Goal: Information Seeking & Learning: Learn about a topic

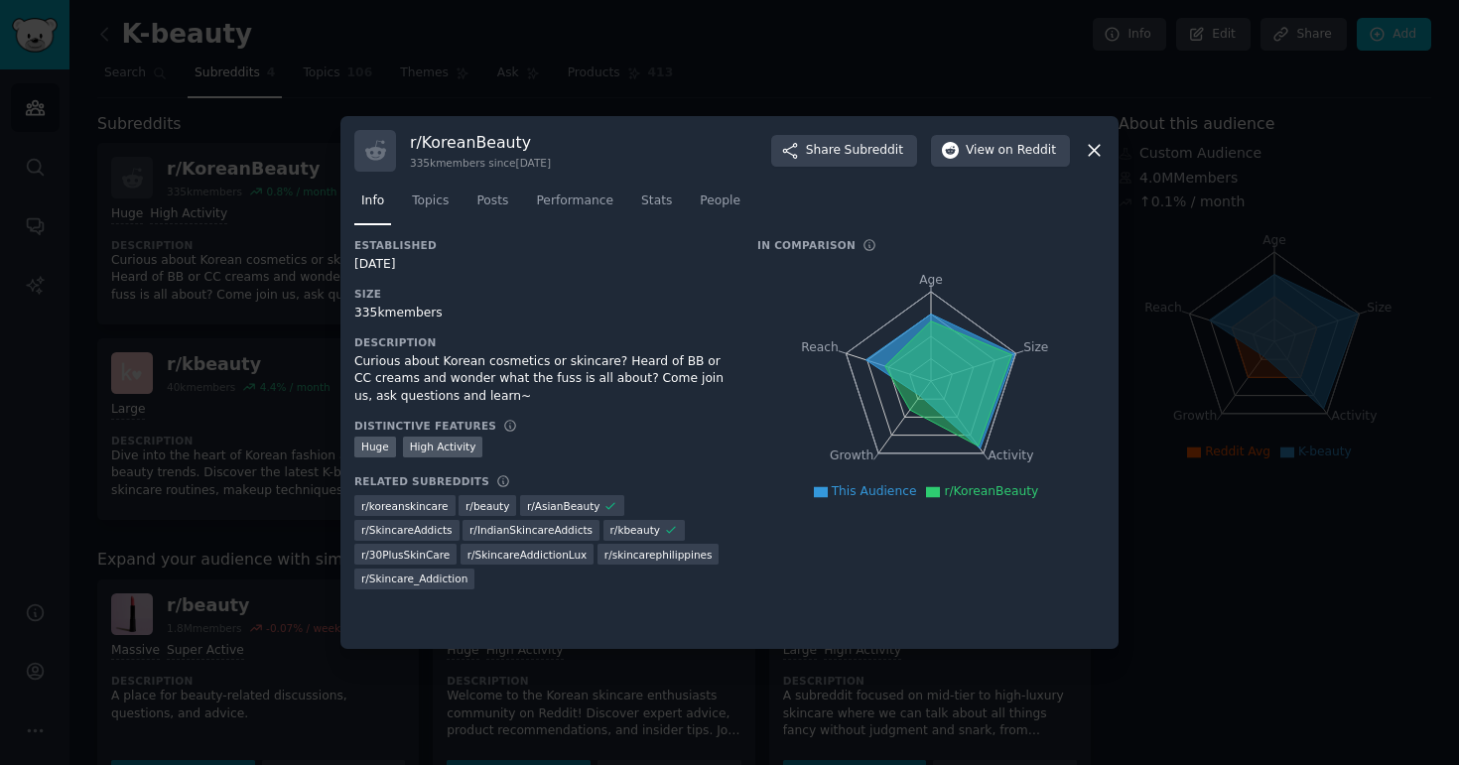
click at [1088, 153] on icon at bounding box center [1094, 150] width 21 height 21
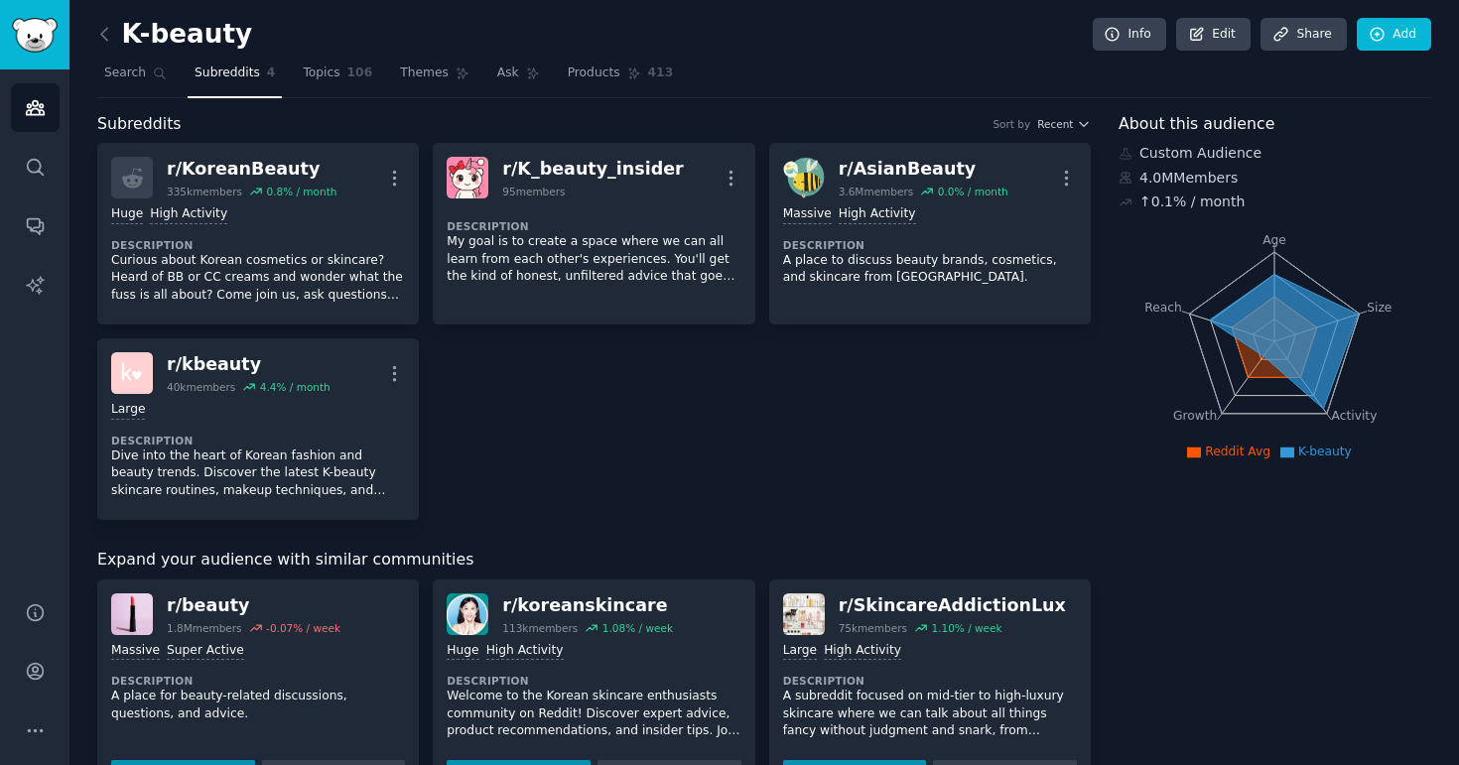
click at [807, 447] on div "r/ KoreanBeauty 335k members 0.8 % / month More Huge High Activity Description …" at bounding box center [593, 331] width 993 height 377
click at [19, 31] on img "Sidebar" at bounding box center [35, 35] width 46 height 35
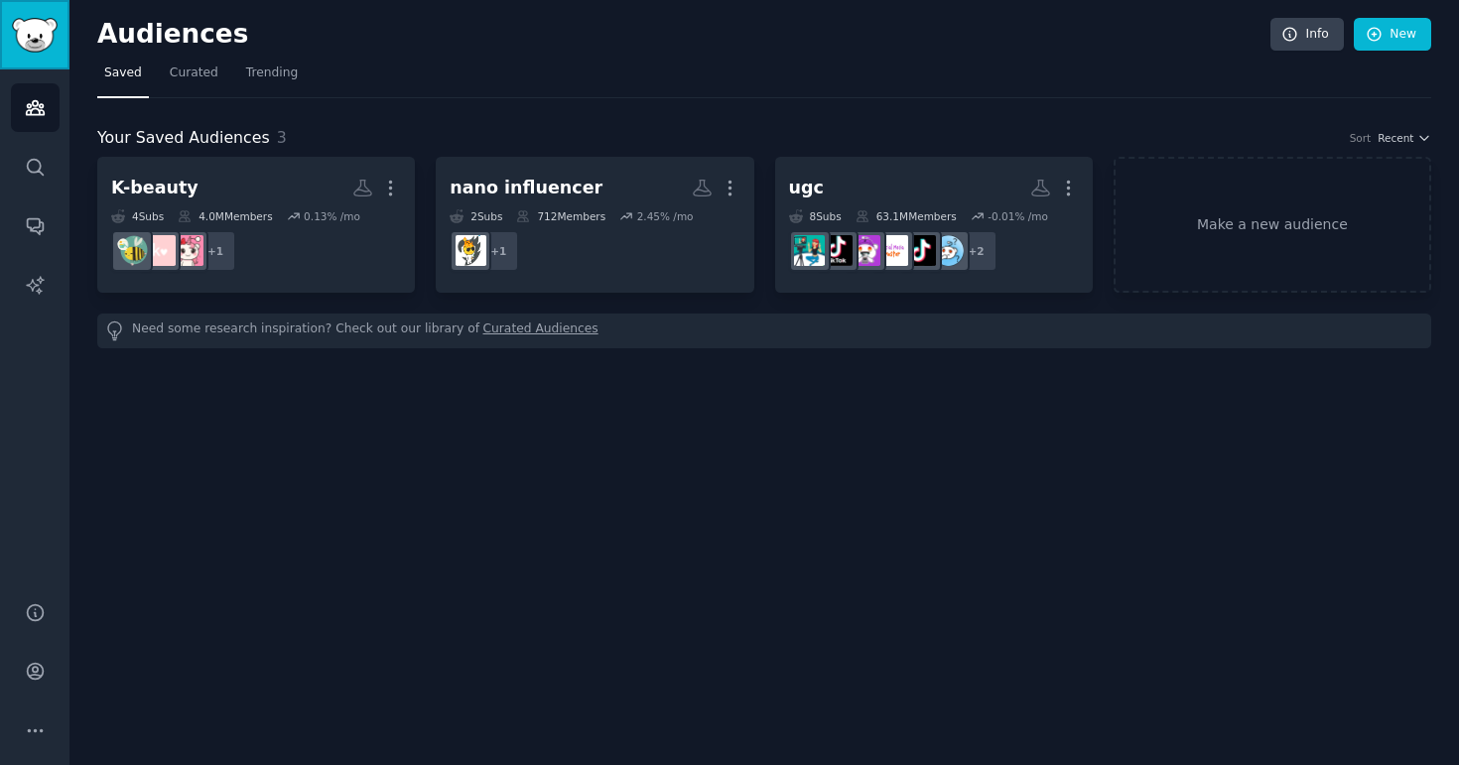
click at [28, 29] on img "Sidebar" at bounding box center [35, 35] width 46 height 35
click at [573, 604] on div "Audiences Info New Saved Curated Trending Your Saved Audiences 3 Sort Recent K-…" at bounding box center [763, 382] width 1389 height 765
click at [25, 745] on button "More" at bounding box center [35, 731] width 49 height 49
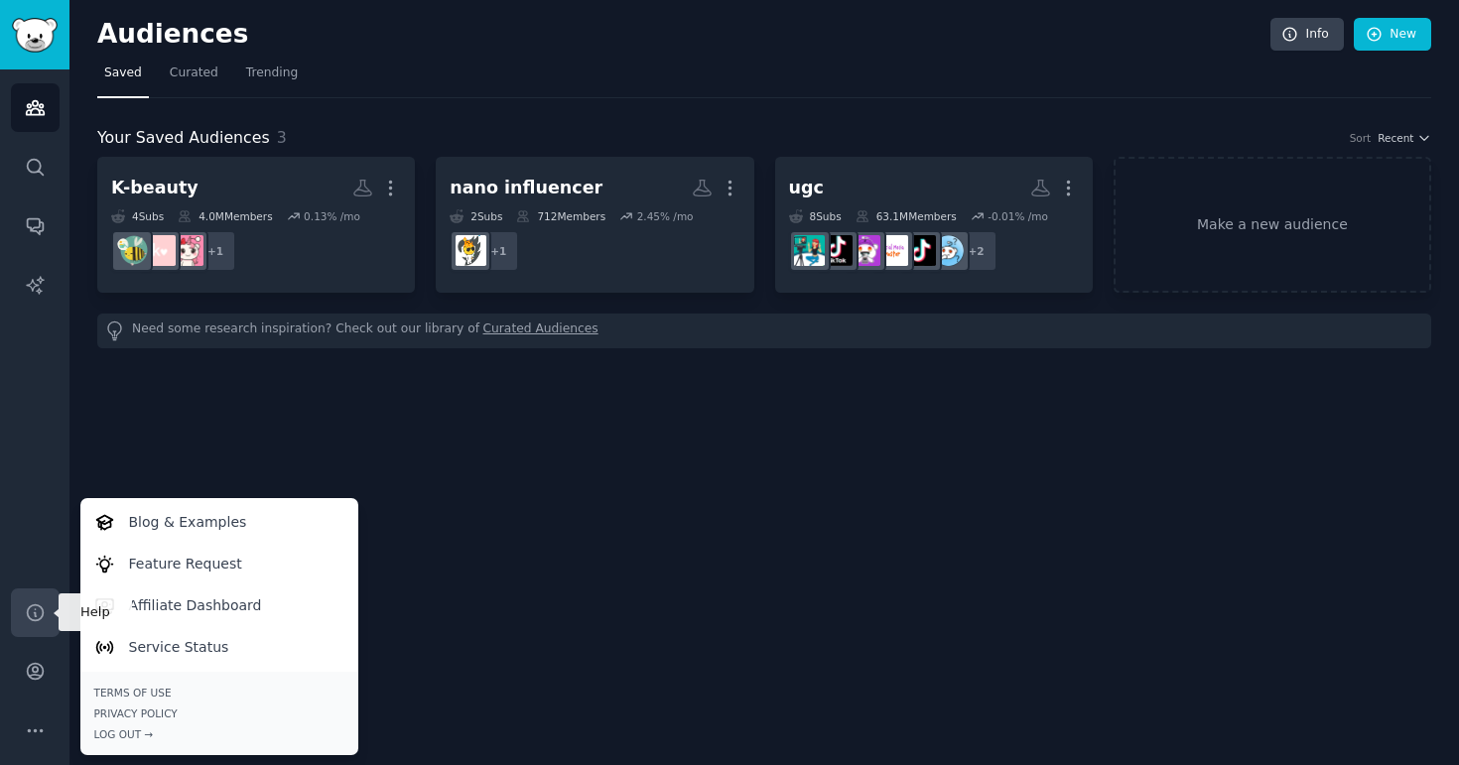
click at [49, 600] on link "Help" at bounding box center [35, 612] width 49 height 49
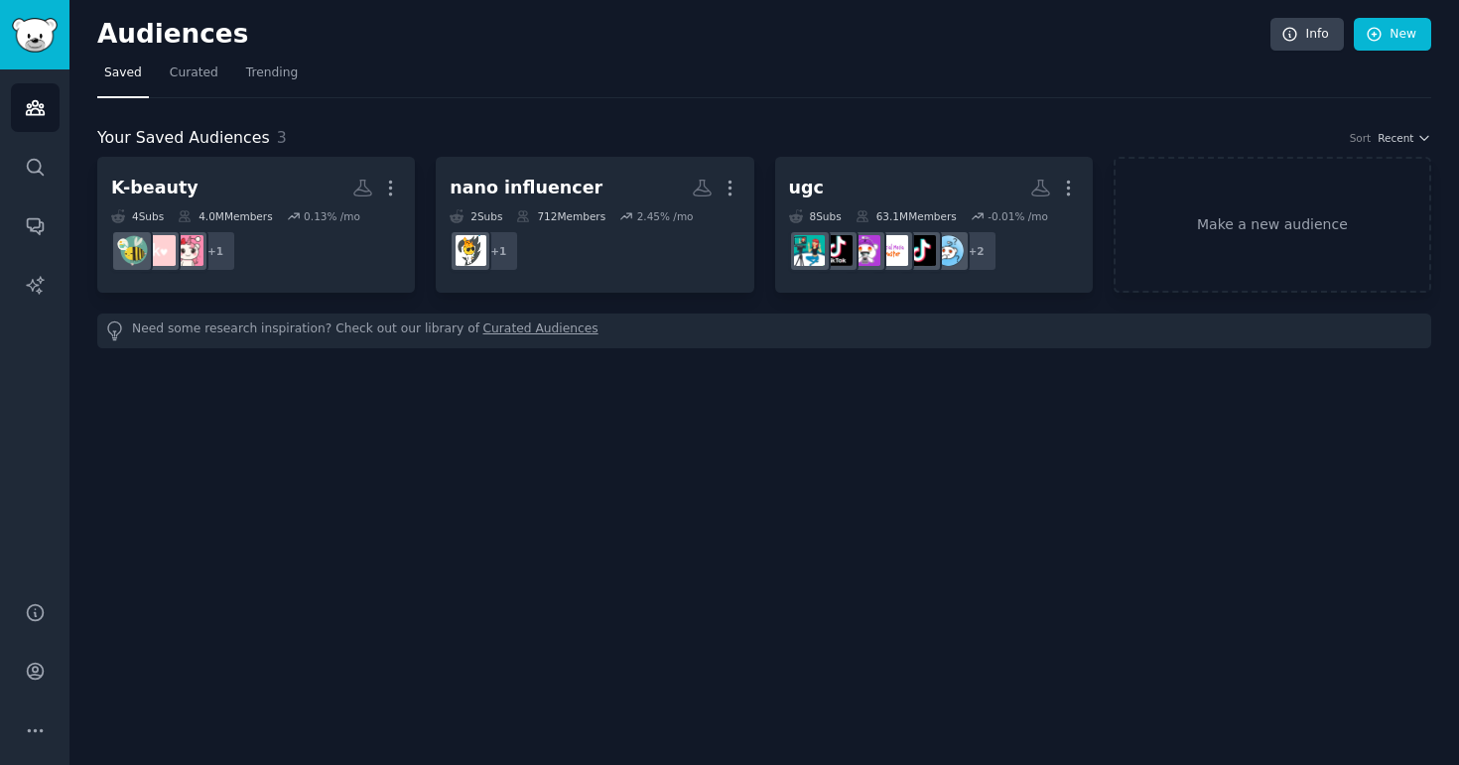
click at [613, 4] on div "Audiences Info New Saved Curated Trending Your Saved Audiences 3 Sort Recent K-…" at bounding box center [763, 382] width 1389 height 765
click at [571, 38] on h2 "Audiences" at bounding box center [683, 35] width 1173 height 32
click at [899, 516] on div "Audiences Info New Saved Curated Trending Your Saved Audiences 3 Sort Recent K-…" at bounding box center [763, 382] width 1389 height 765
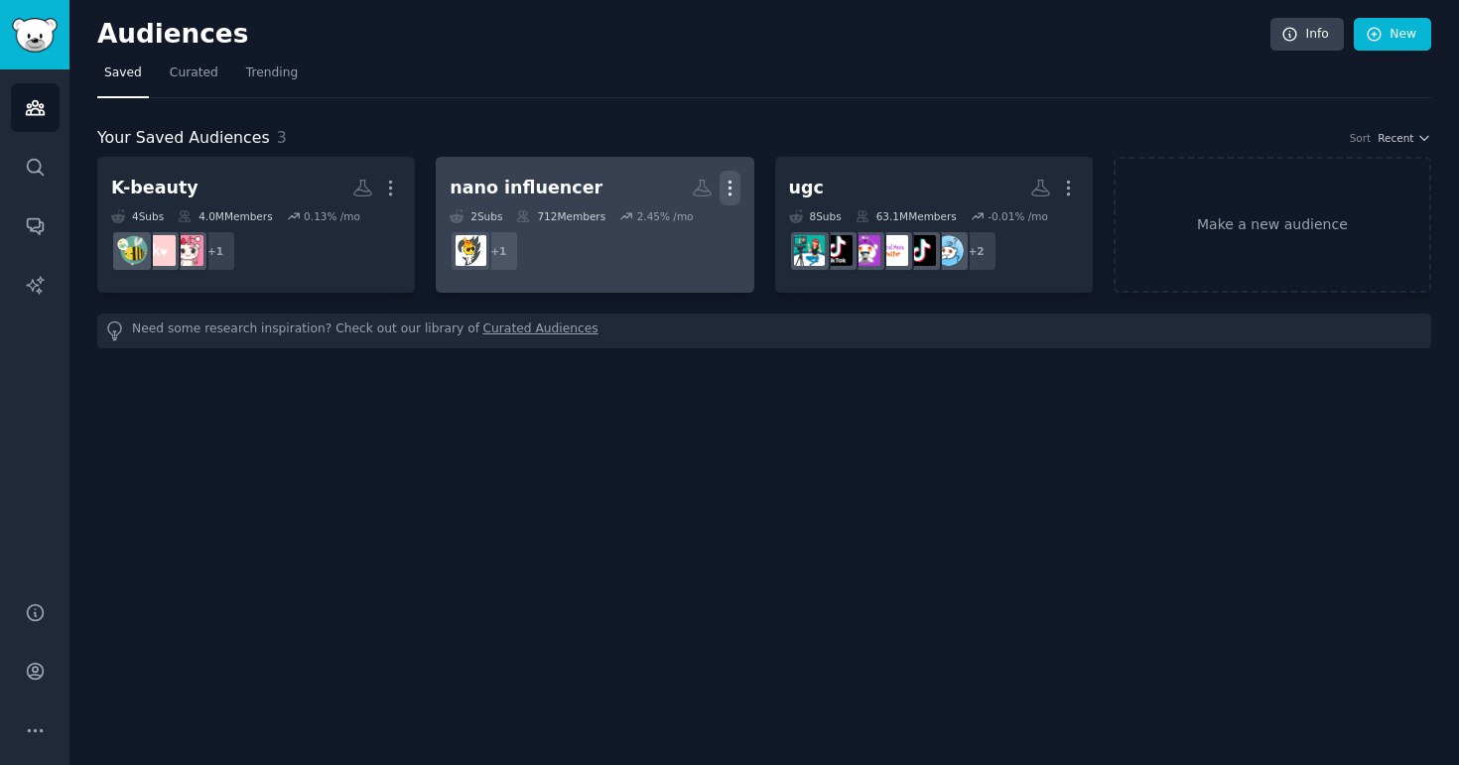
click at [734, 191] on icon "button" at bounding box center [729, 188] width 21 height 21
click at [464, 190] on div "nano influencer" at bounding box center [526, 188] width 153 height 25
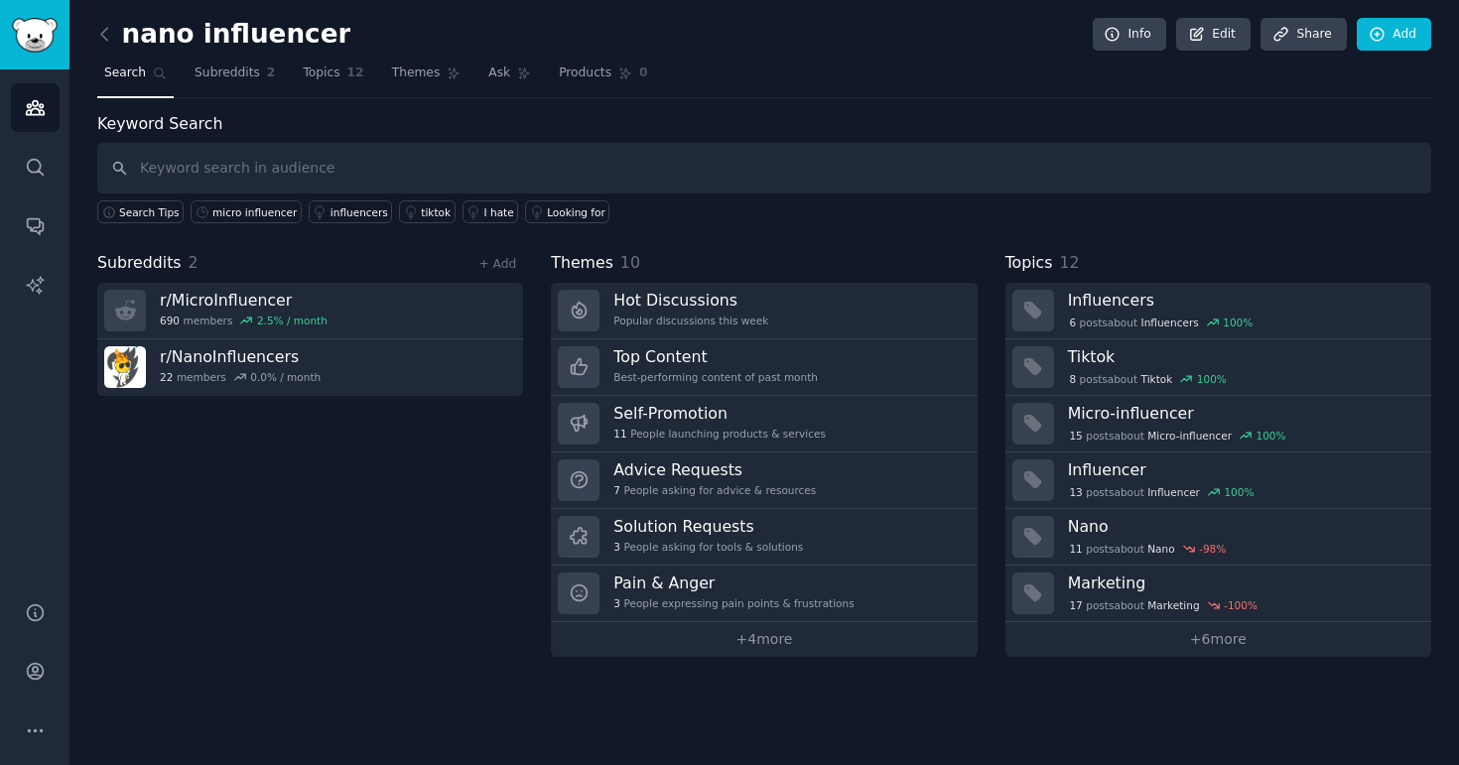
click at [308, 35] on h2 "nano influencer" at bounding box center [223, 35] width 253 height 32
drag, startPoint x: 310, startPoint y: 39, endPoint x: 87, endPoint y: 38, distance: 222.3
click at [87, 38] on div "nano influencer Info Edit Share Add Search Subreddits 2 Topics 12 Themes Ask Pr…" at bounding box center [763, 382] width 1389 height 765
click at [140, 26] on h2 "nano influencer" at bounding box center [223, 35] width 253 height 32
click at [130, 28] on h2 "nano influencer" at bounding box center [223, 35] width 253 height 32
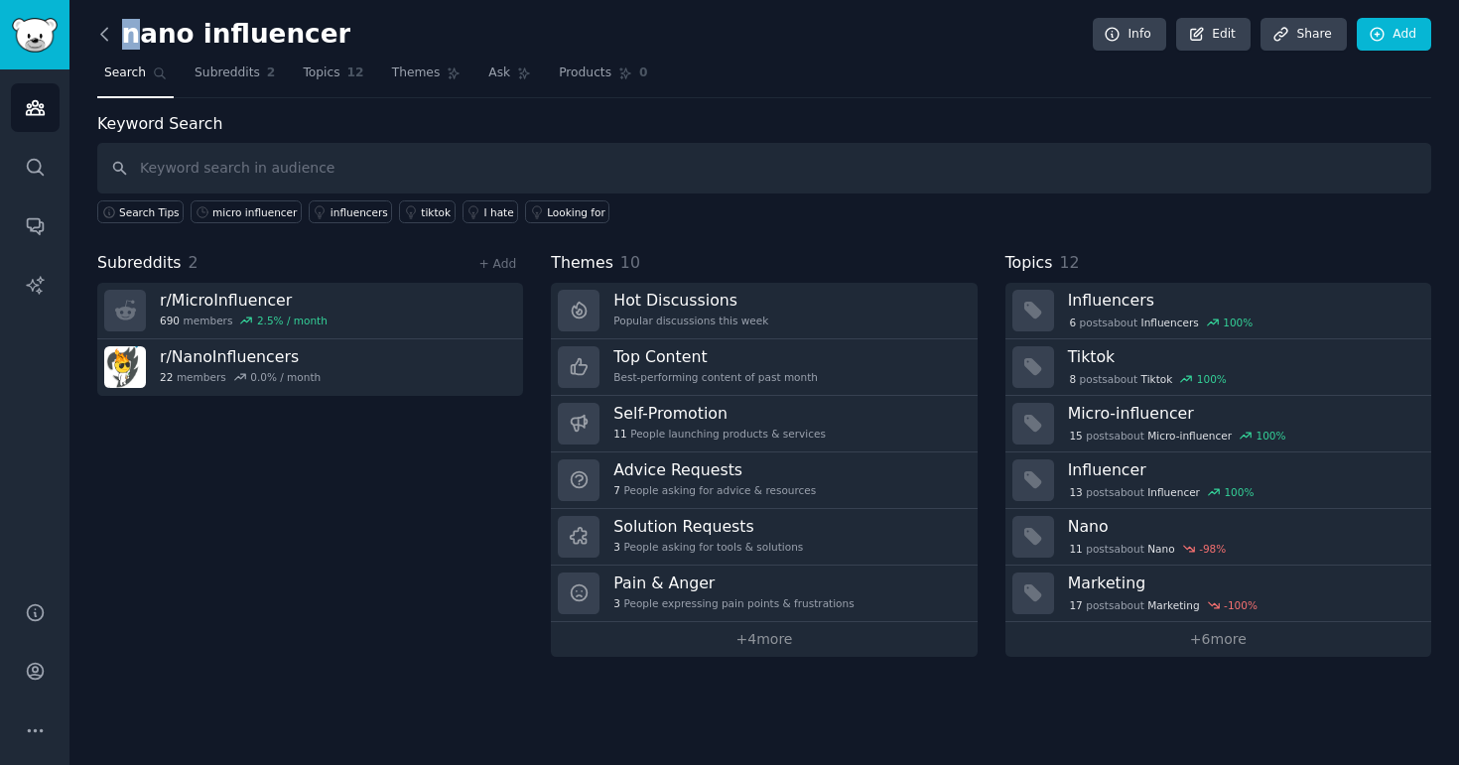
drag, startPoint x: 136, startPoint y: 29, endPoint x: 104, endPoint y: 29, distance: 31.8
click at [102, 28] on h2 "nano influencer" at bounding box center [223, 35] width 253 height 32
click at [1225, 36] on link "Edit" at bounding box center [1213, 35] width 74 height 34
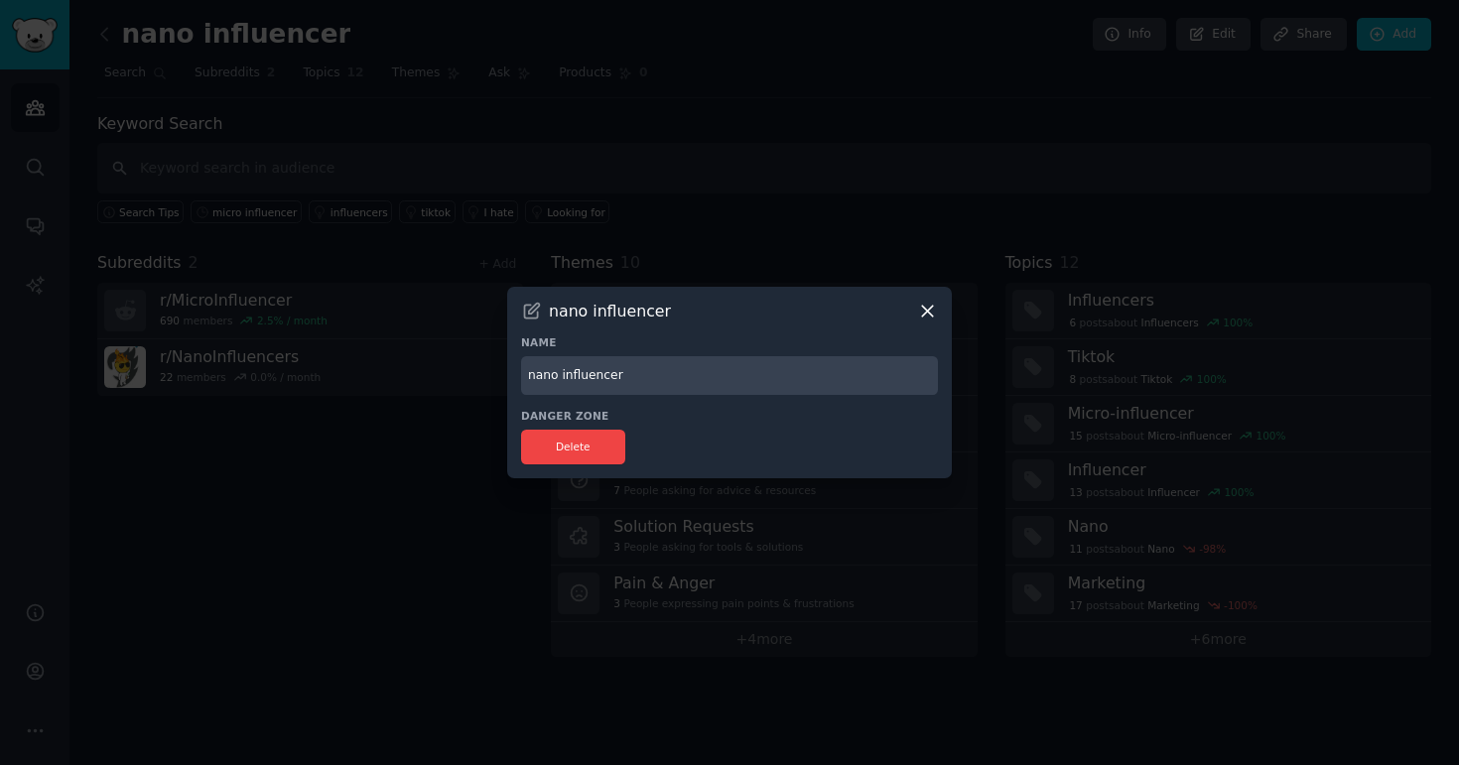
click at [537, 373] on input "nano influencer" at bounding box center [729, 375] width 417 height 39
type input "Nano Influencer"
click at [802, 352] on div "Name Nano Influencer" at bounding box center [729, 365] width 417 height 60
click at [808, 452] on div "Delete" at bounding box center [729, 447] width 417 height 35
click at [922, 307] on icon at bounding box center [927, 312] width 11 height 11
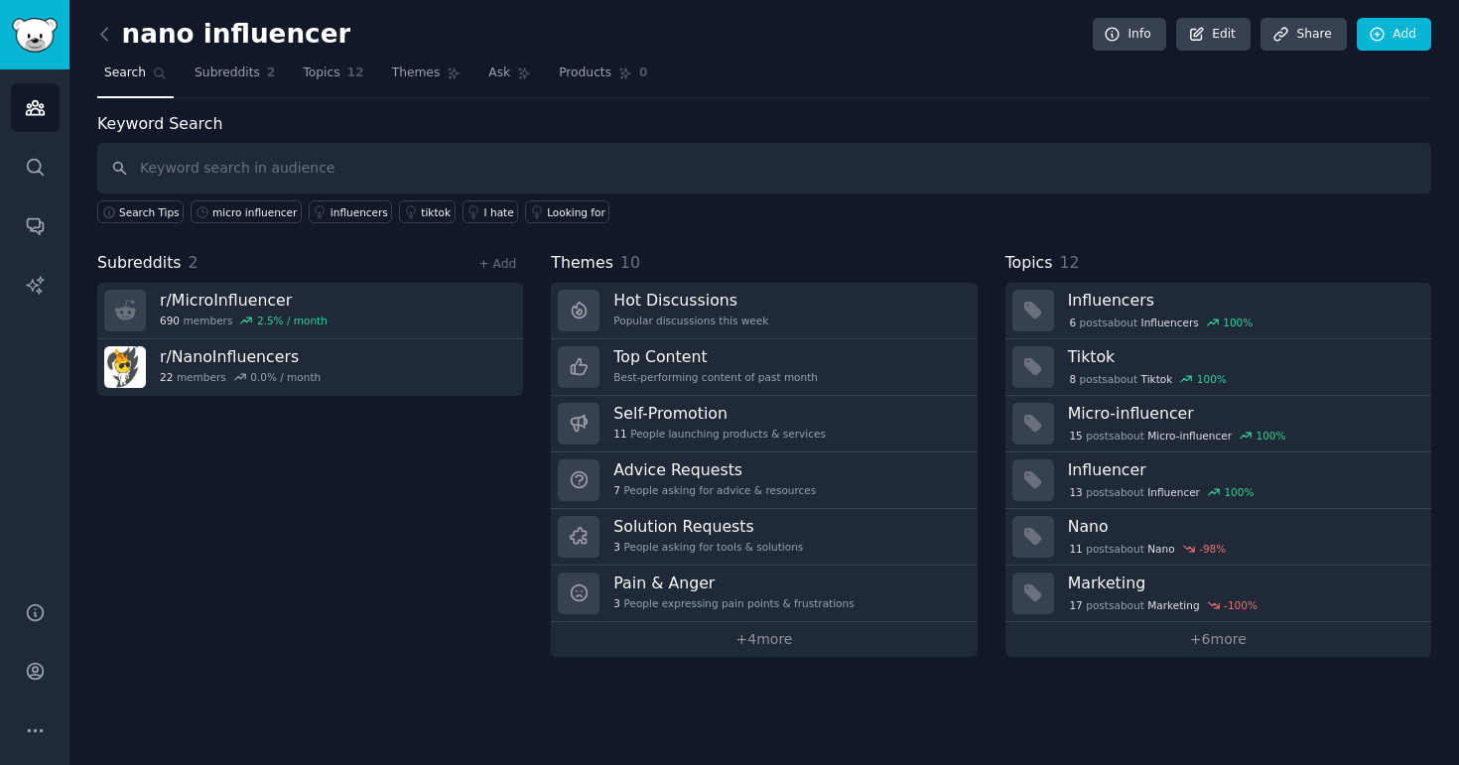
drag, startPoint x: 210, startPoint y: 579, endPoint x: 238, endPoint y: 396, distance: 185.7
click at [210, 579] on div "Subreddits 2 + Add r/ MicroInfluencer 690 members 2.5 % / month r/ NanoInfluenc…" at bounding box center [310, 454] width 426 height 406
click at [112, 35] on icon at bounding box center [104, 34] width 21 height 21
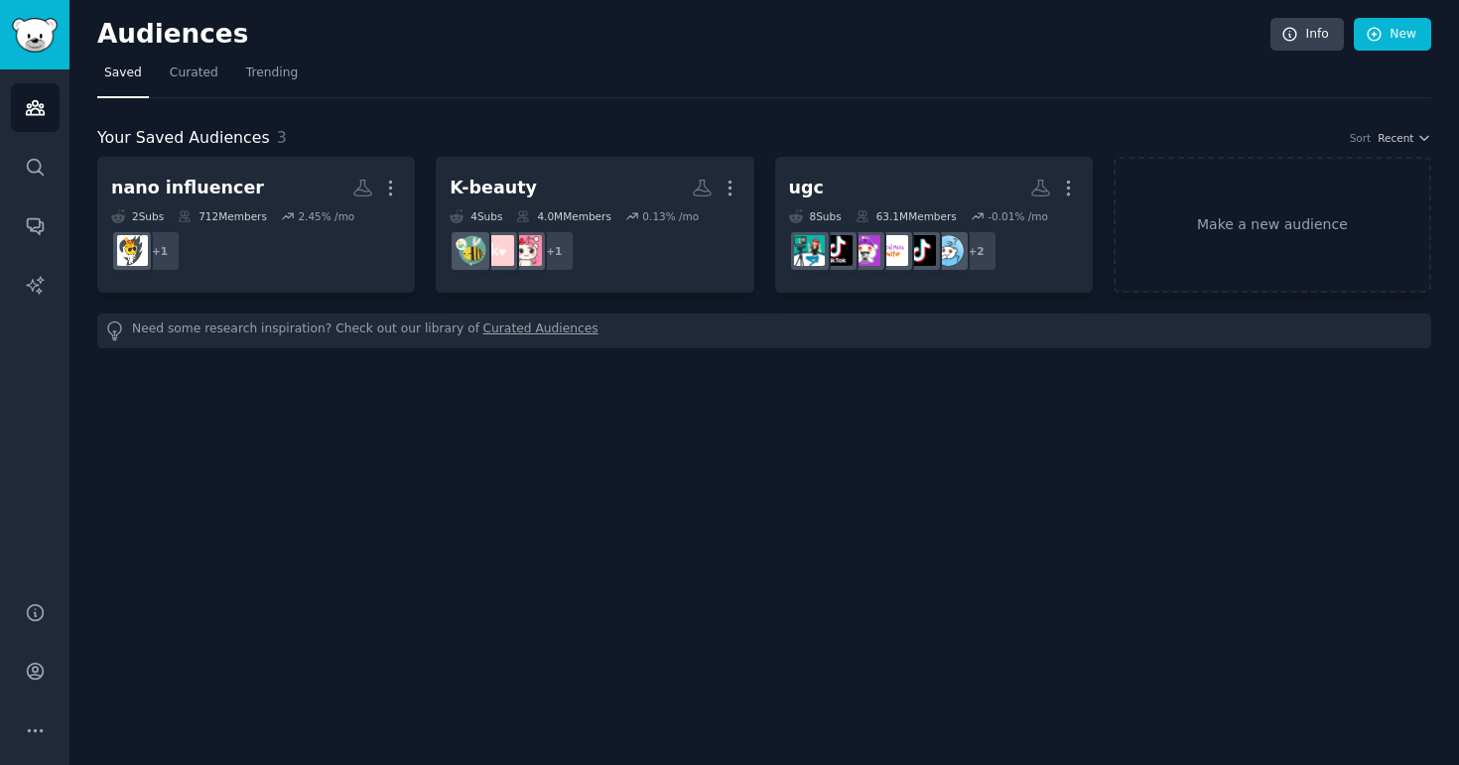
click at [927, 430] on div "Audiences Info New Saved Curated Trending Your Saved Audiences 3 Sort Recent na…" at bounding box center [763, 382] width 1389 height 765
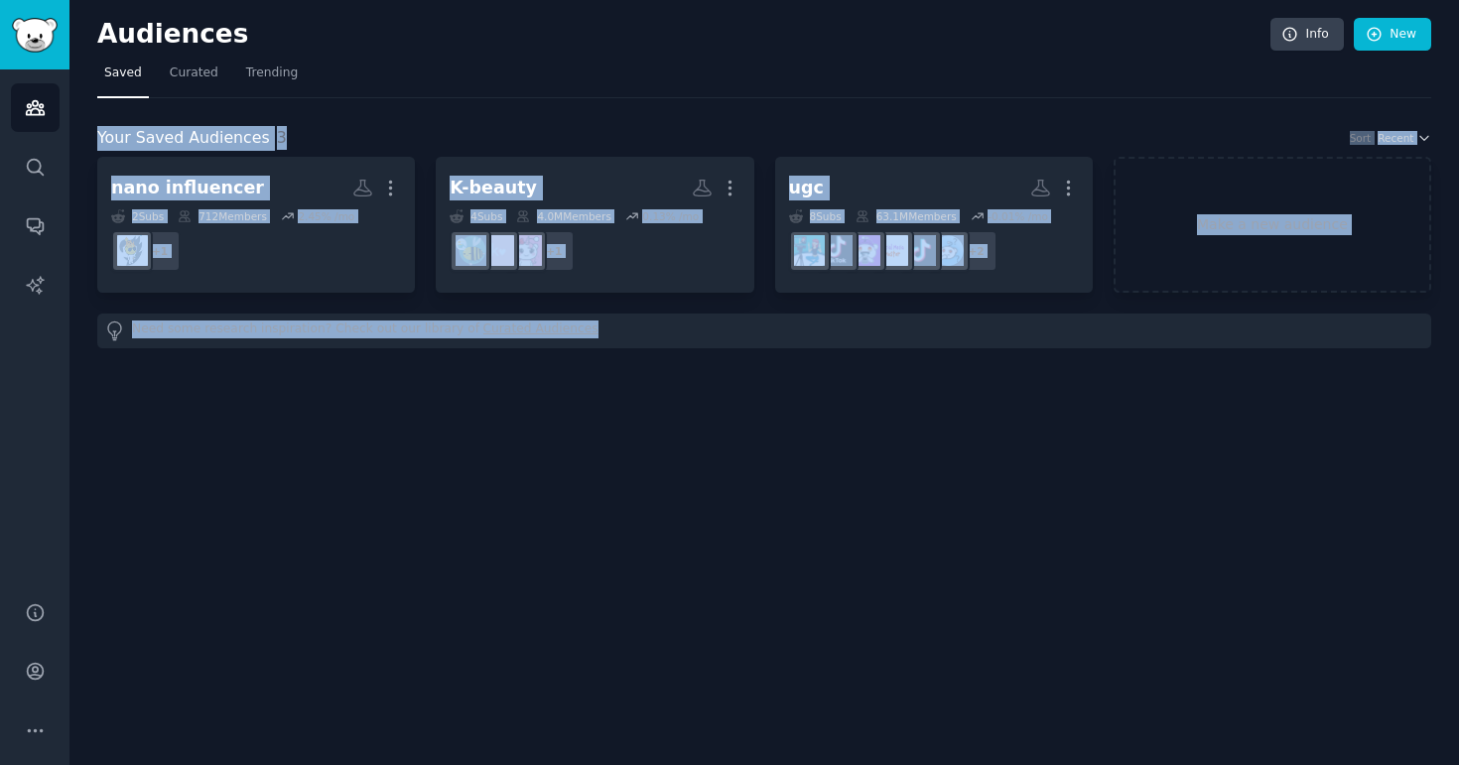
drag, startPoint x: 1282, startPoint y: 432, endPoint x: 377, endPoint y: 86, distance: 968.6
click at [377, 86] on div "Audiences Info New Saved Curated Trending Your Saved Audiences 3 Sort Recent na…" at bounding box center [763, 382] width 1389 height 765
click at [815, 546] on div "Audiences Info New Saved Curated Trending Your Saved Audiences 3 Sort Recent na…" at bounding box center [763, 382] width 1389 height 765
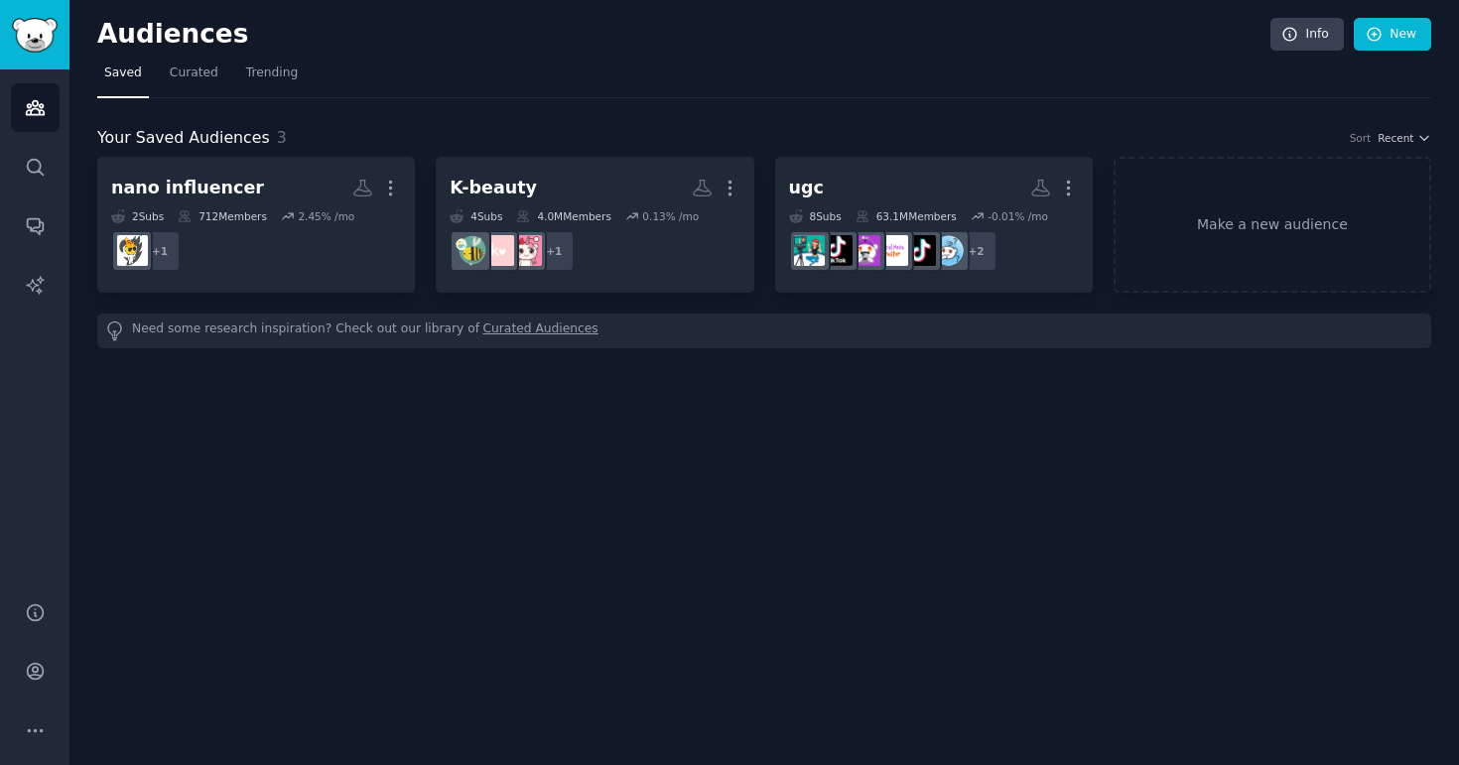
click at [304, 687] on div "Audiences Info New Saved Curated Trending Your Saved Audiences 3 Sort Recent na…" at bounding box center [763, 382] width 1389 height 765
click at [616, 584] on div "Audiences Info New Saved Curated Trending Your Saved Audiences 3 Sort Recent na…" at bounding box center [763, 382] width 1389 height 765
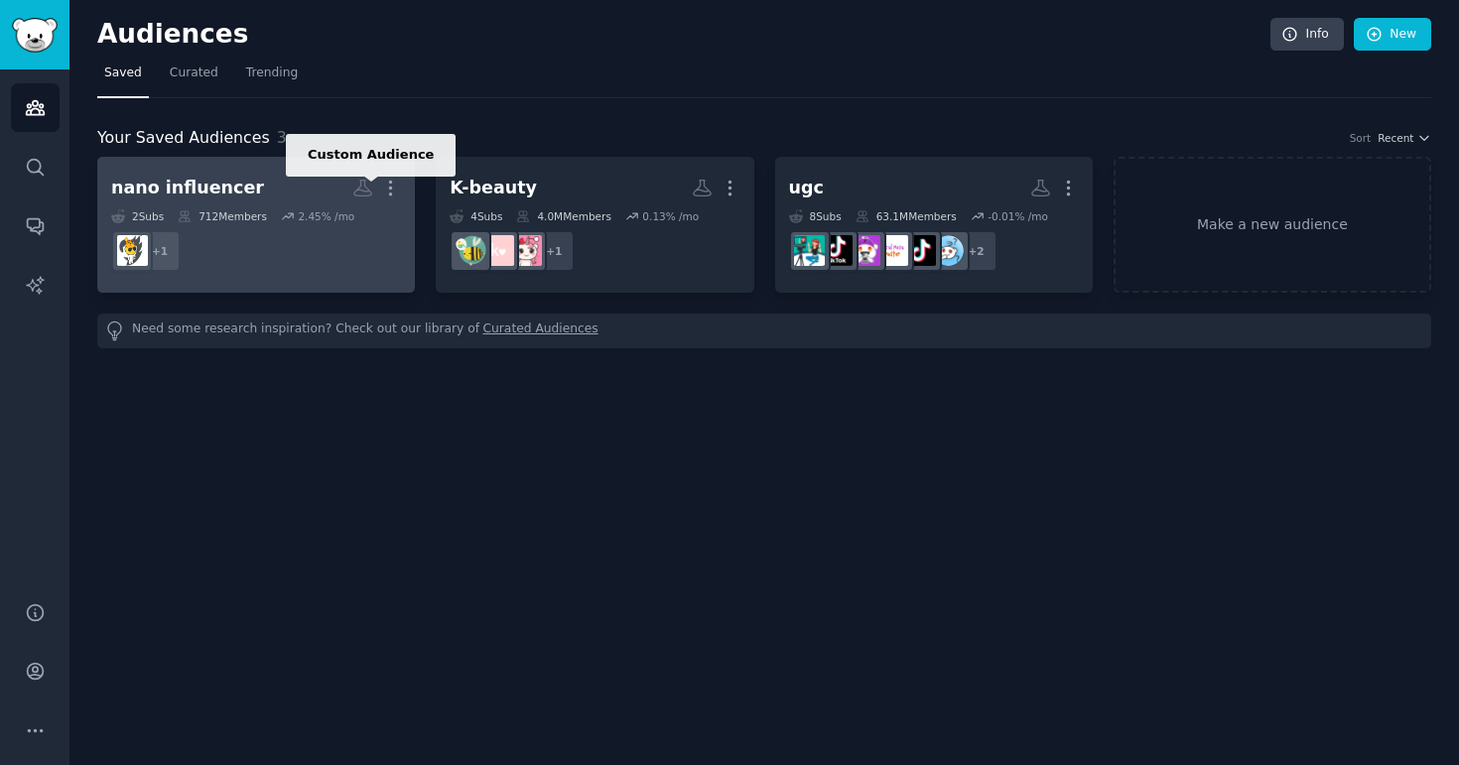
click at [361, 193] on icon at bounding box center [362, 188] width 21 height 21
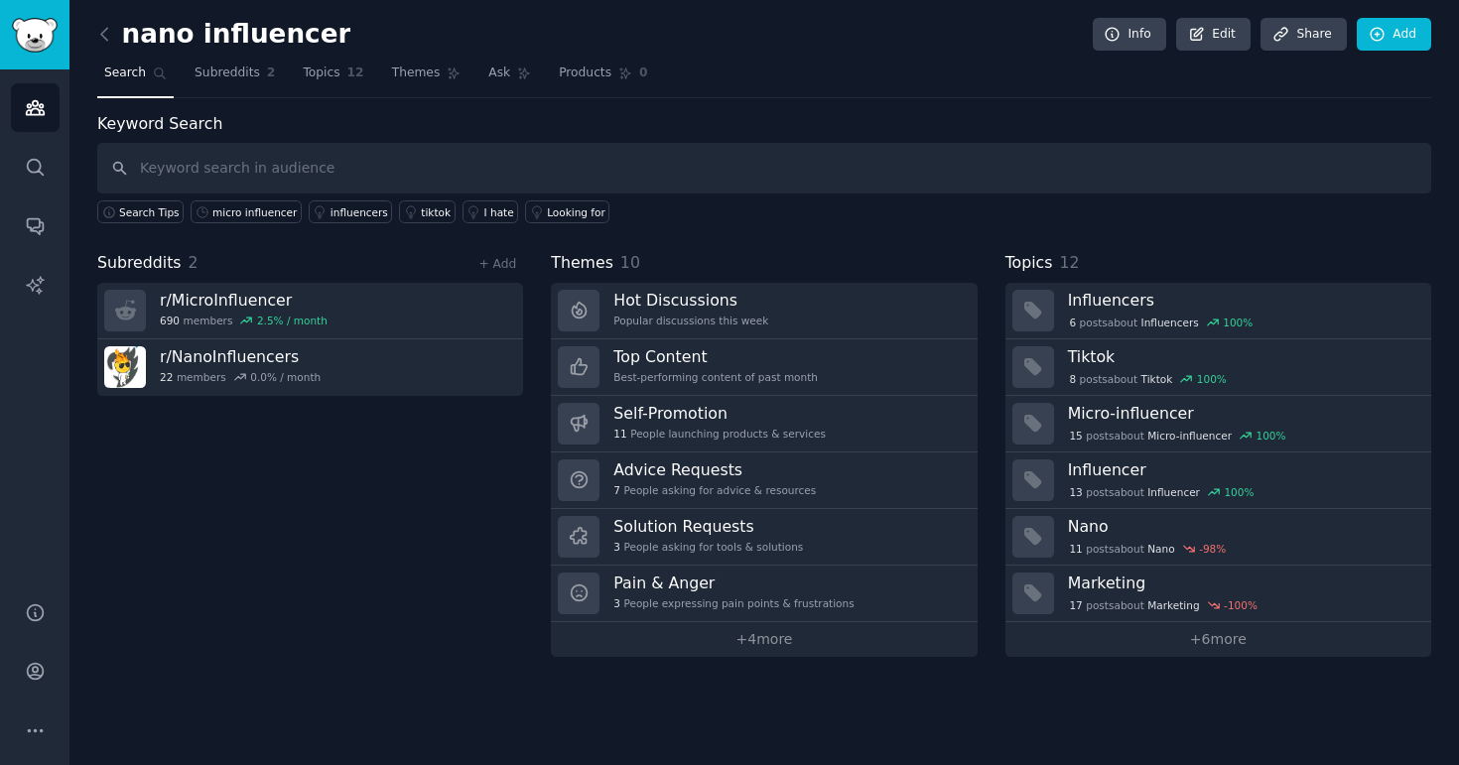
click at [357, 478] on div "Subreddits 2 + Add r/ MicroInfluencer 690 members 2.5 % / month r/ NanoInfluenc…" at bounding box center [310, 454] width 426 height 406
click at [1029, 730] on div "nano influencer Info Edit Share Add Search Subreddits 2 Topics 12 Themes Ask Pr…" at bounding box center [763, 382] width 1389 height 765
click at [97, 32] on icon at bounding box center [104, 34] width 21 height 21
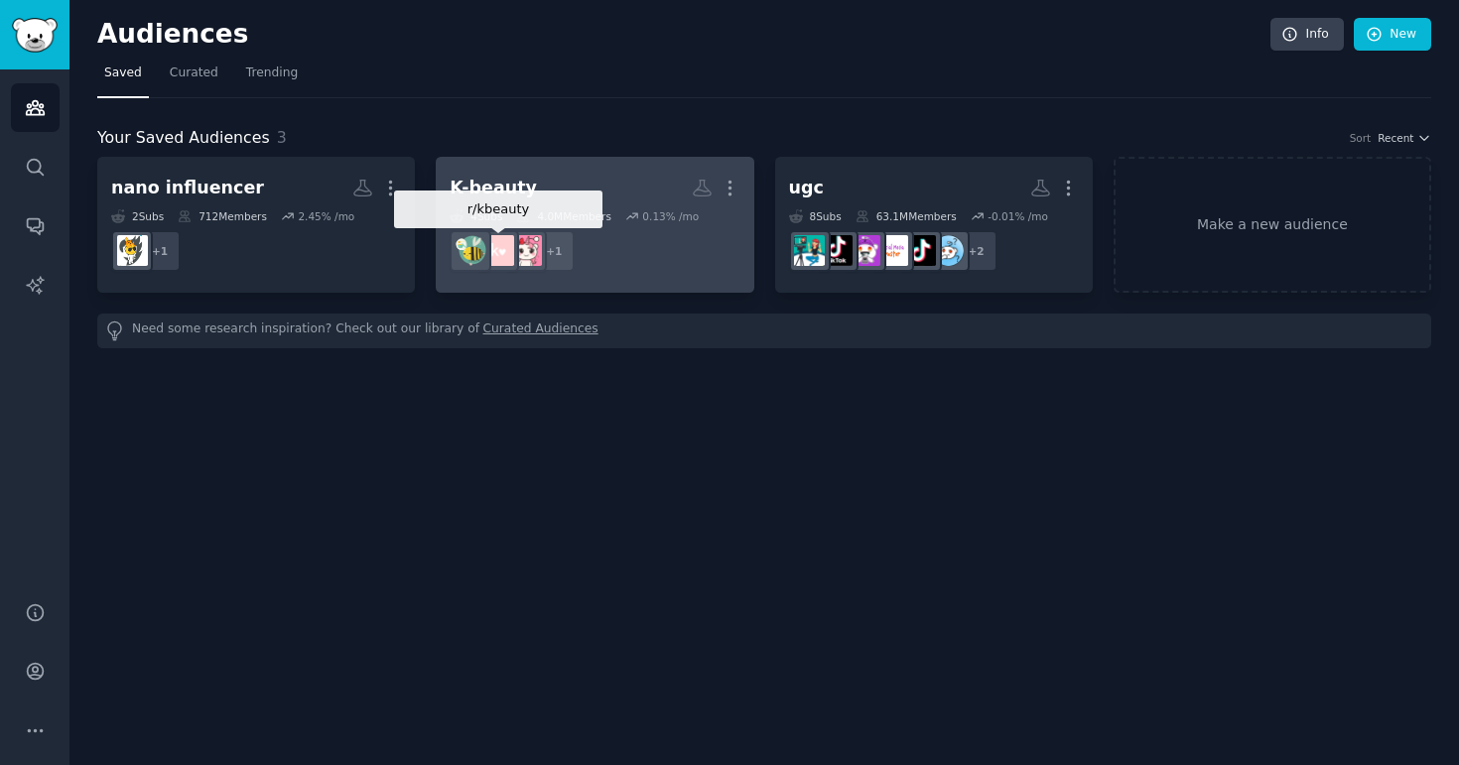
click at [550, 255] on div "+ 1" at bounding box center [554, 251] width 42 height 42
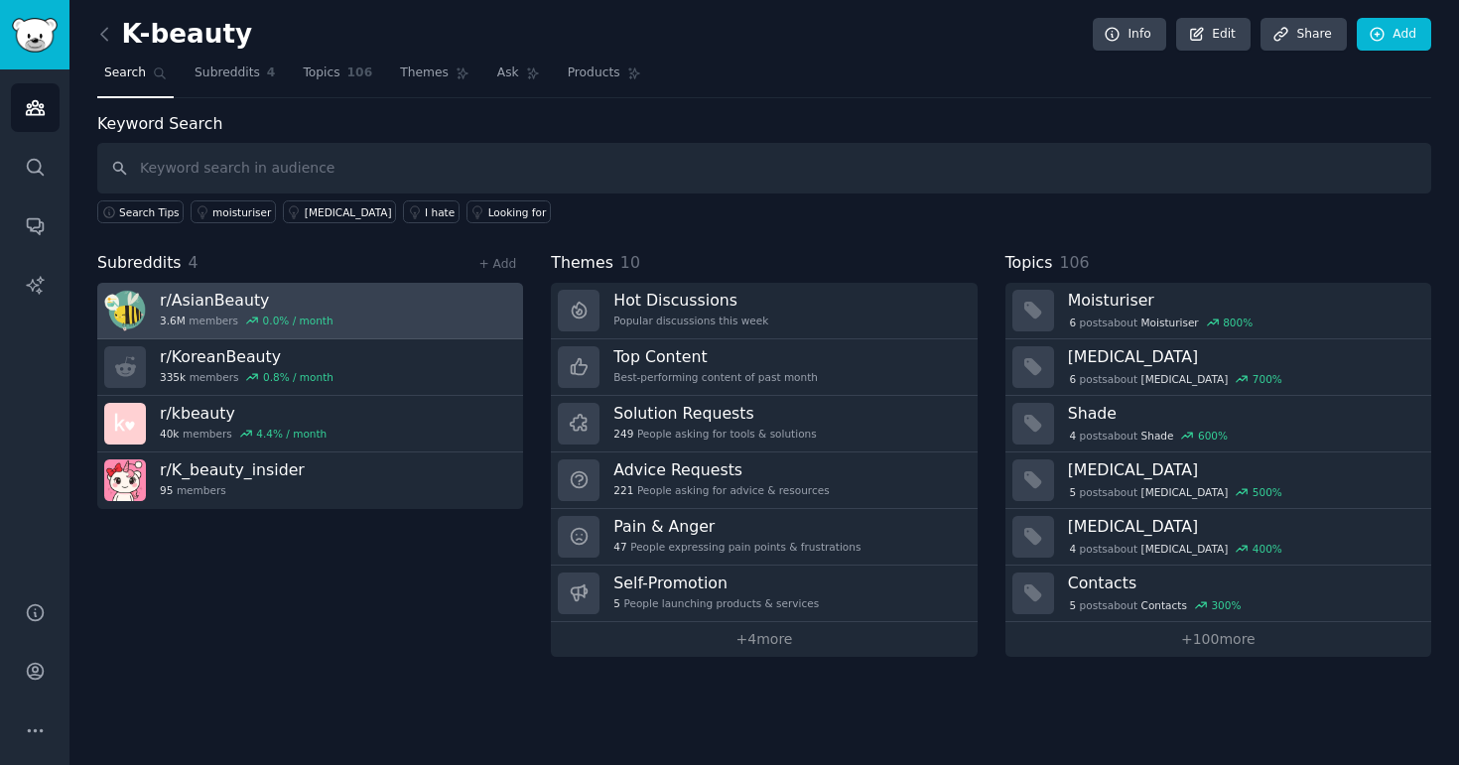
click at [355, 314] on link "r/ AsianBeauty 3.6M members 0.0 % / month" at bounding box center [310, 311] width 426 height 57
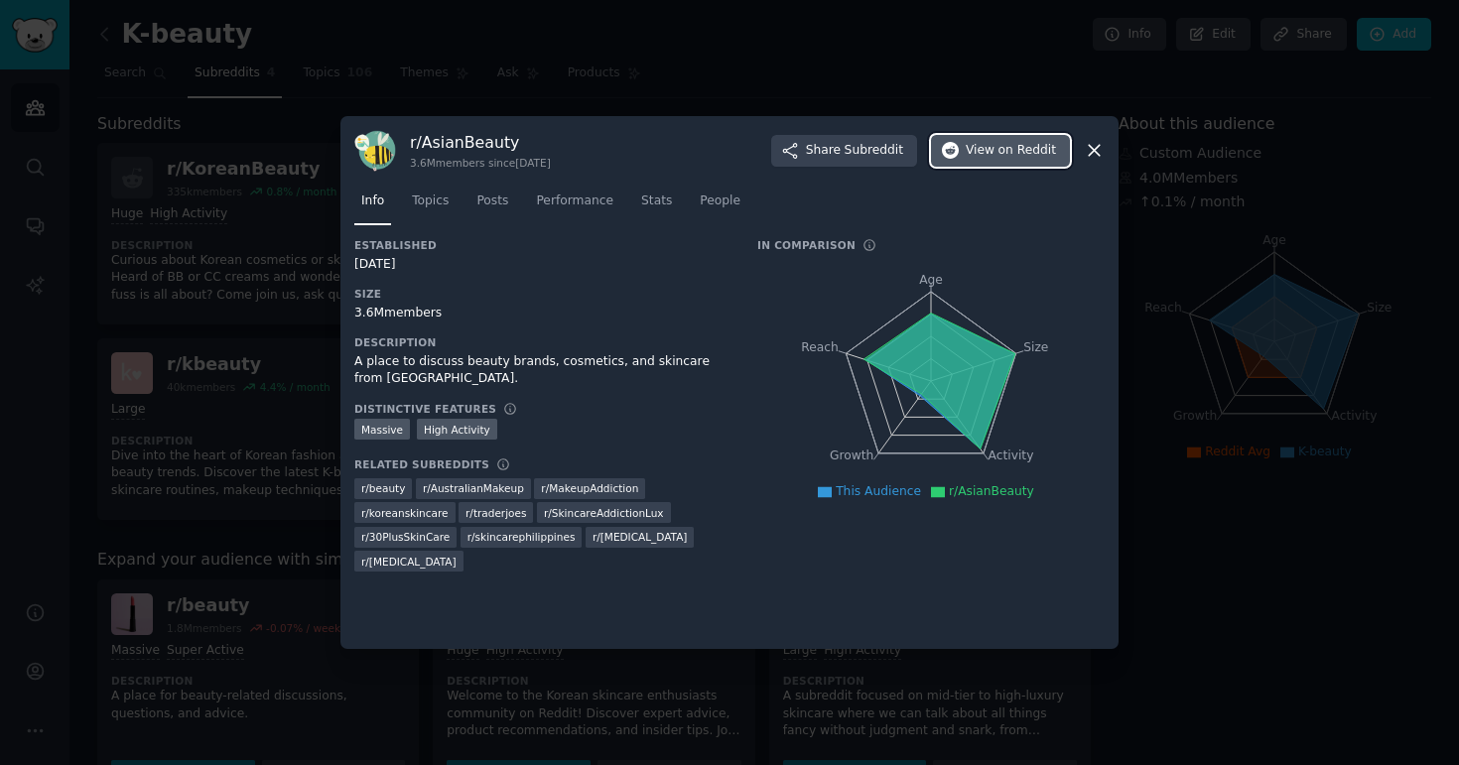
click at [996, 150] on span "View on Reddit" at bounding box center [1010, 151] width 90 height 18
drag, startPoint x: 393, startPoint y: 206, endPoint x: 415, endPoint y: 202, distance: 22.2
click at [393, 205] on nav "Info Topics Posts Performance Stats People" at bounding box center [729, 206] width 750 height 41
click at [419, 202] on span "Topics" at bounding box center [430, 202] width 37 height 18
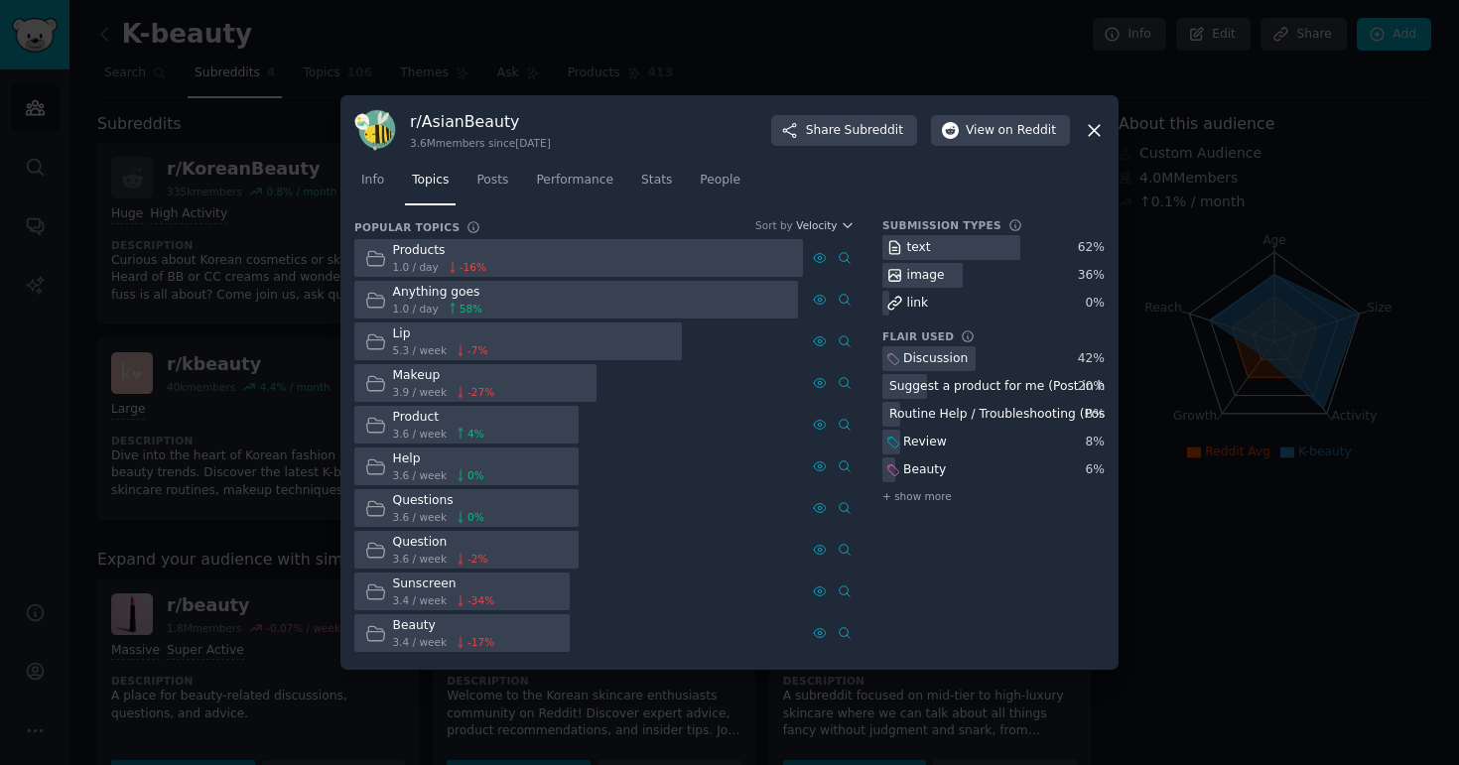
click at [1059, 600] on div "Submission Types text 62 % image 36 % link 0 % Flair Used Discussion 42 % Sugge…" at bounding box center [993, 437] width 222 height 438
click at [1336, 199] on div at bounding box center [729, 382] width 1459 height 765
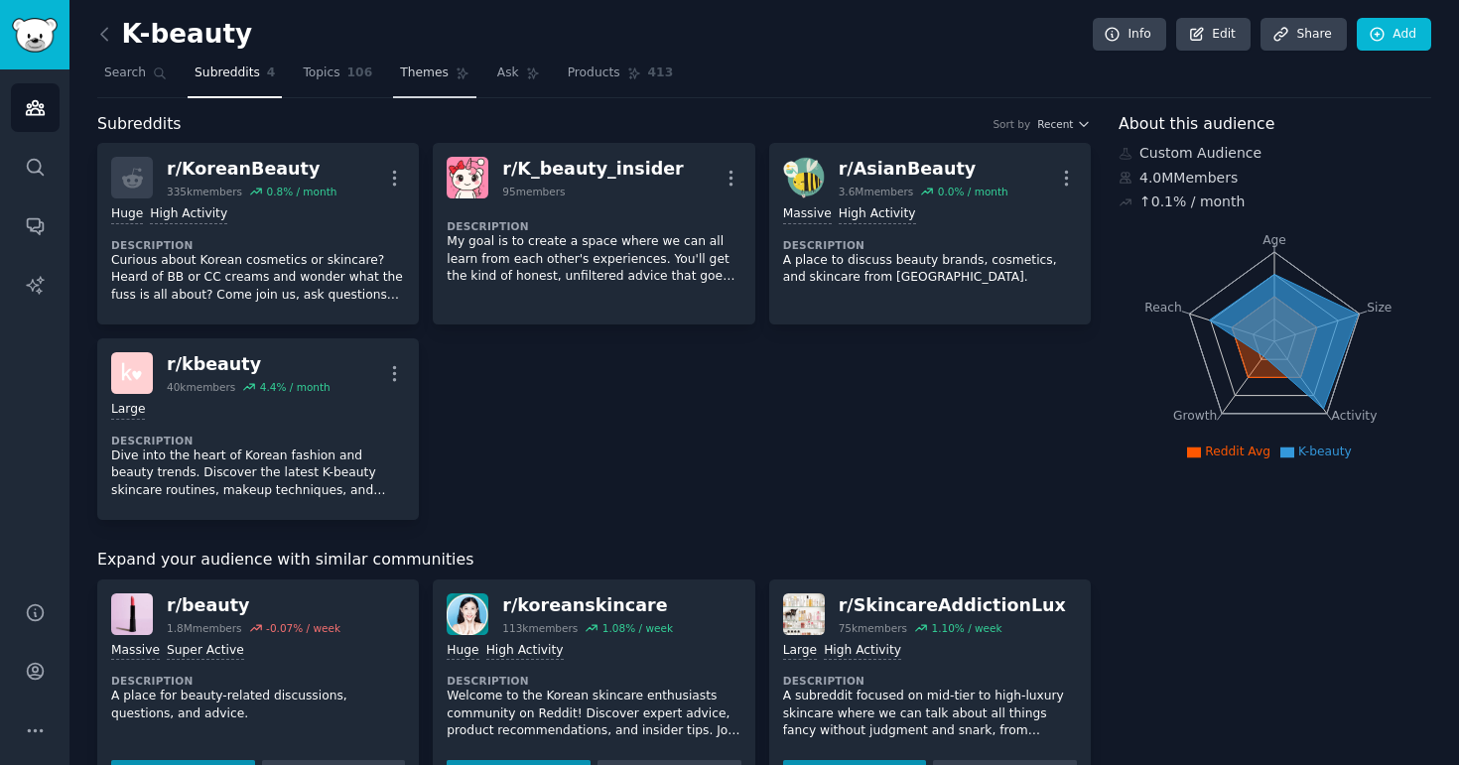
click at [400, 80] on span "Themes" at bounding box center [424, 73] width 49 height 18
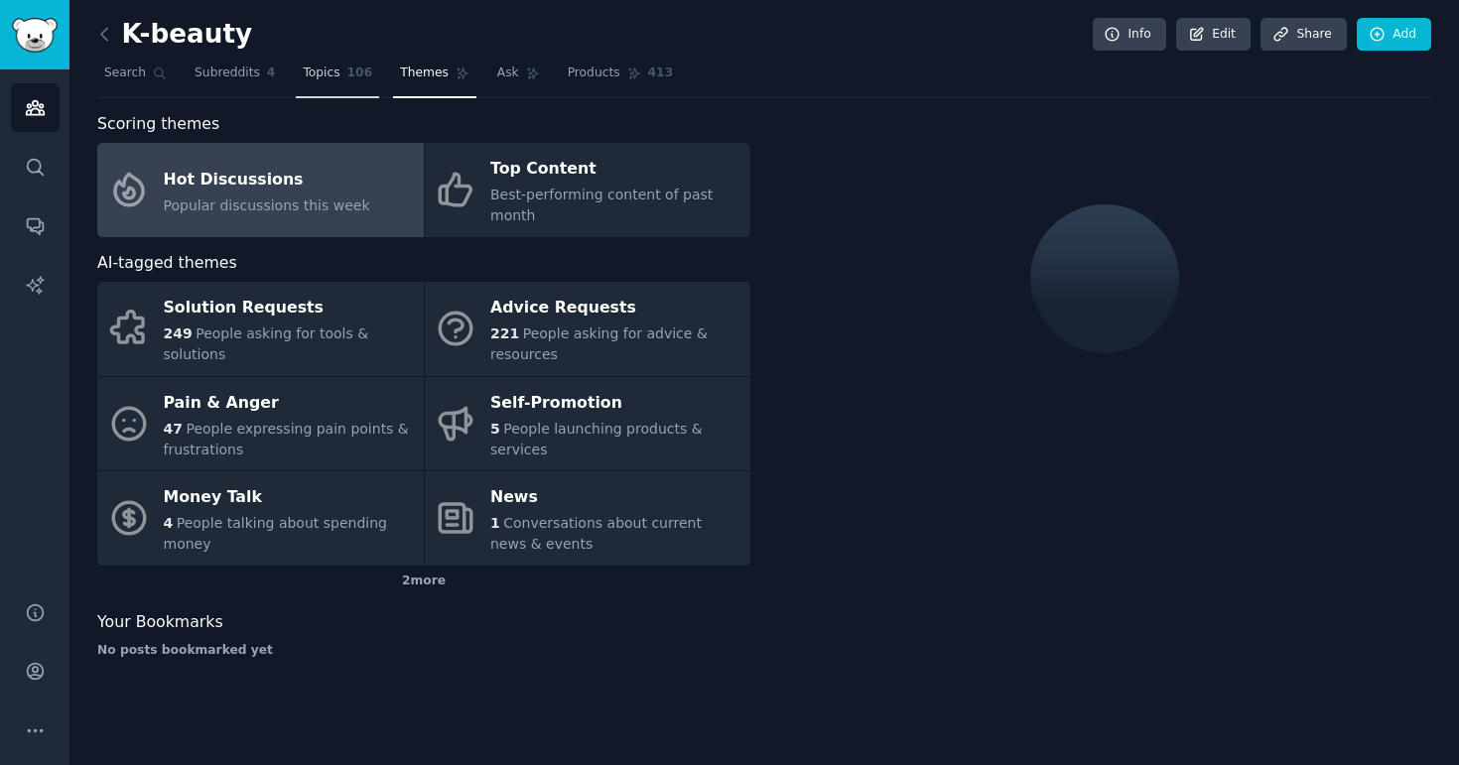
click at [324, 81] on link "Topics 106" at bounding box center [337, 78] width 83 height 41
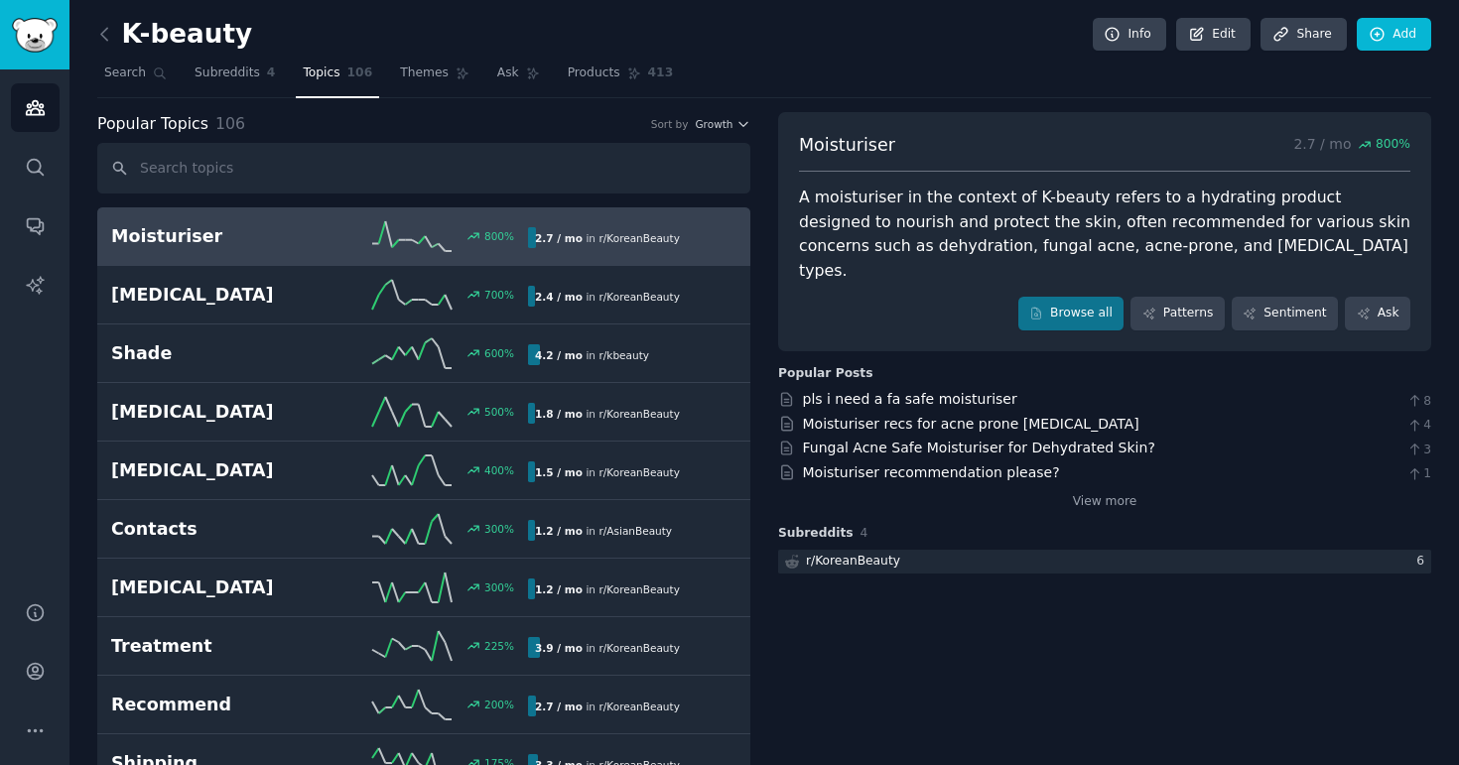
click at [98, 33] on icon at bounding box center [104, 34] width 21 height 21
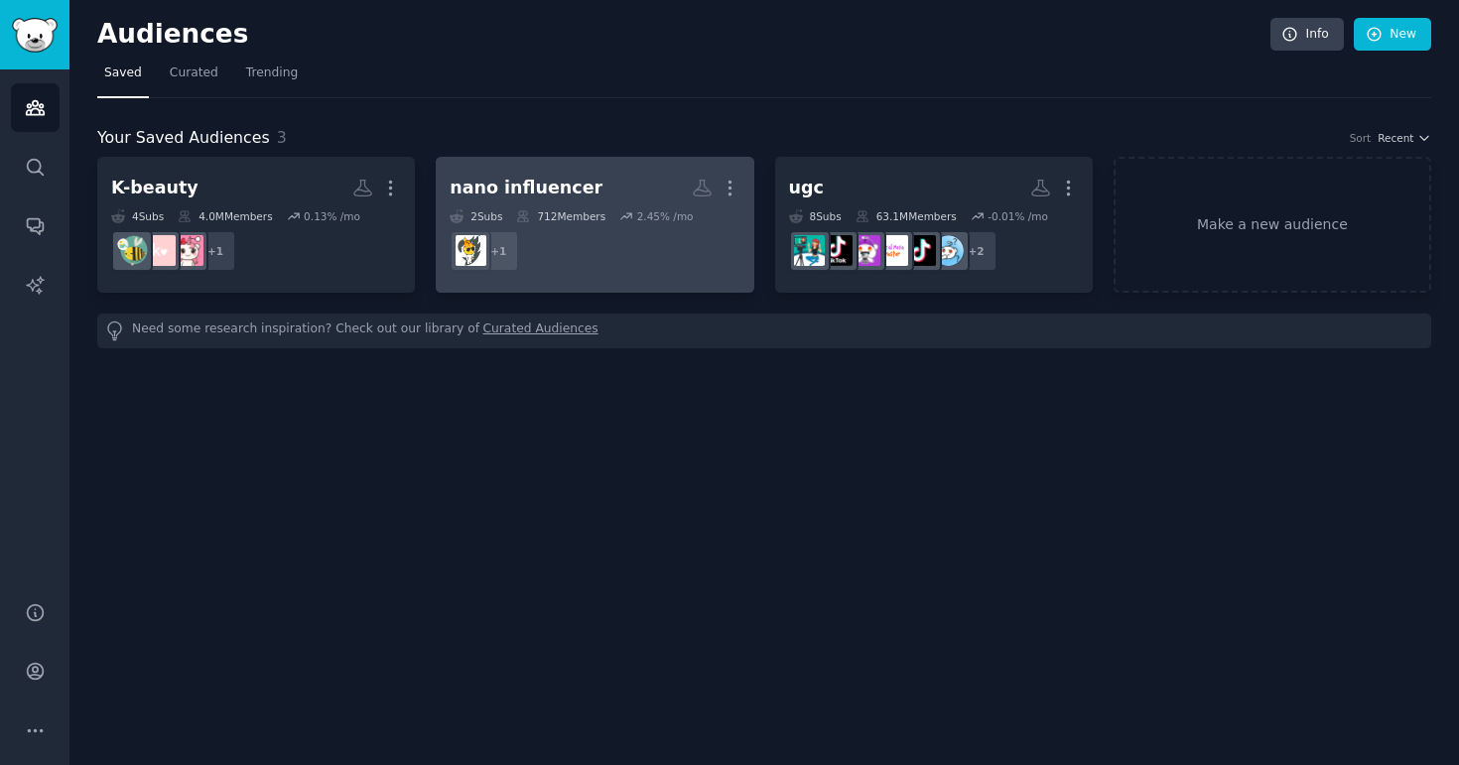
click at [596, 238] on dd "+ 1" at bounding box center [595, 251] width 290 height 56
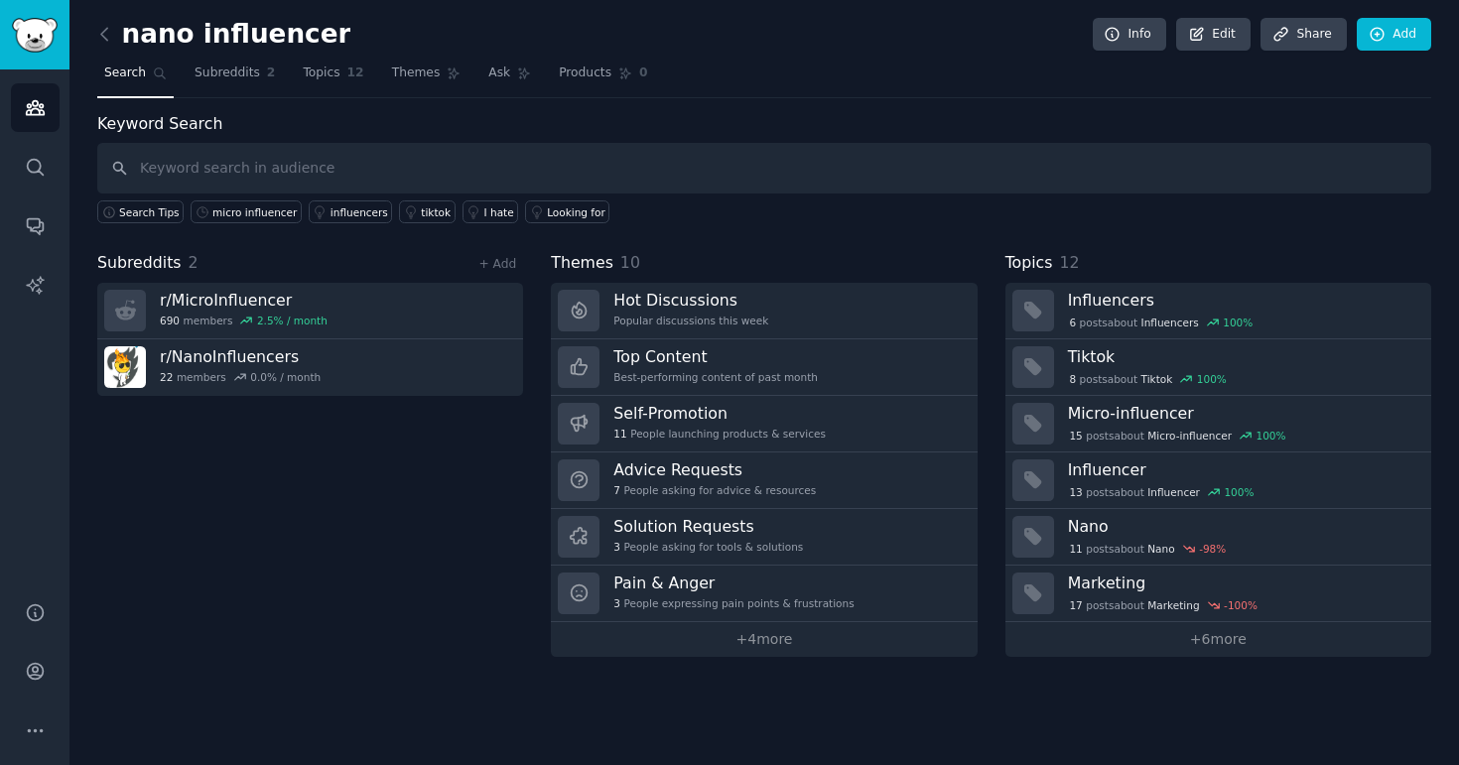
click at [322, 107] on div "nano influencer Info Edit Share Add Search Subreddits 2 Topics 12 Themes Ask Pr…" at bounding box center [764, 342] width 1334 height 629
click at [328, 90] on link "Topics 12" at bounding box center [333, 78] width 74 height 41
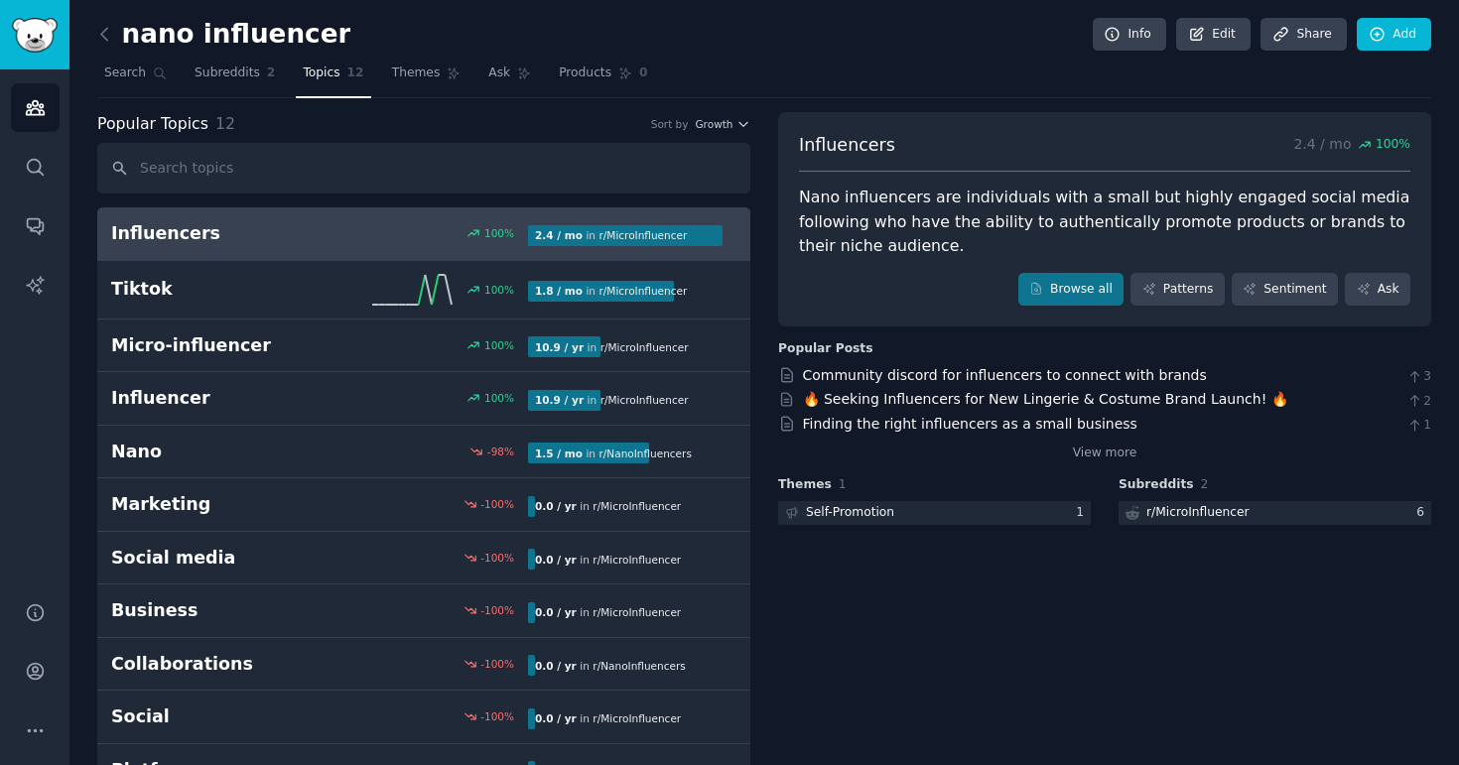
click at [799, 678] on div "Influencers 2.4 / mo 100 % Nano influencers are individuals with a small but hi…" at bounding box center [1104, 481] width 653 height 738
click at [101, 32] on icon at bounding box center [104, 34] width 6 height 12
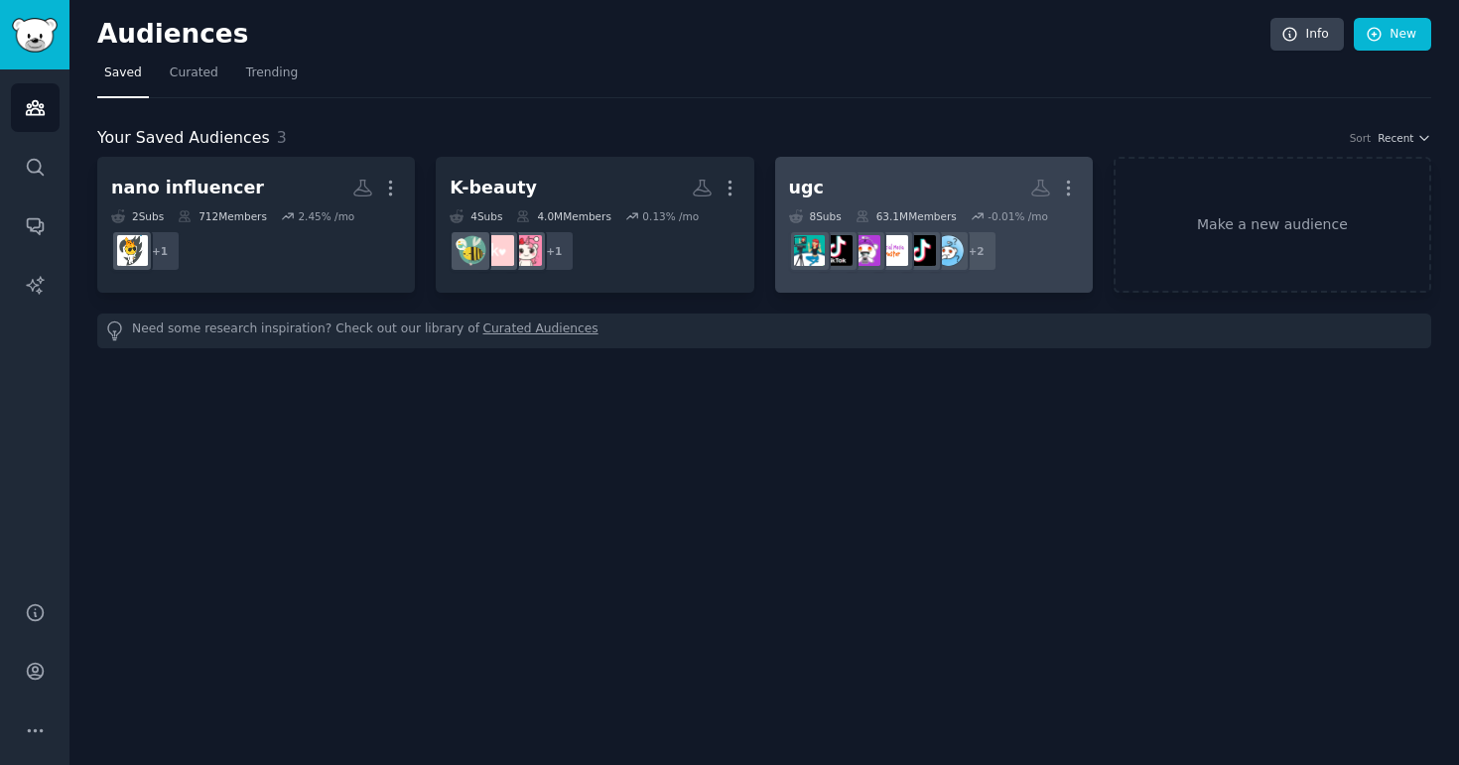
click at [913, 193] on h2 "ugc More" at bounding box center [934, 188] width 290 height 35
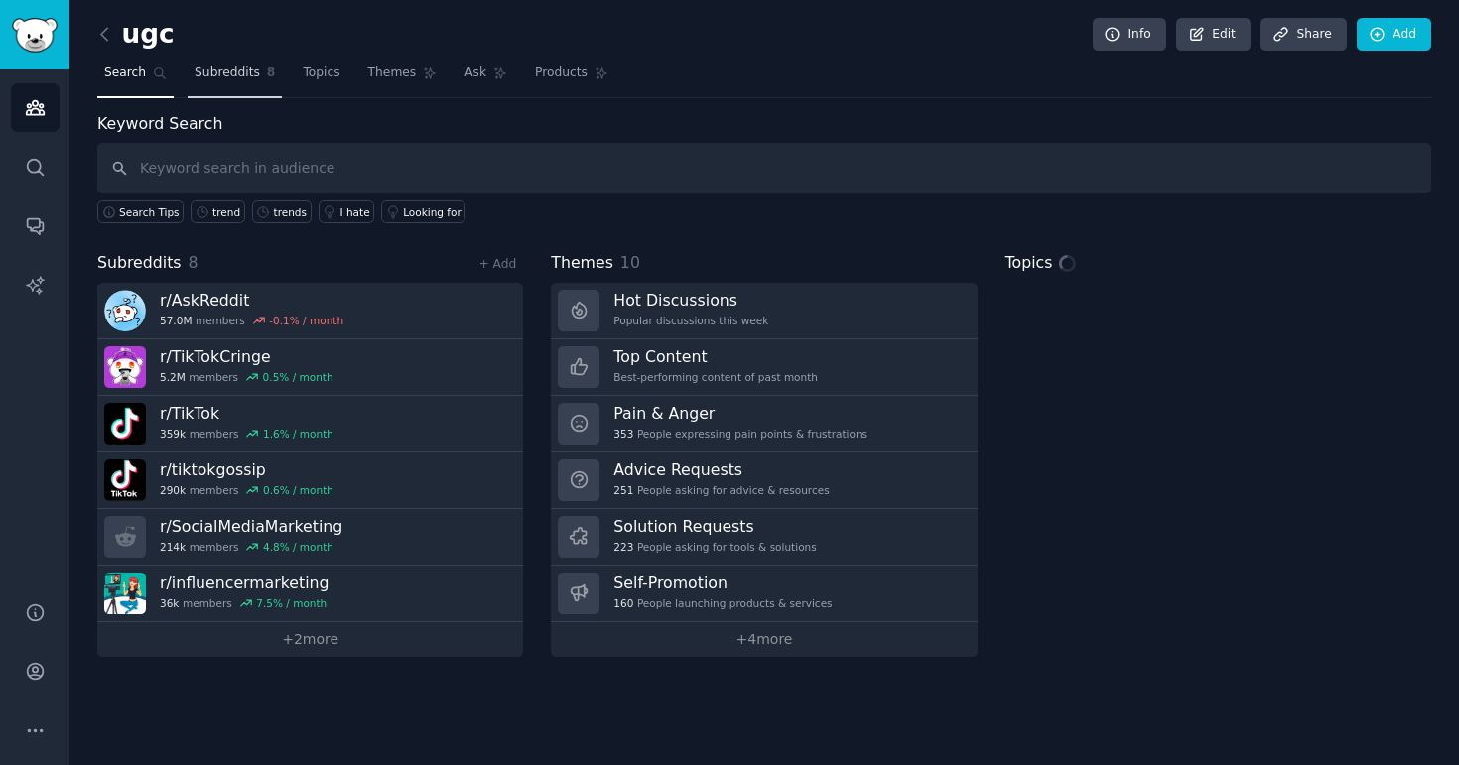
click at [213, 80] on span "Subreddits" at bounding box center [226, 73] width 65 height 18
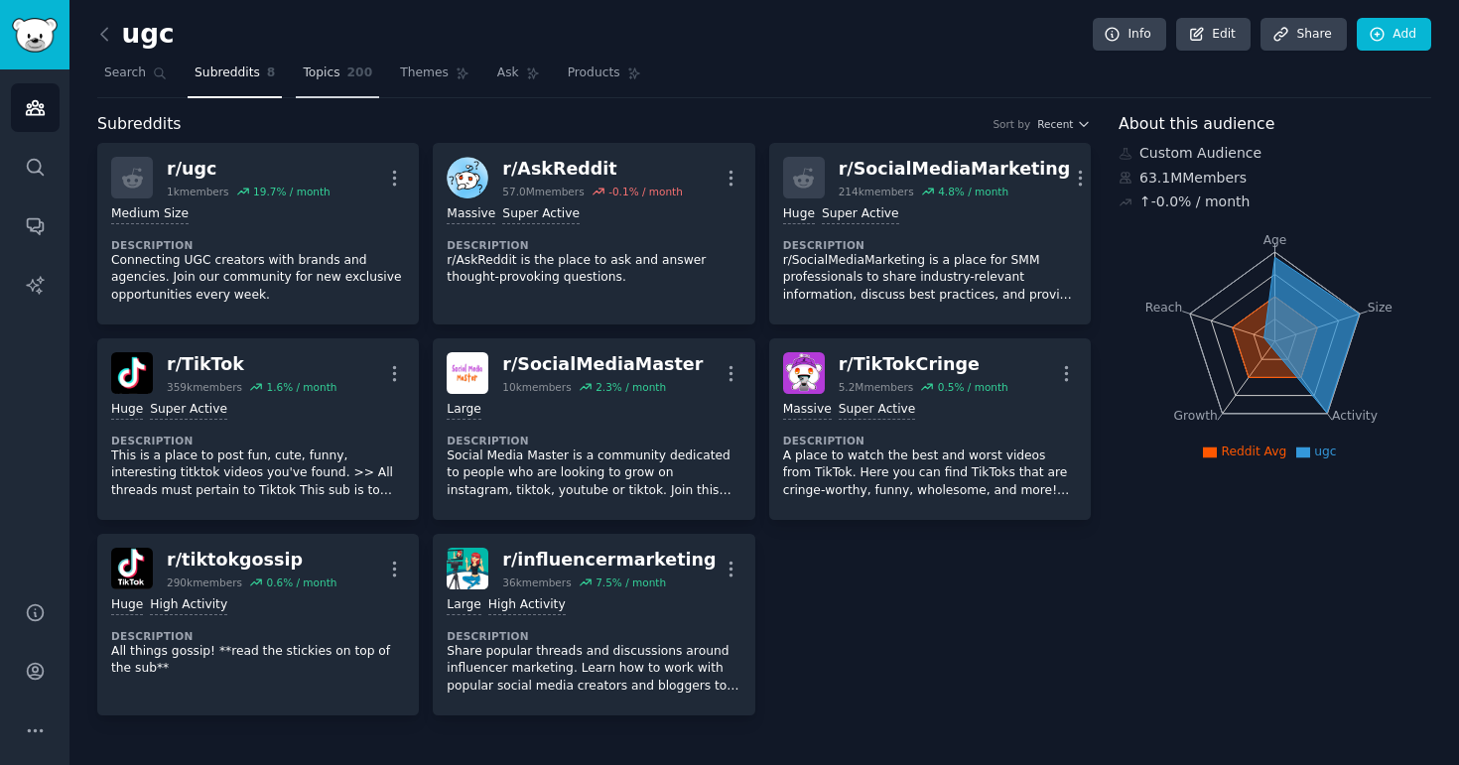
click at [334, 83] on link "Topics 200" at bounding box center [337, 78] width 83 height 41
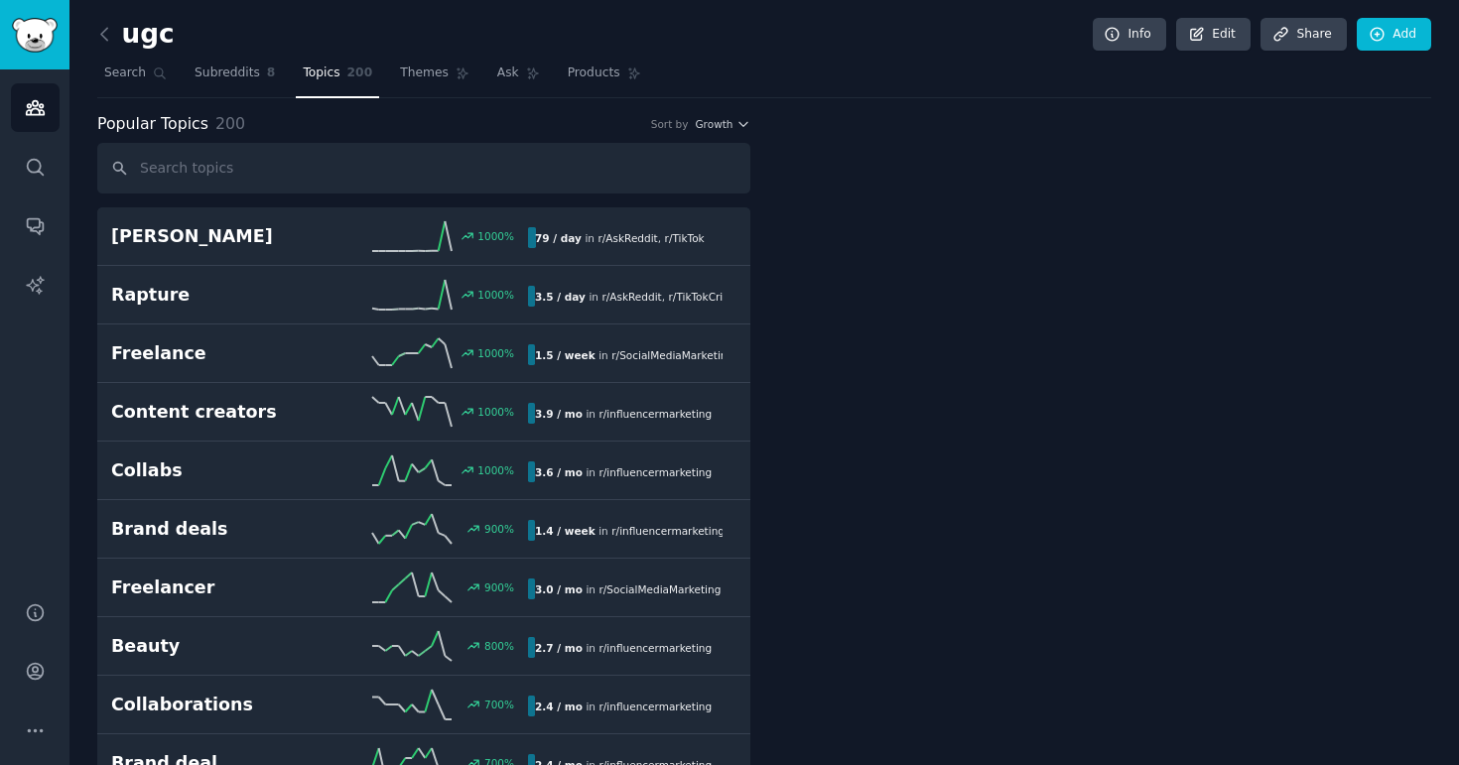
click at [104, 19] on link at bounding box center [109, 35] width 25 height 32
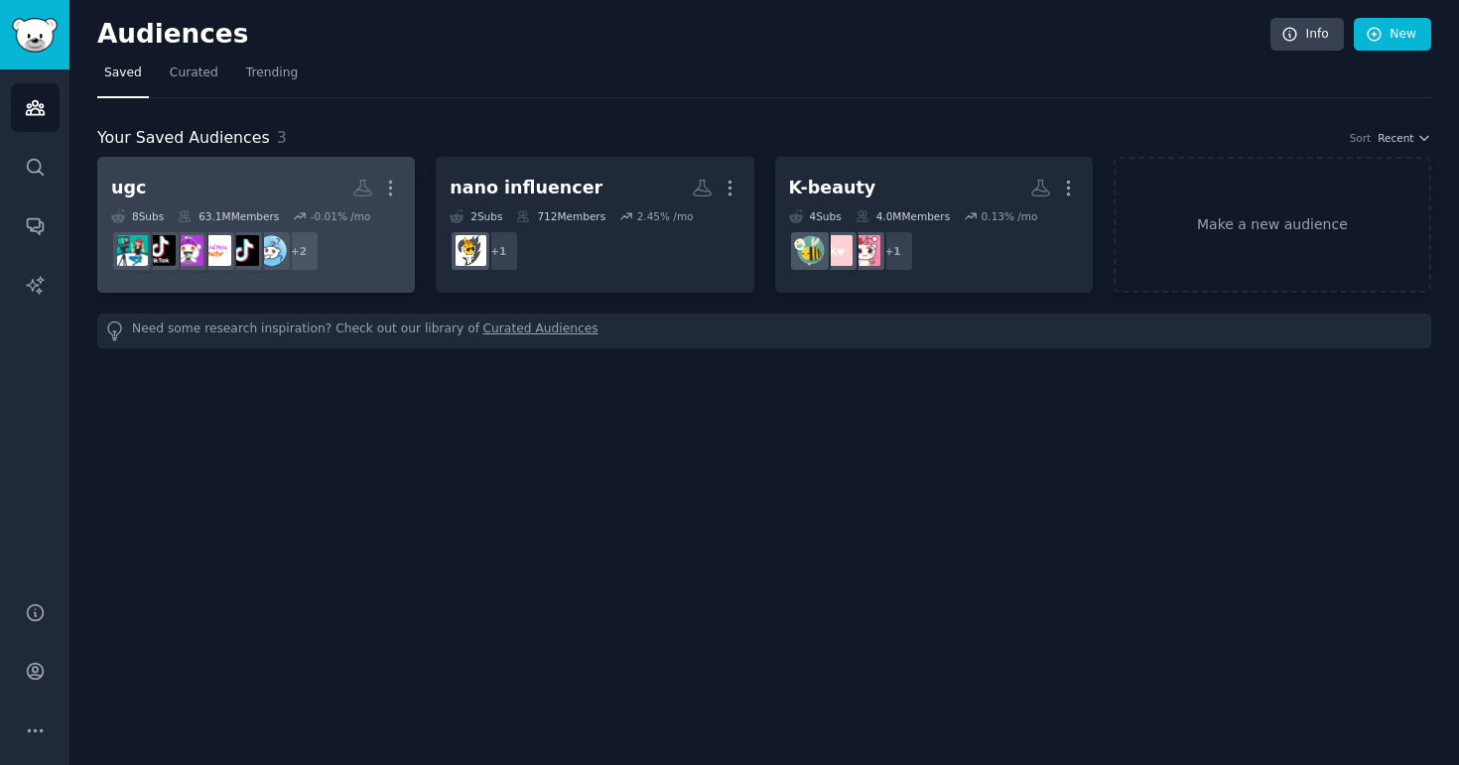
click at [247, 190] on h2 "ugc More" at bounding box center [256, 188] width 290 height 35
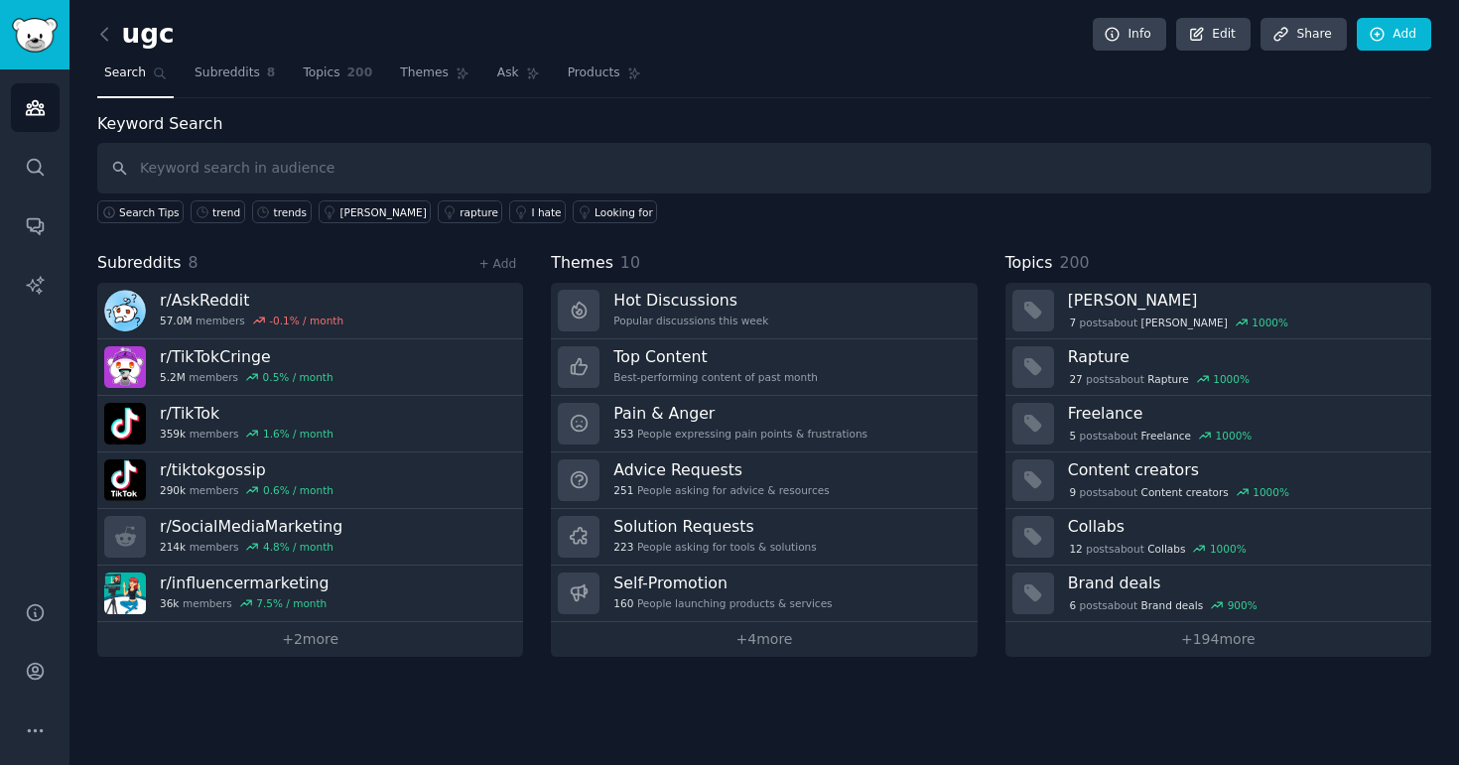
click at [115, 35] on link at bounding box center [109, 35] width 25 height 32
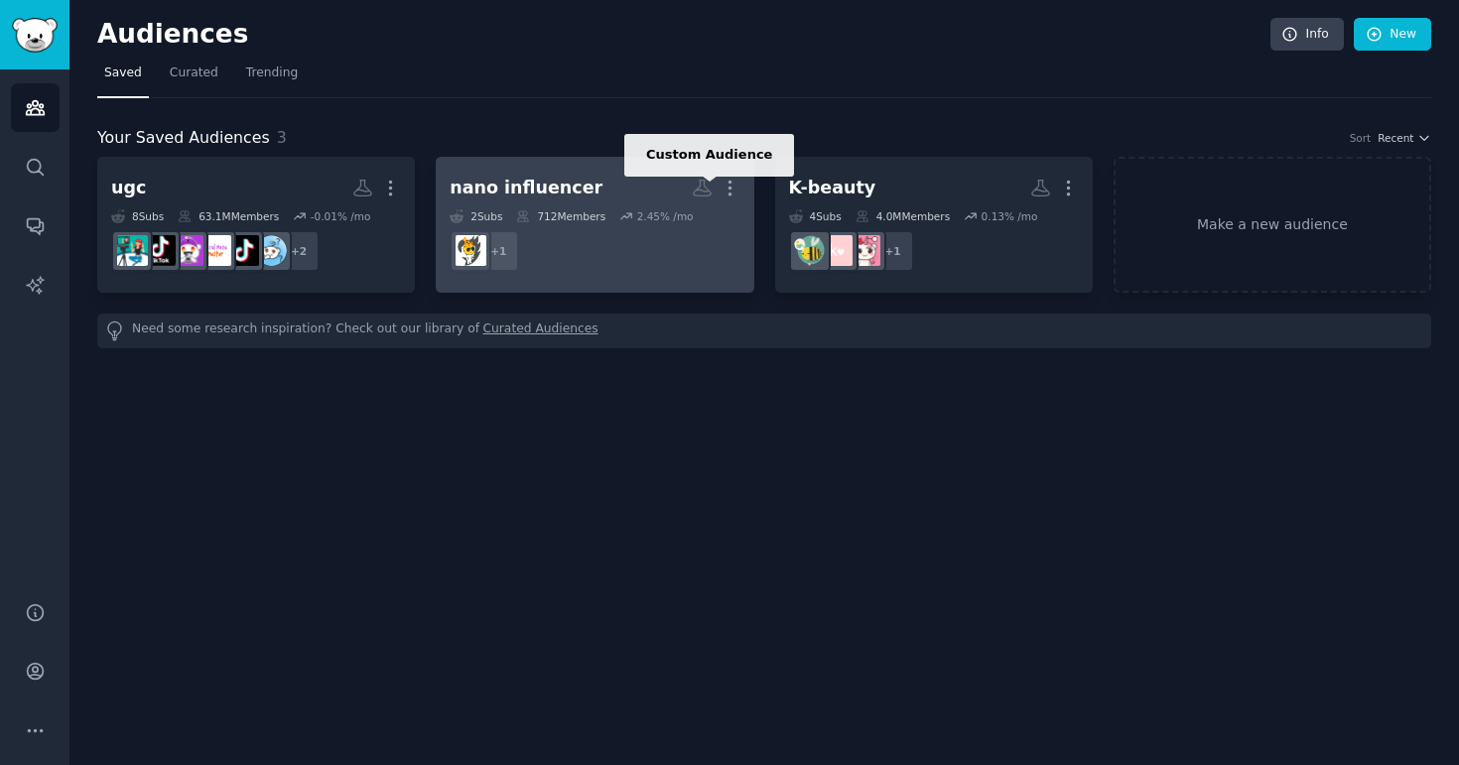
click at [584, 171] on h2 "nano influencer Custom Audience More" at bounding box center [595, 188] width 290 height 35
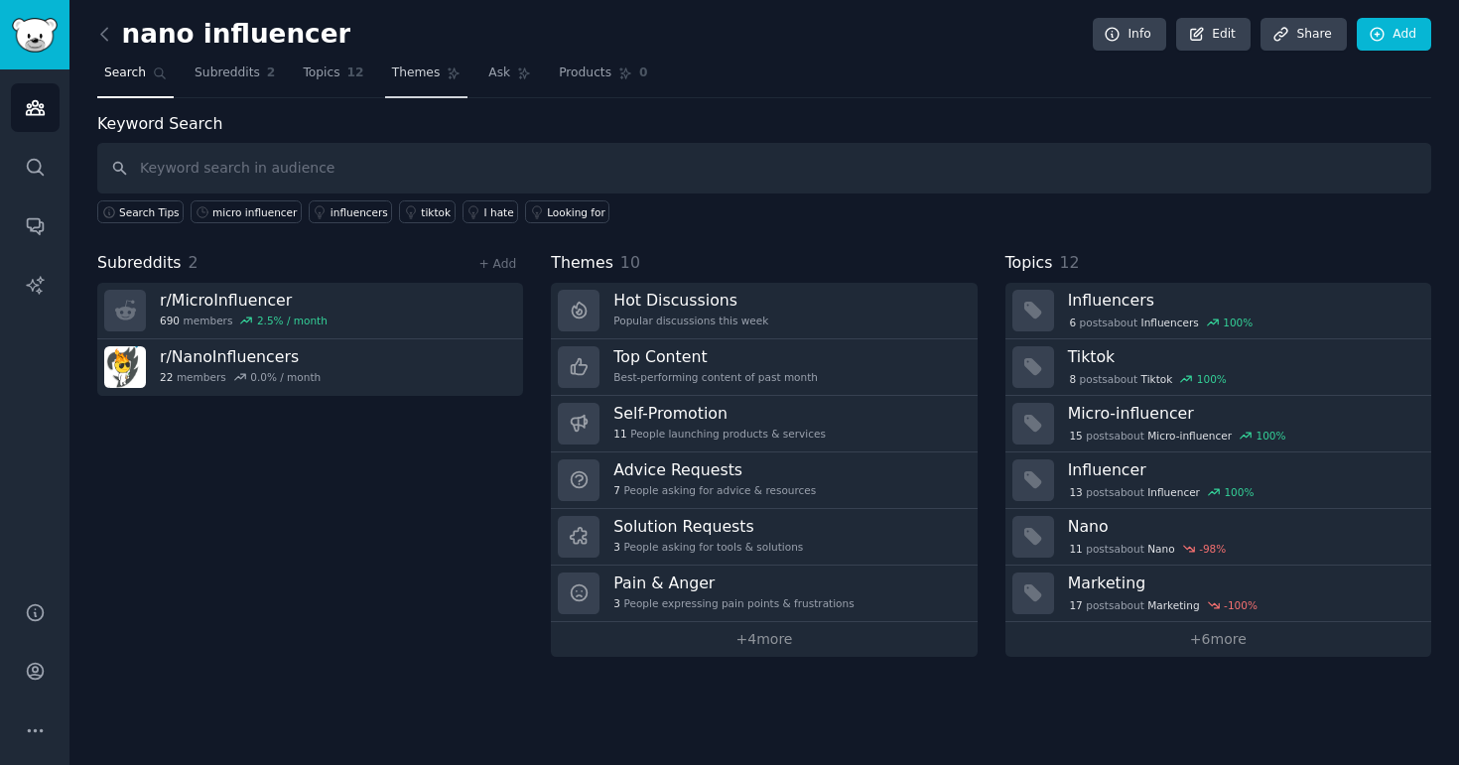
click at [409, 70] on span "Themes" at bounding box center [416, 73] width 49 height 18
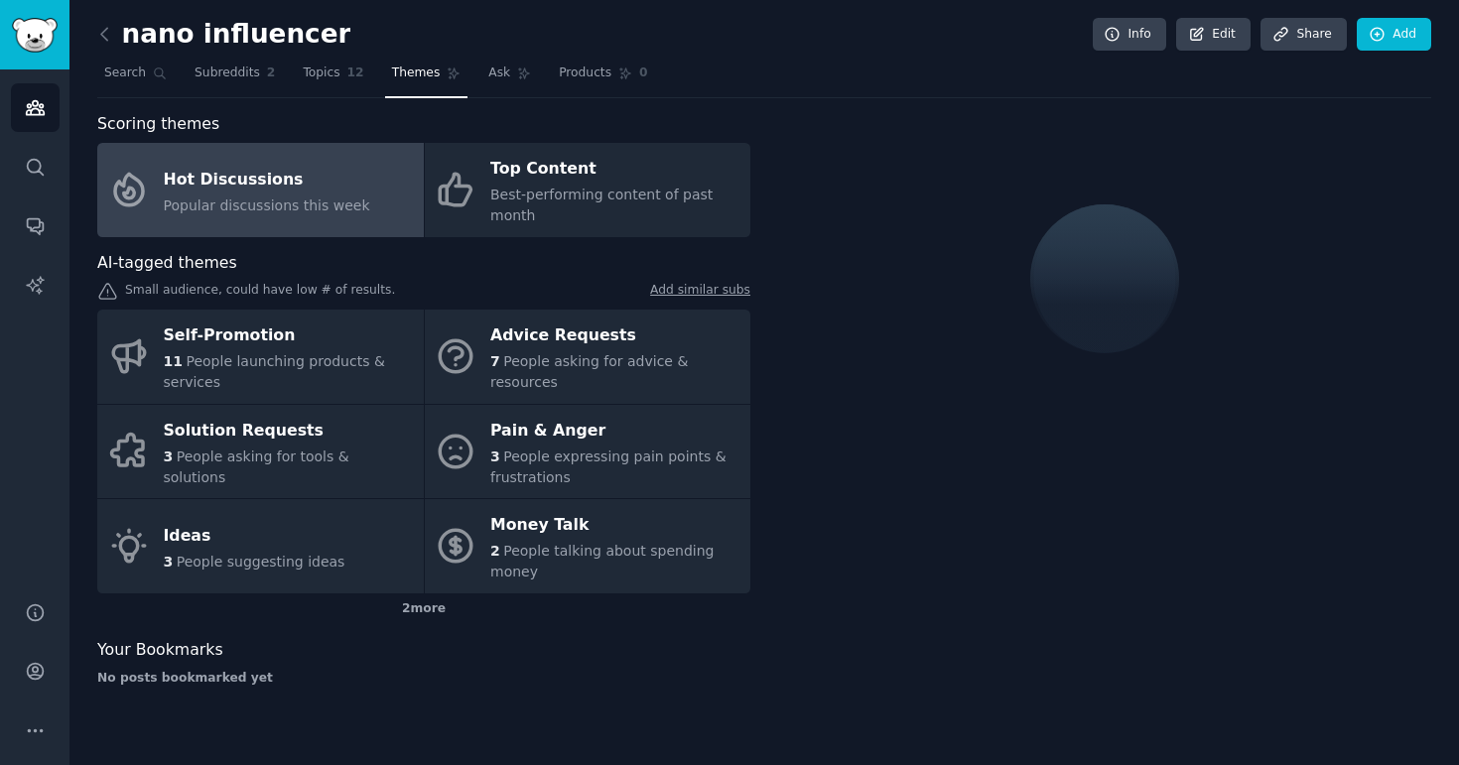
click at [285, 76] on nav "Search Subreddits 2 Topics 12 Themes Ask Products 0" at bounding box center [764, 78] width 1334 height 41
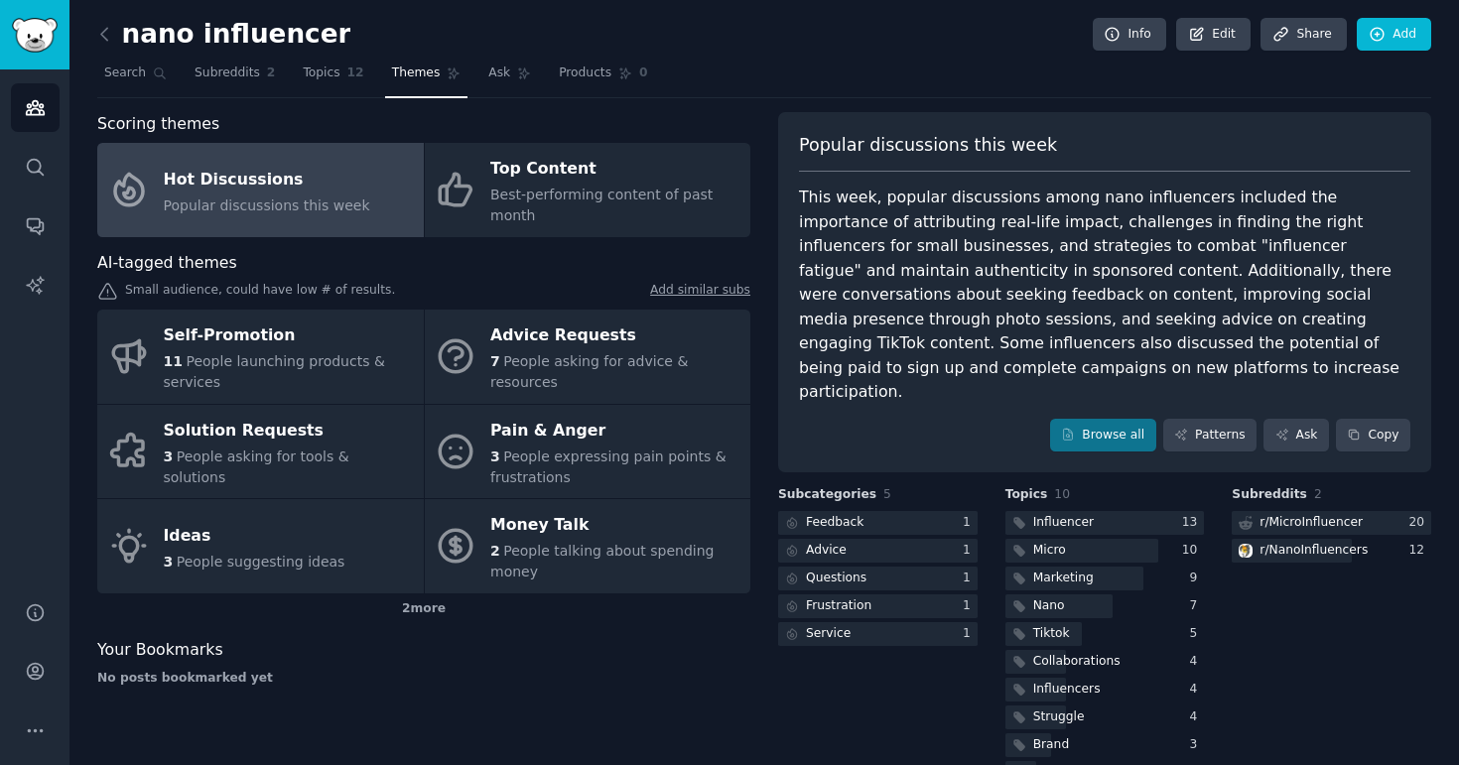
scroll to position [27, 0]
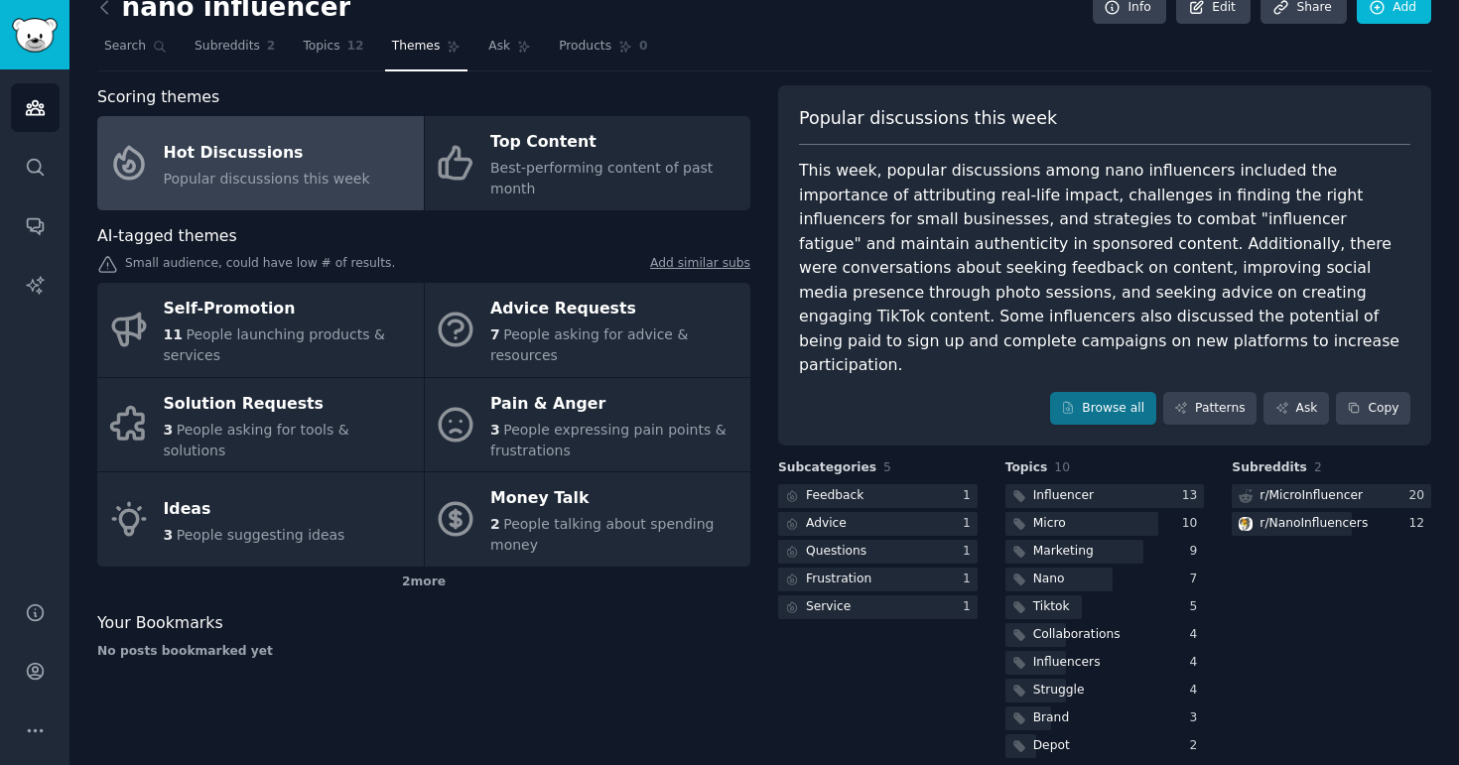
click at [889, 676] on div "Subcategories 5 Feedback 1 Advice 1 Questions 1 Frustration 1 Service 1" at bounding box center [877, 610] width 199 height 303
click at [852, 657] on div "Subcategories 5 Feedback 1 Advice 1 Questions 1 Frustration 1 Service 1" at bounding box center [877, 610] width 199 height 303
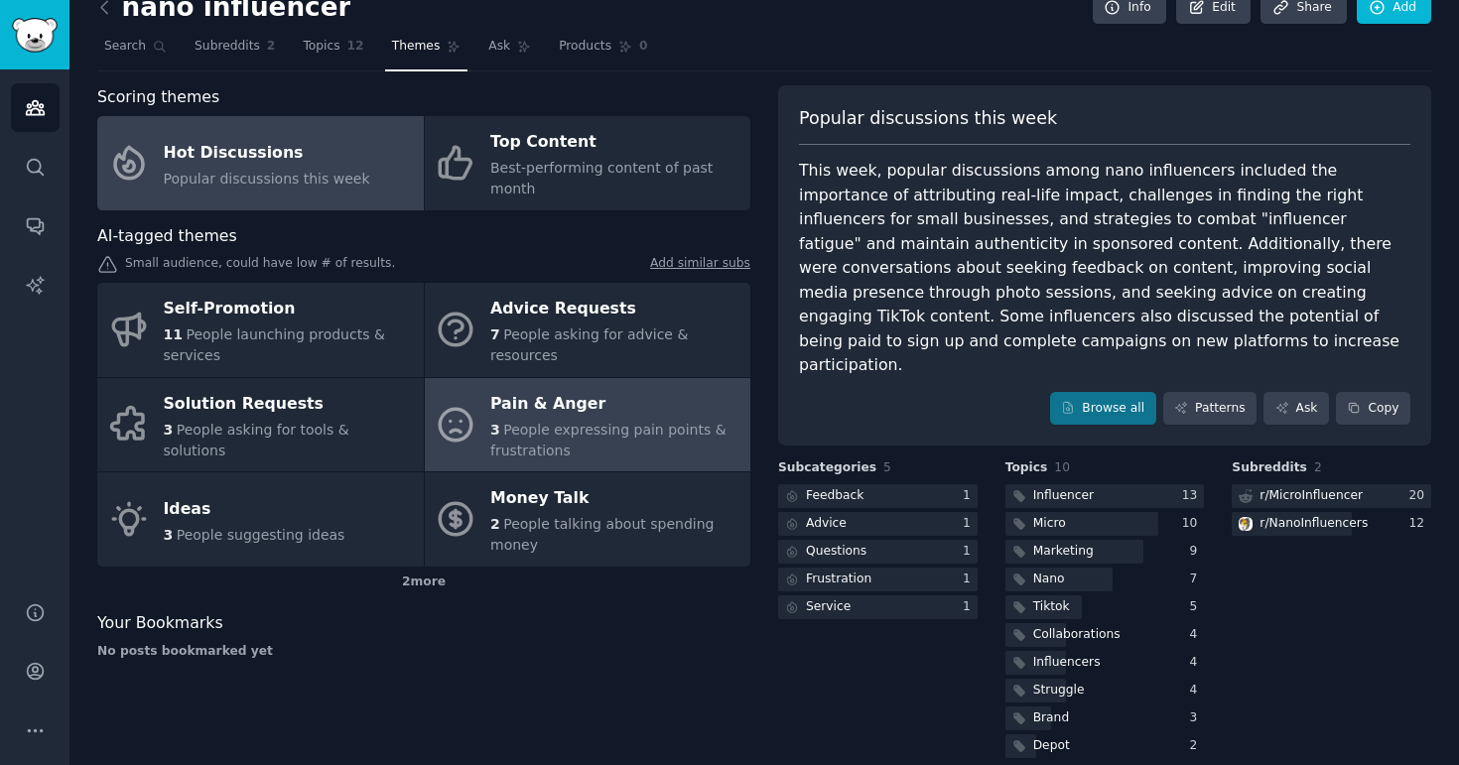
scroll to position [0, 0]
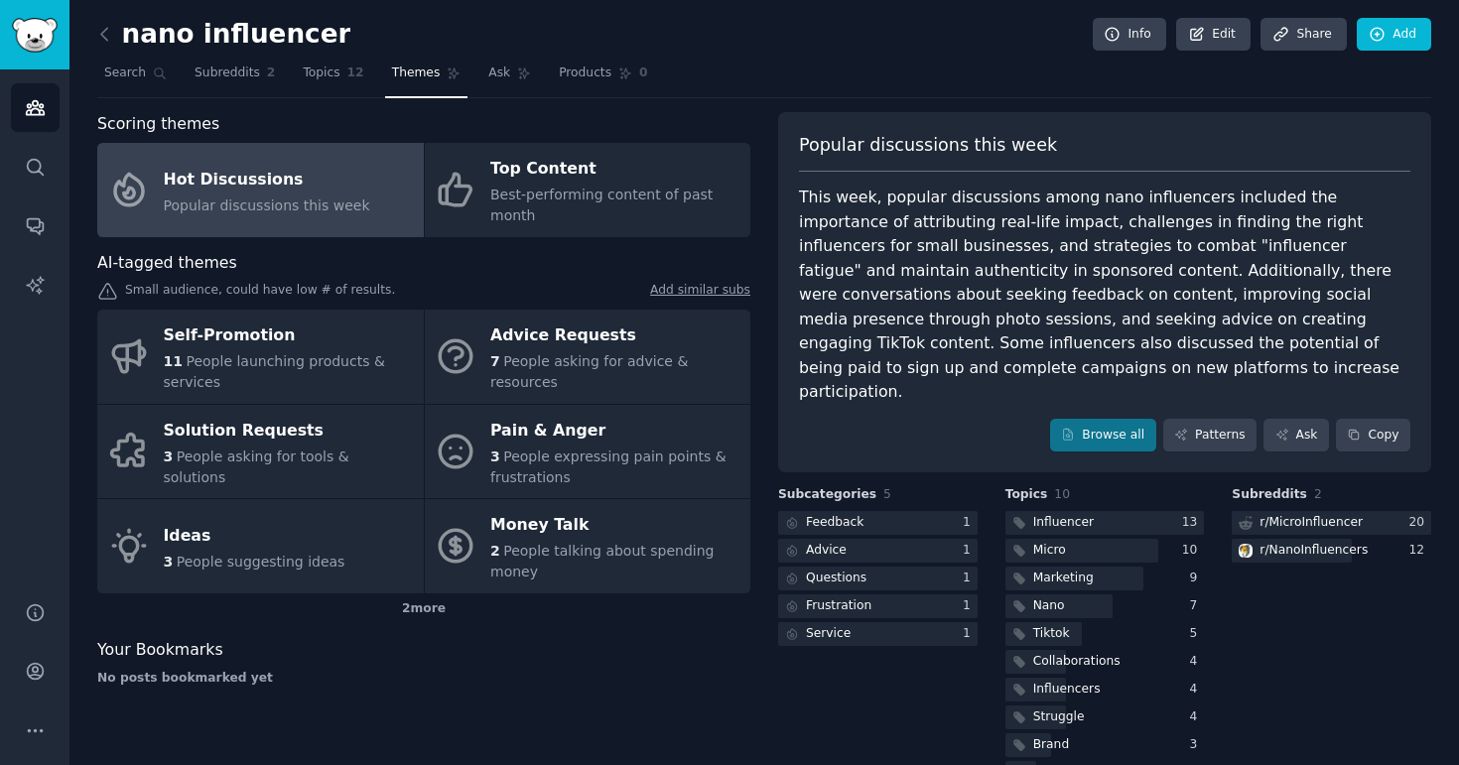
click at [587, 645] on div "Your Bookmarks" at bounding box center [423, 650] width 653 height 25
click at [53, 613] on link "Help" at bounding box center [35, 612] width 49 height 49
click at [640, 748] on div "Scoring themes Hot Discussions Popular discussions this week Top Content Best-p…" at bounding box center [423, 450] width 653 height 677
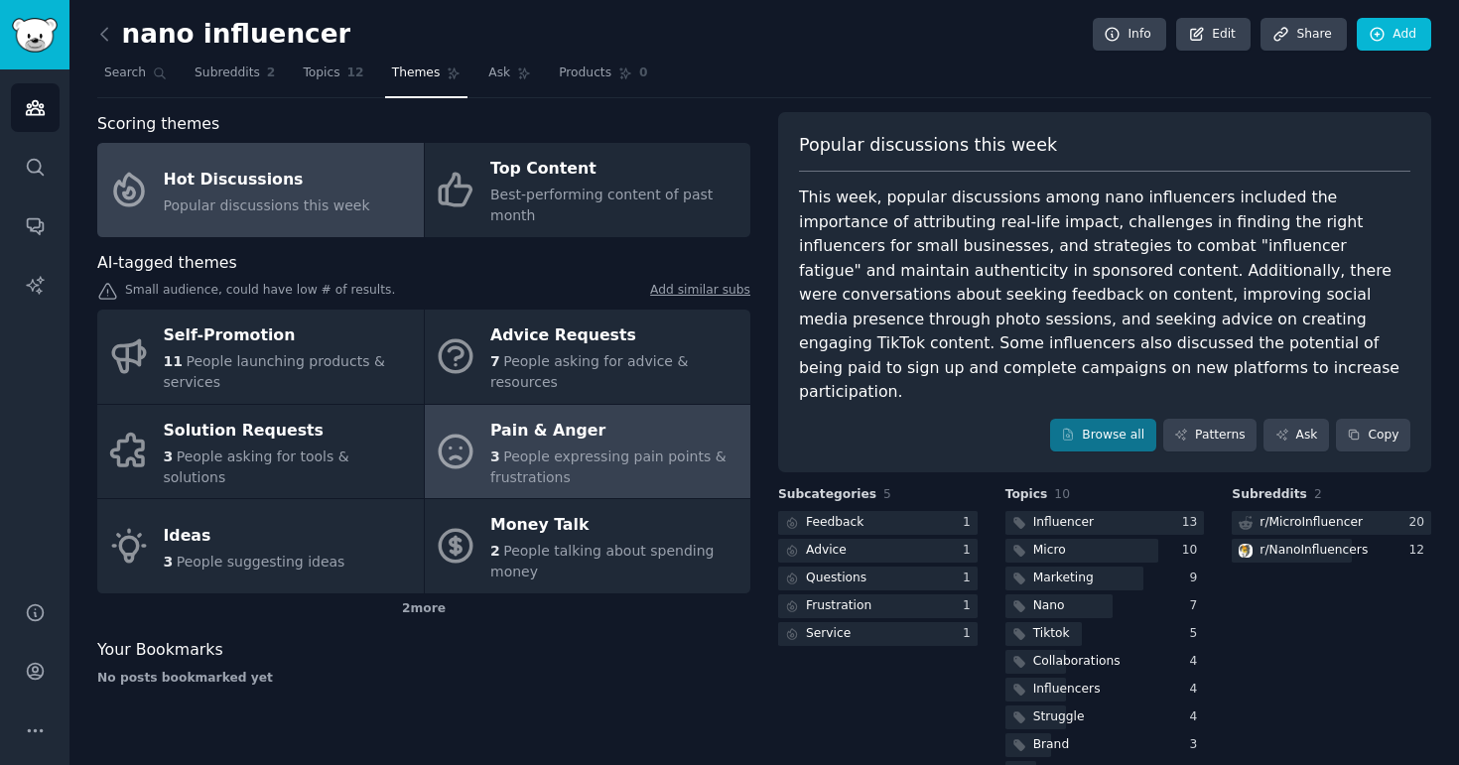
click at [527, 456] on span "People expressing pain points & frustrations" at bounding box center [608, 467] width 236 height 37
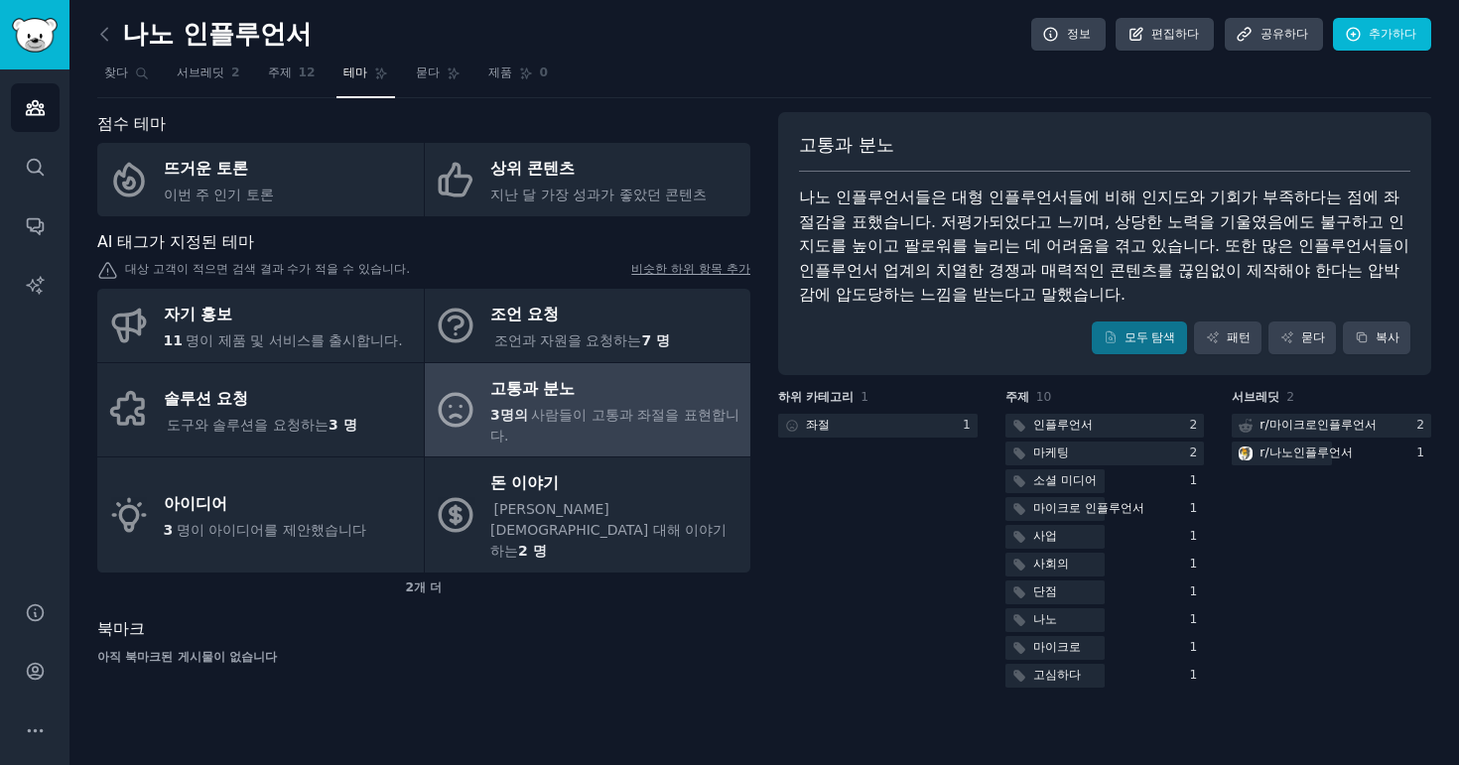
click at [1382, 122] on div "고통과 분노 나노 인플루언서들은 대형 인플루언서들에 비해 인지도와 기회가 부족하다는 점에 좌절감을 표했습니다. 저평가되었다고 느끼며, 상당한 …" at bounding box center [1104, 244] width 653 height 264
click at [111, 35] on icon at bounding box center [104, 34] width 21 height 21
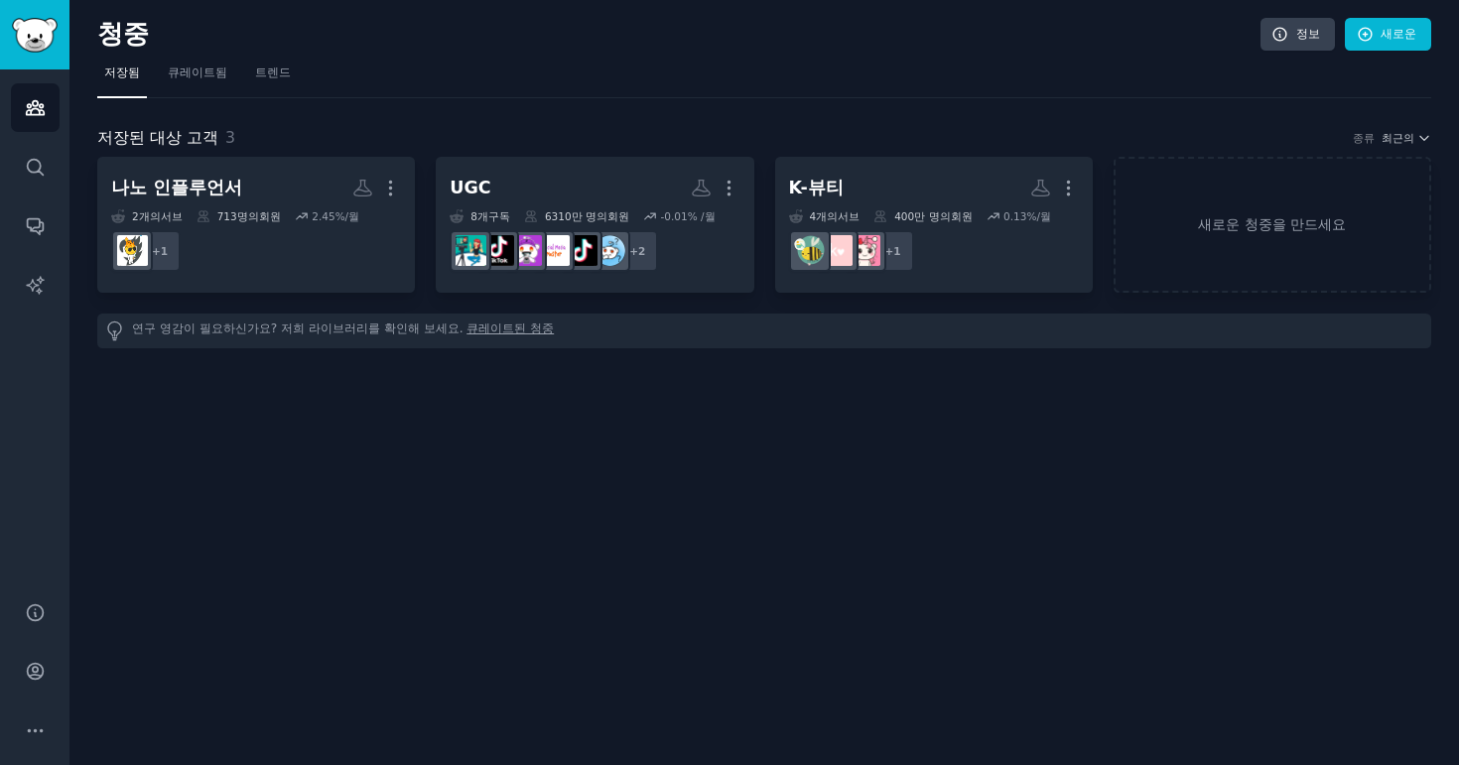
drag, startPoint x: 967, startPoint y: 47, endPoint x: 949, endPoint y: 45, distance: 19.0
click at [949, 45] on h2 "청중" at bounding box center [678, 35] width 1163 height 32
click at [360, 490] on div "청중 정보 새로운 저장됨 큐레이트됨 트렌드 저장된 대상 고객 3 종류 최근의 나노 인플루언서 더 2 개의 서브 713명의 회원 2.45 %/월…" at bounding box center [763, 382] width 1389 height 765
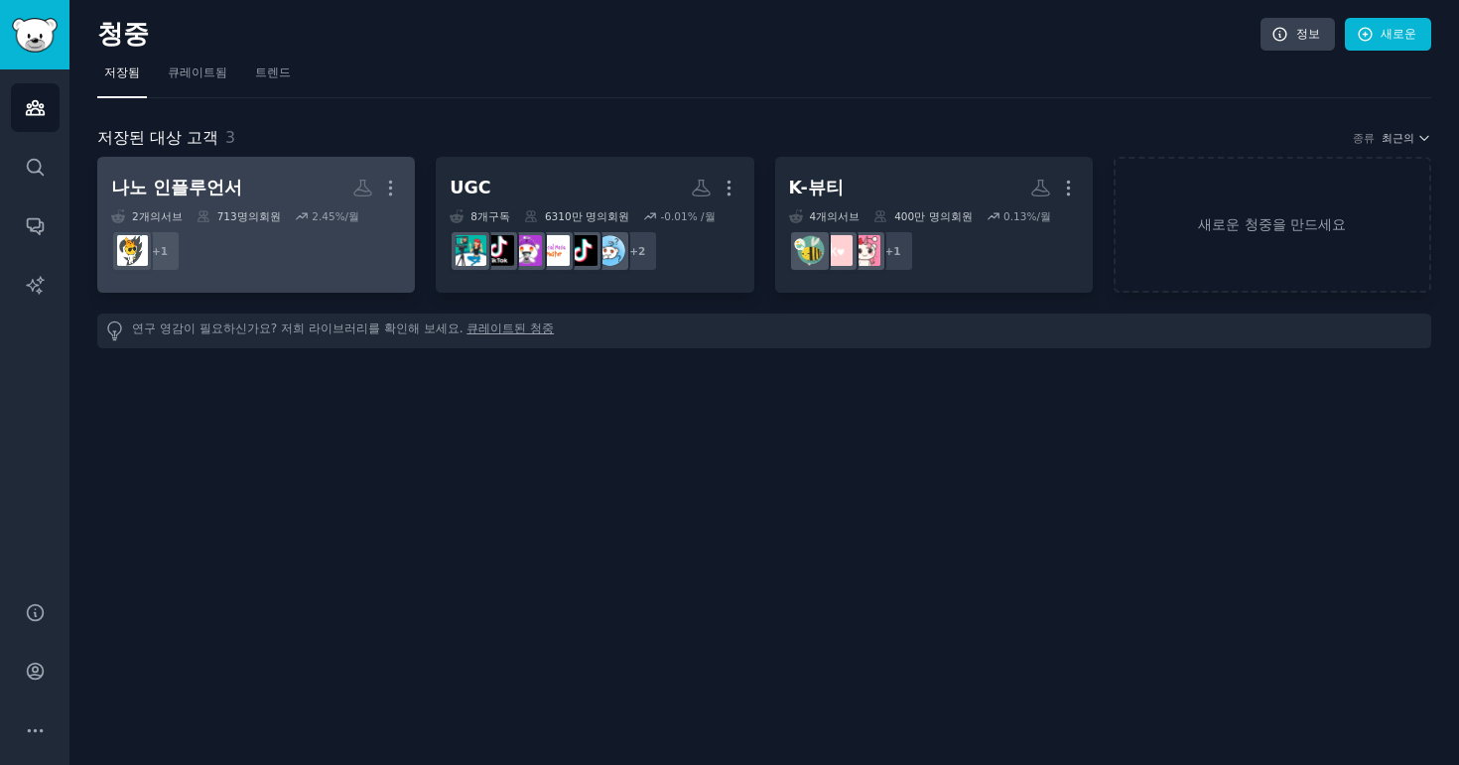
click at [275, 173] on h2 "나노 인플루언서 더" at bounding box center [256, 188] width 290 height 35
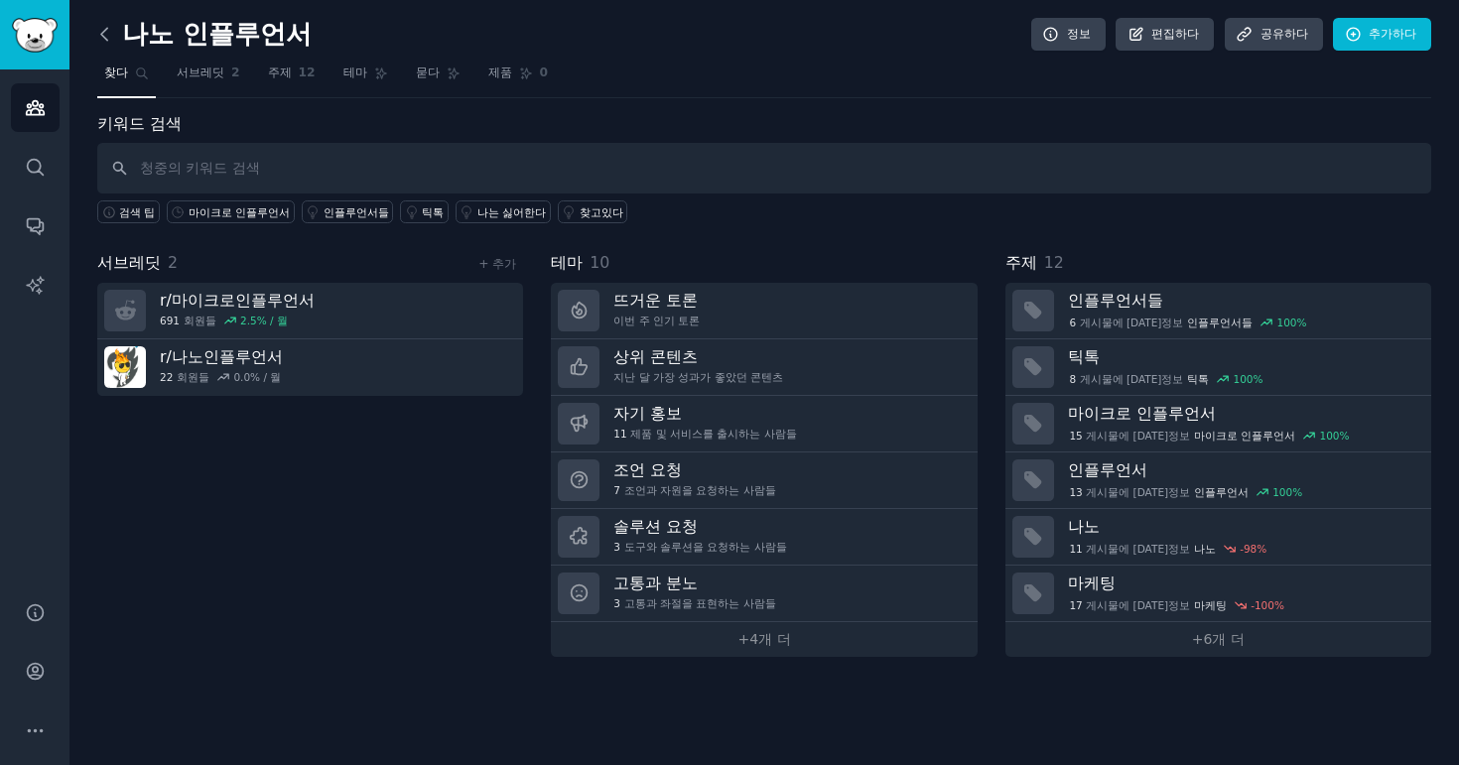
click at [112, 33] on icon at bounding box center [104, 34] width 21 height 21
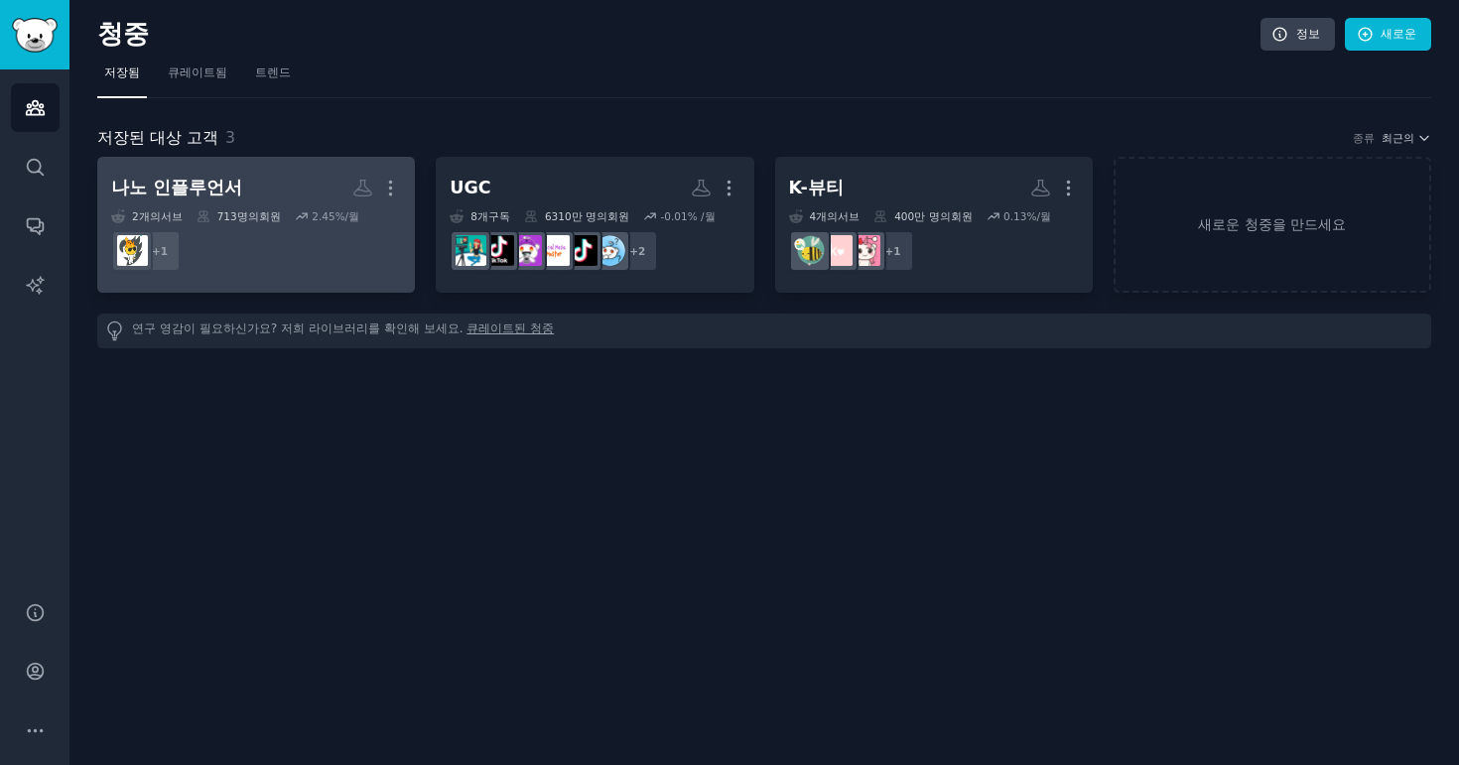
click at [195, 168] on link "나노 인플루언서 더 2 개의 서브 713명의 회원 2.45 %/월 + 1" at bounding box center [256, 225] width 318 height 136
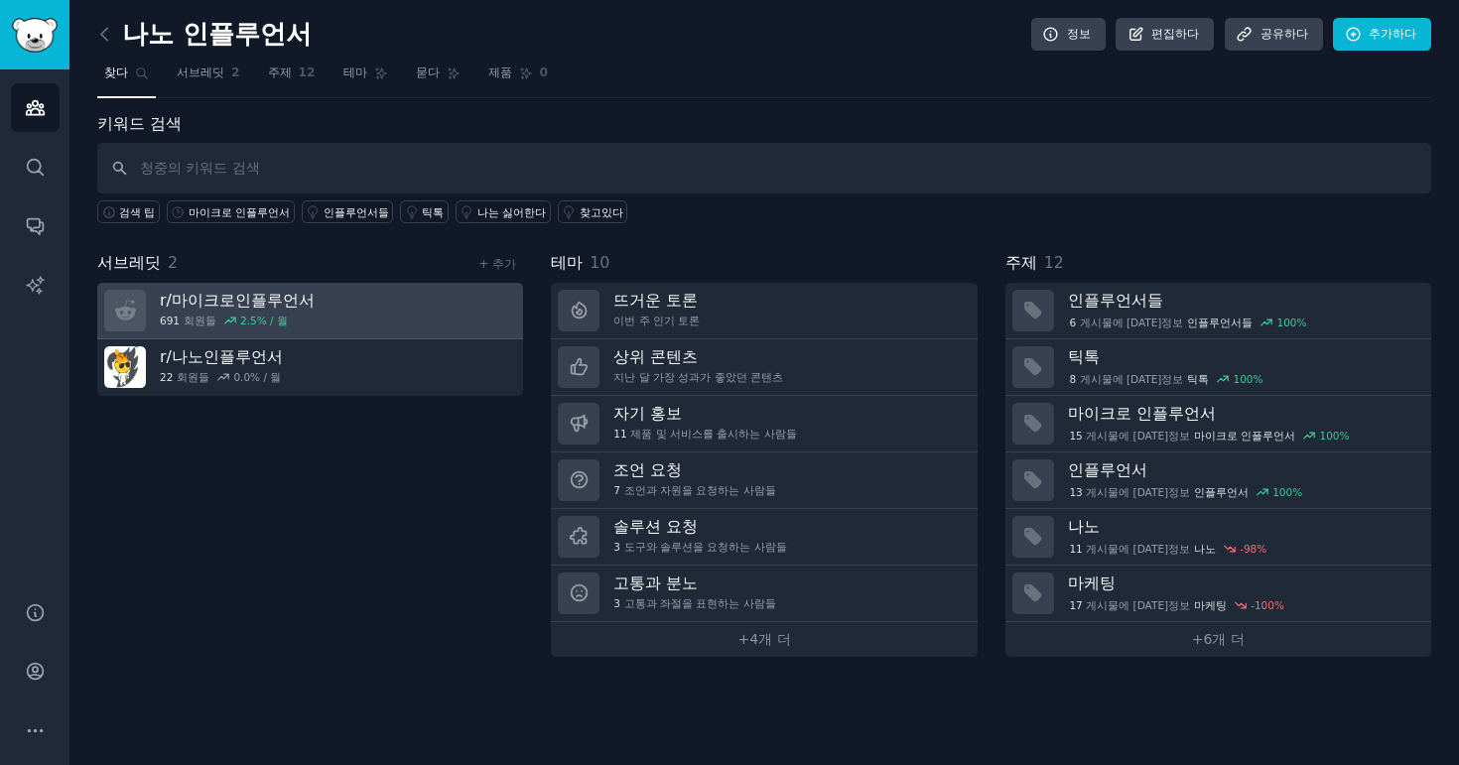
click at [267, 294] on font "마이크로인플루언서" at bounding box center [243, 300] width 143 height 19
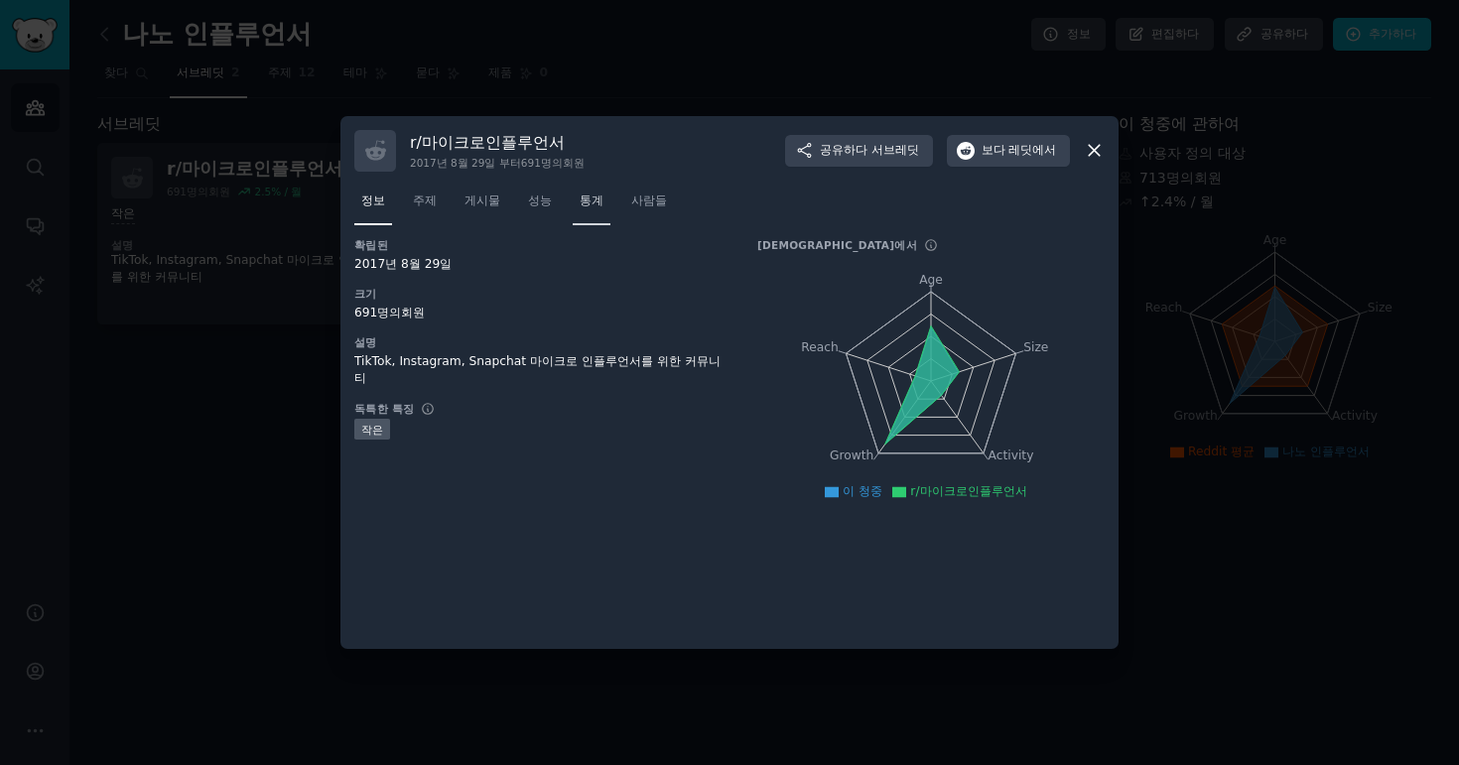
click at [593, 200] on link "통계" at bounding box center [592, 206] width 38 height 41
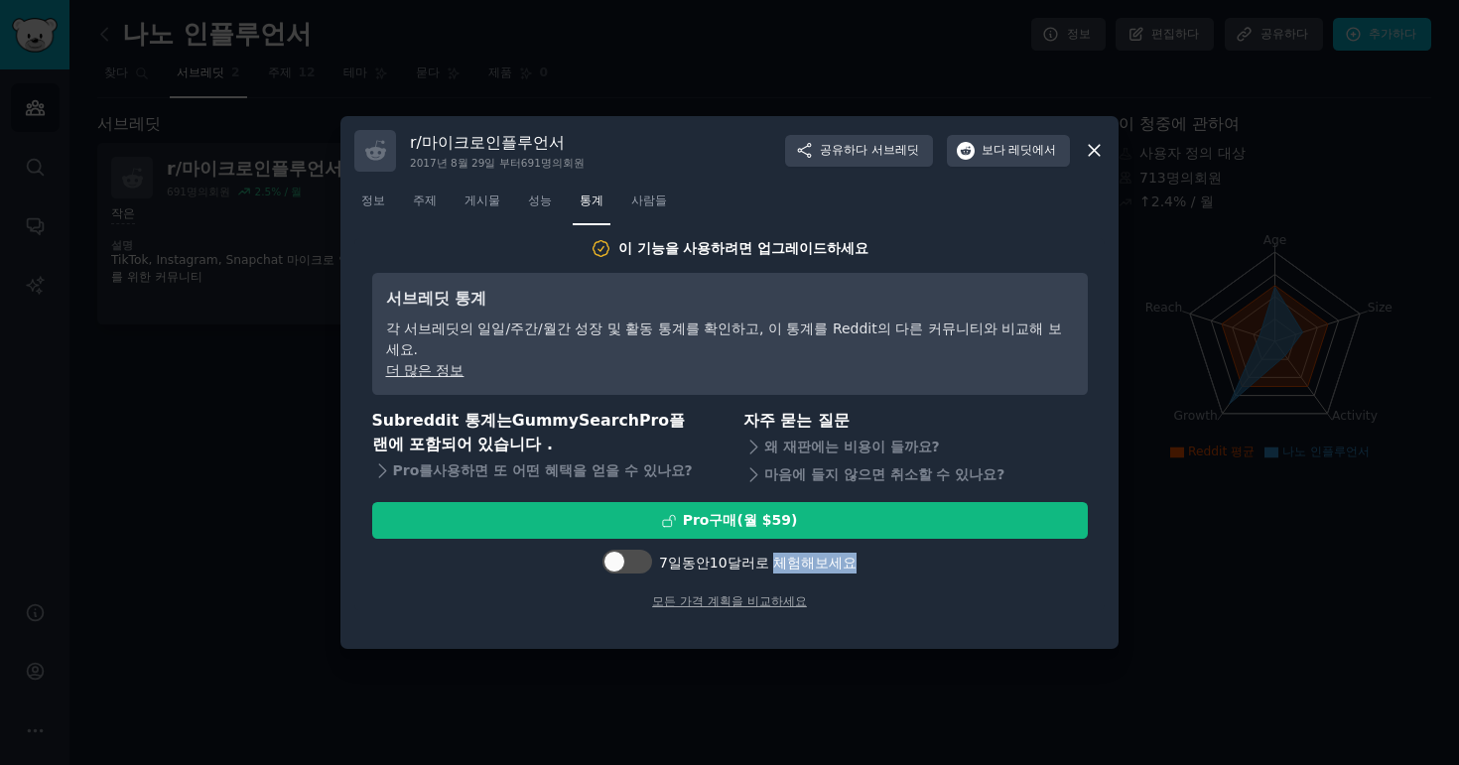
drag, startPoint x: 778, startPoint y: 544, endPoint x: 1073, endPoint y: 551, distance: 294.8
click at [1073, 551] on div "7일 동안 10달러 로 체험해보세요" at bounding box center [729, 563] width 715 height 34
drag, startPoint x: 1049, startPoint y: 554, endPoint x: 704, endPoint y: 556, distance: 345.3
click at [704, 556] on div "7일 동안 10달러 로 체험해보세요" at bounding box center [729, 563] width 715 height 34
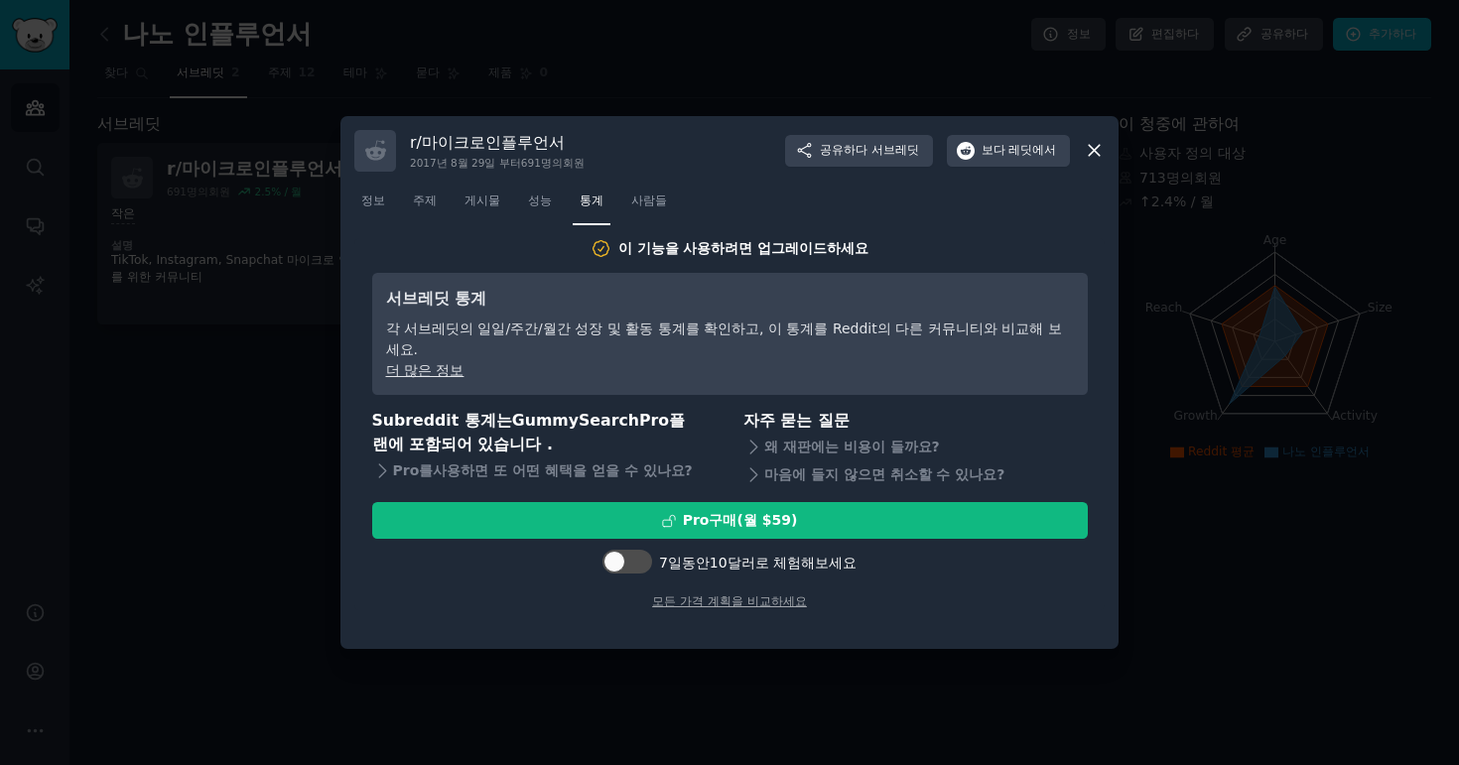
drag, startPoint x: 802, startPoint y: 559, endPoint x: 830, endPoint y: 561, distance: 27.9
click at [802, 579] on div "모든 가격 계획을 비교하세요" at bounding box center [729, 595] width 715 height 32
drag, startPoint x: 942, startPoint y: 560, endPoint x: 694, endPoint y: 554, distance: 248.1
click at [694, 554] on div "Pro 구매 ( 월 $ 59 ) 7일 동안 10달러 로 체험해보세요 모든 가격 계획을 비교하세요" at bounding box center [729, 556] width 715 height 108
click at [694, 554] on div "7일 동안 10달러 로 체험해보세요" at bounding box center [729, 563] width 715 height 34
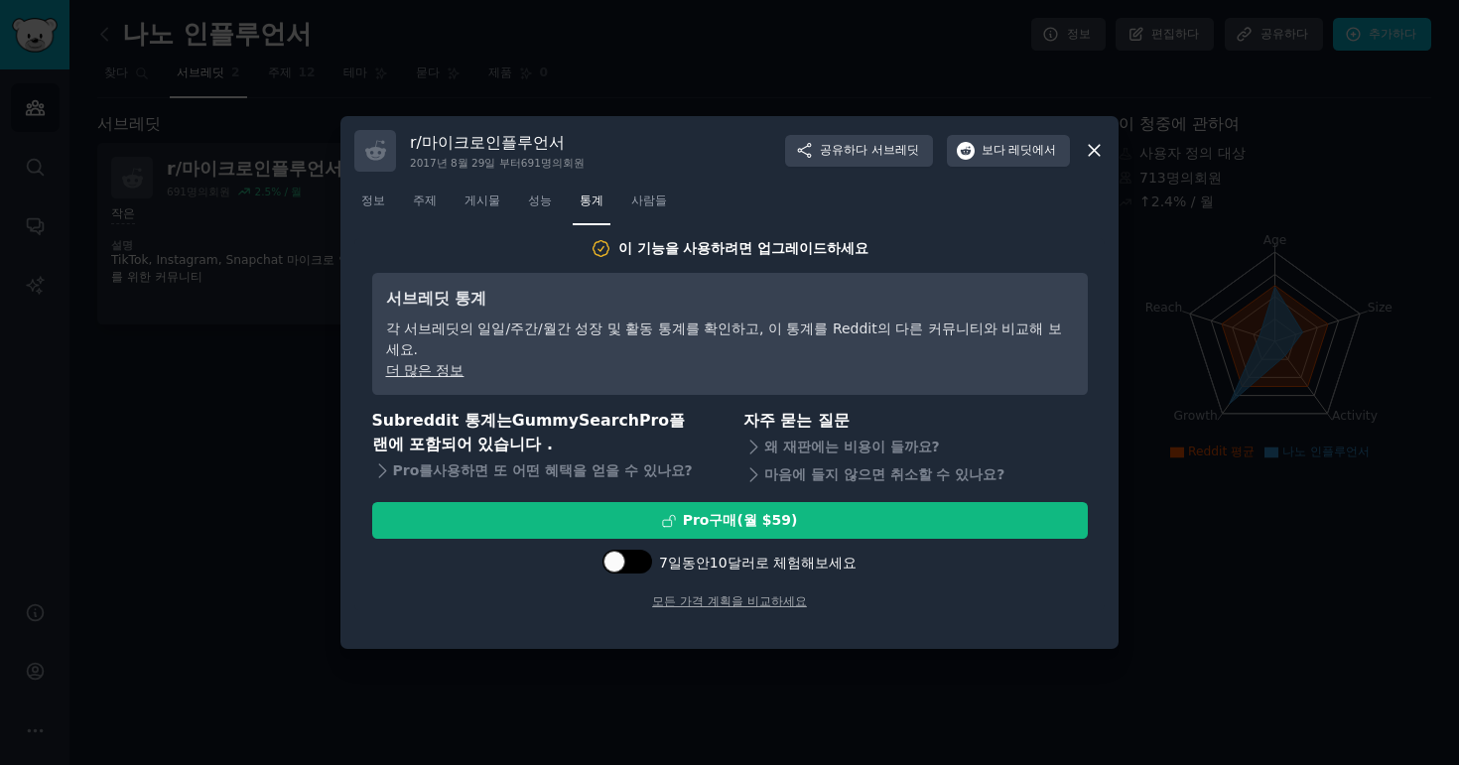
click at [644, 550] on div at bounding box center [627, 562] width 50 height 24
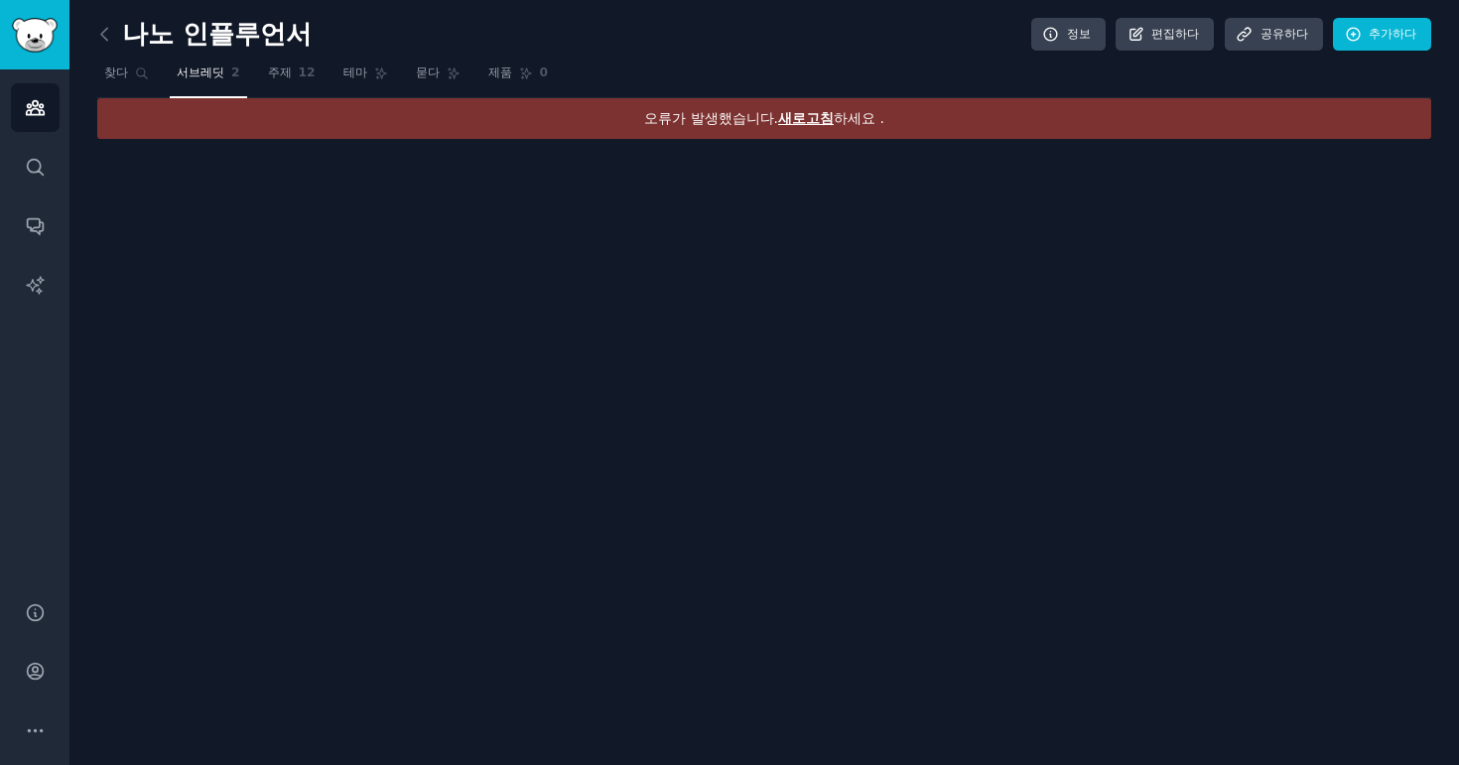
click at [801, 130] on div "오류가 발생했습니다. 새로고침 하세요 ." at bounding box center [764, 118] width 1334 height 41
click at [802, 124] on font "새로고침" at bounding box center [806, 118] width 56 height 16
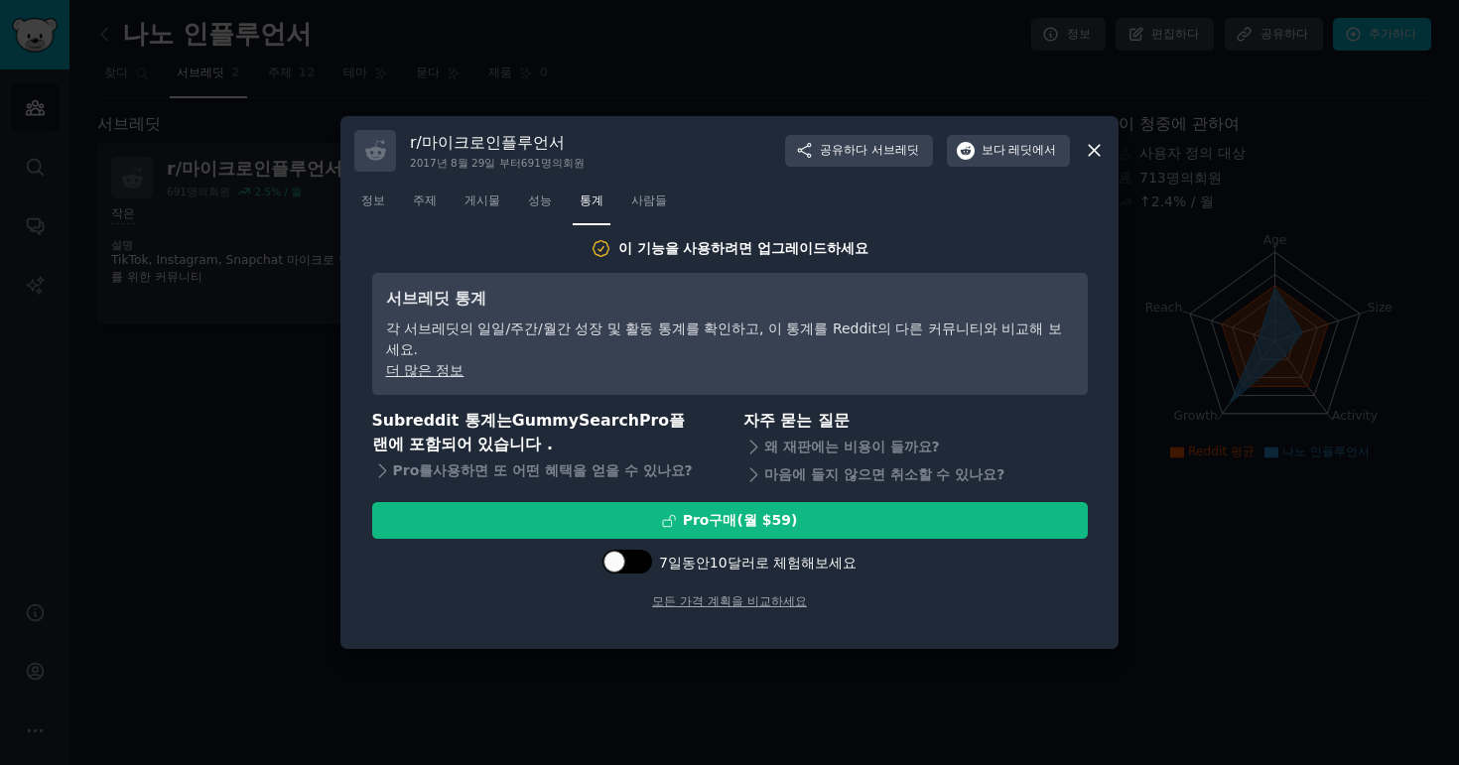
click at [642, 557] on div at bounding box center [637, 562] width 10 height 10
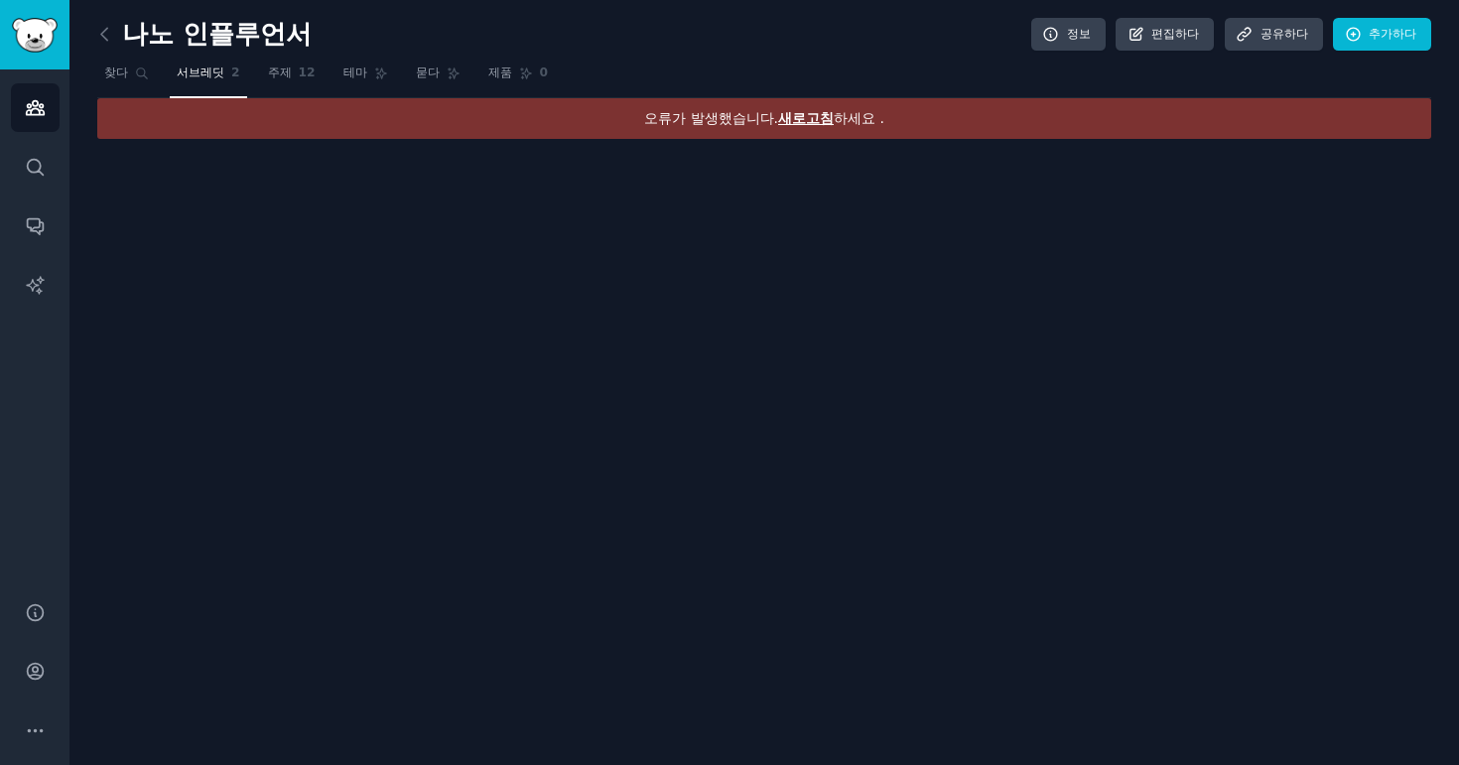
click at [809, 103] on div "오류가 발생했습니다. 새로고침 하세요 ." at bounding box center [764, 118] width 1334 height 41
click at [805, 105] on div "오류가 발생했습니다. 새로고침 하세요 ." at bounding box center [764, 118] width 1334 height 41
click at [803, 110] on font "새로고침" at bounding box center [806, 118] width 56 height 16
click at [788, 121] on font "새로고침" at bounding box center [806, 118] width 56 height 16
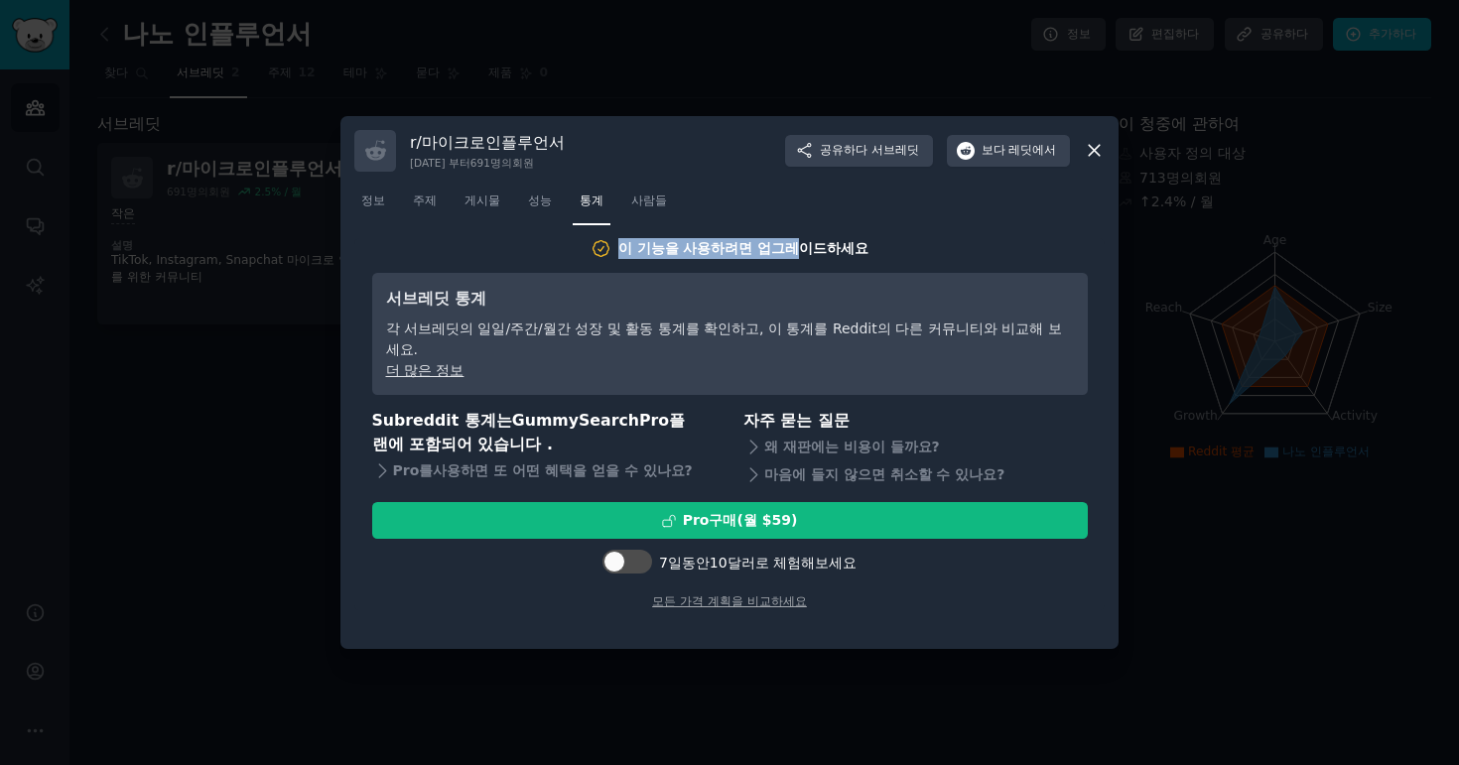
drag, startPoint x: 609, startPoint y: 244, endPoint x: 487, endPoint y: 250, distance: 122.2
click at [487, 250] on h2 "이 기능을 사용하려면 업그레이드하세요" at bounding box center [729, 248] width 715 height 21
drag, startPoint x: 538, startPoint y: 238, endPoint x: 901, endPoint y: 235, distance: 363.2
click at [901, 235] on div "r/ 마이크로인플루언서 2017년 8월 29일 부터 691명의 회원 공유하다 서브레딧 보다 레딧에서 정보 주제 게시물 성능 통계 사람들 이 기…" at bounding box center [729, 383] width 778 height 534
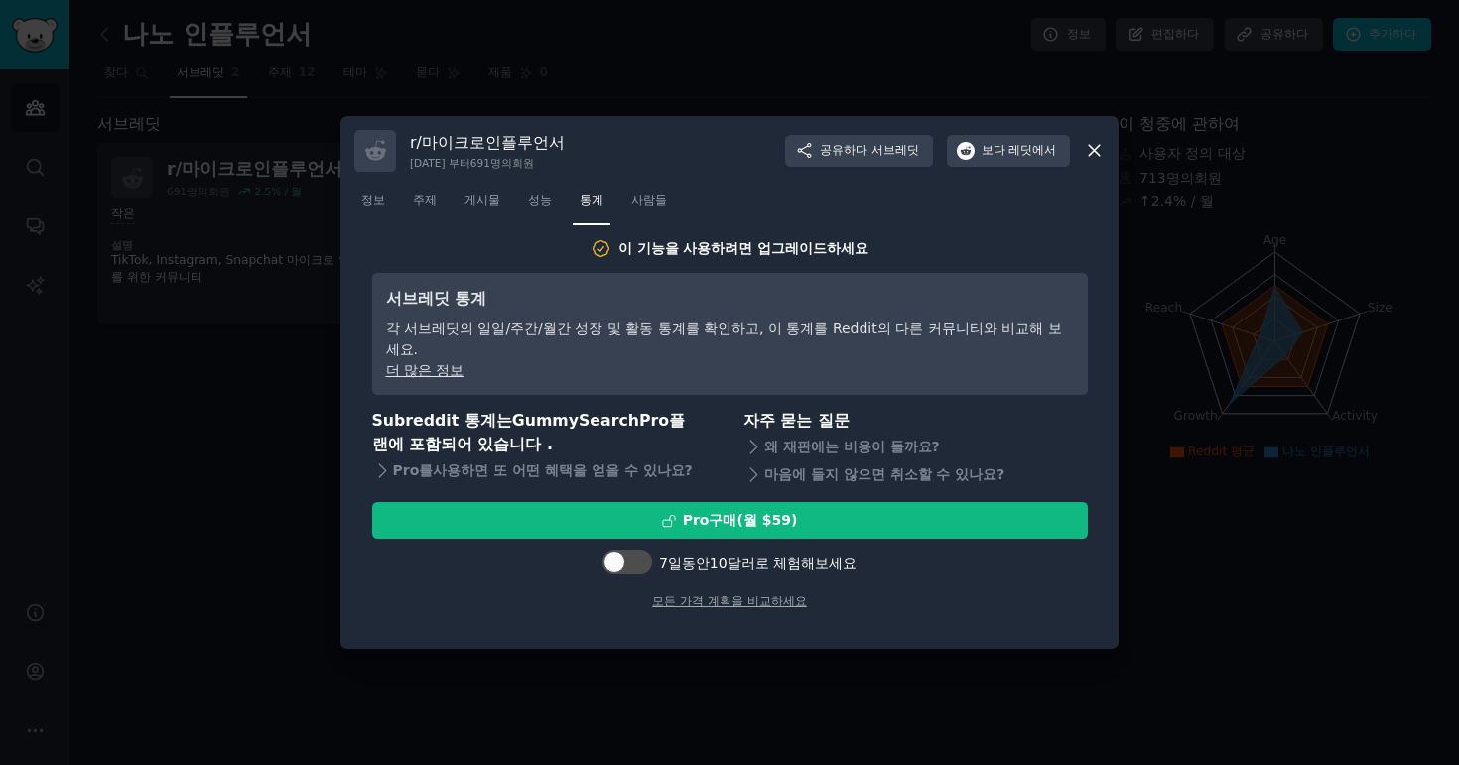
drag, startPoint x: 917, startPoint y: 273, endPoint x: 539, endPoint y: 268, distance: 378.1
click at [539, 268] on div "이 기능을 사용하려면 업그레이드하세요 서브레딧 통계 각 서브레딧의 일일/주간/월간 성장 및 활동 통계를 확인하고, 이 통계를 Reddit의 다…" at bounding box center [729, 424] width 715 height 372
drag, startPoint x: 542, startPoint y: 262, endPoint x: 976, endPoint y: 272, distance: 434.7
click at [976, 272] on div "이 기능을 사용하려면 업그레이드하세요 서브레딧 통계 각 서브레딧의 일일/주간/월간 성장 및 활동 통계를 확인하고, 이 통계를 Reddit의 다…" at bounding box center [729, 424] width 715 height 372
drag, startPoint x: 967, startPoint y: 264, endPoint x: 377, endPoint y: 354, distance: 597.3
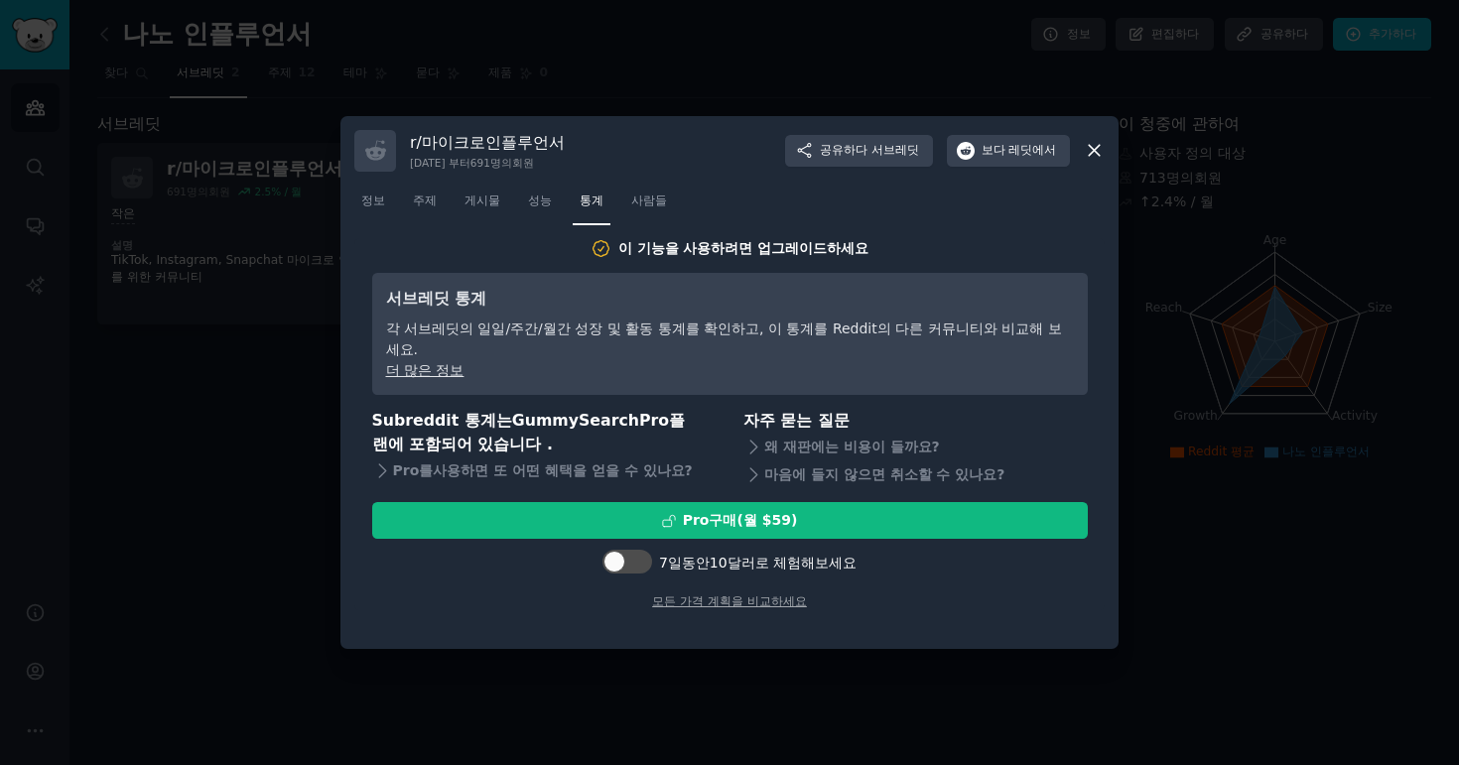
click at [382, 276] on div "이 기능을 사용하려면 업그레이드하세요 서브레딧 통계 각 서브레딧의 일일/주간/월간 성장 및 활동 통계를 확인하고, 이 통계를 Reddit의 다…" at bounding box center [729, 424] width 715 height 372
click at [387, 460] on icon at bounding box center [382, 470] width 21 height 21
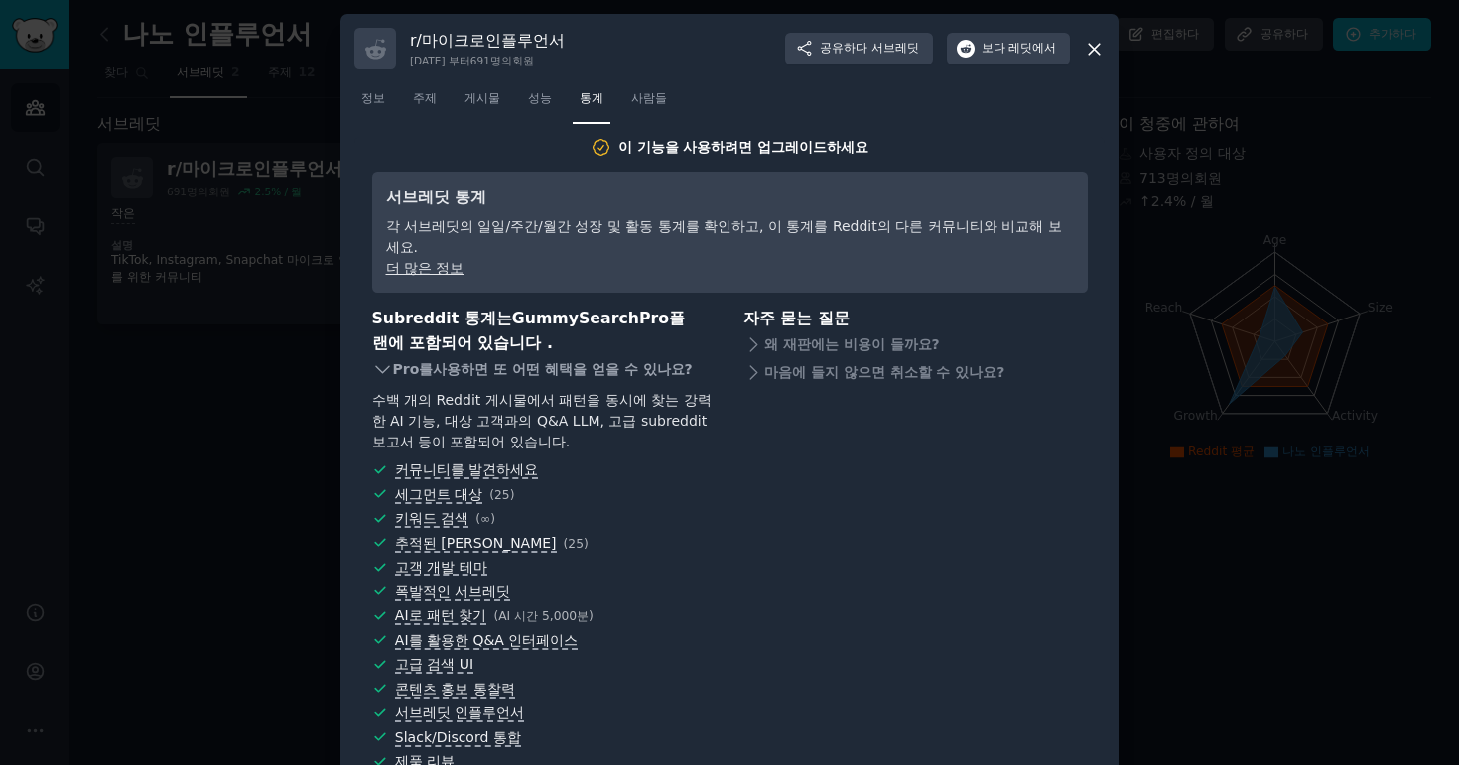
click at [378, 359] on icon at bounding box center [382, 369] width 21 height 21
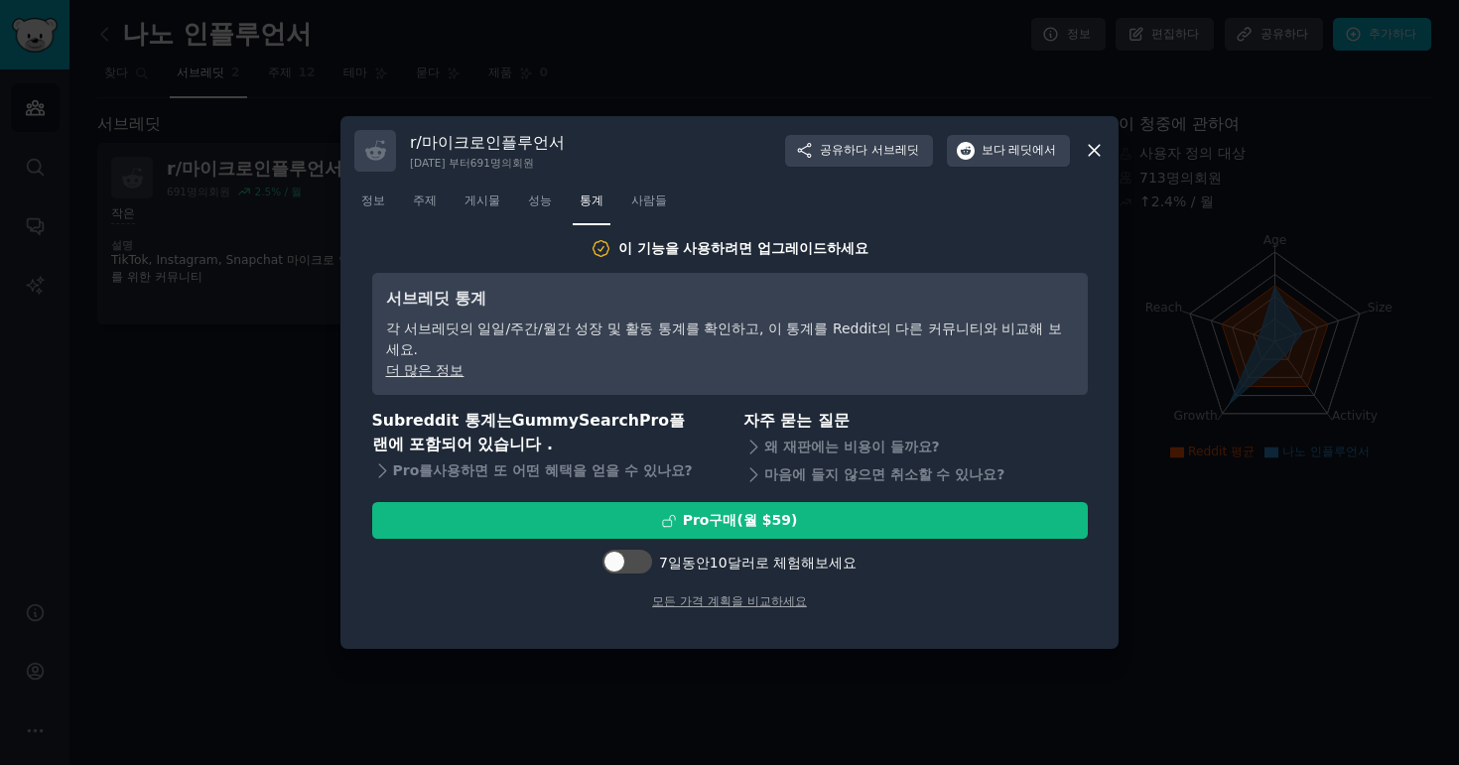
click at [1277, 402] on div at bounding box center [729, 382] width 1459 height 765
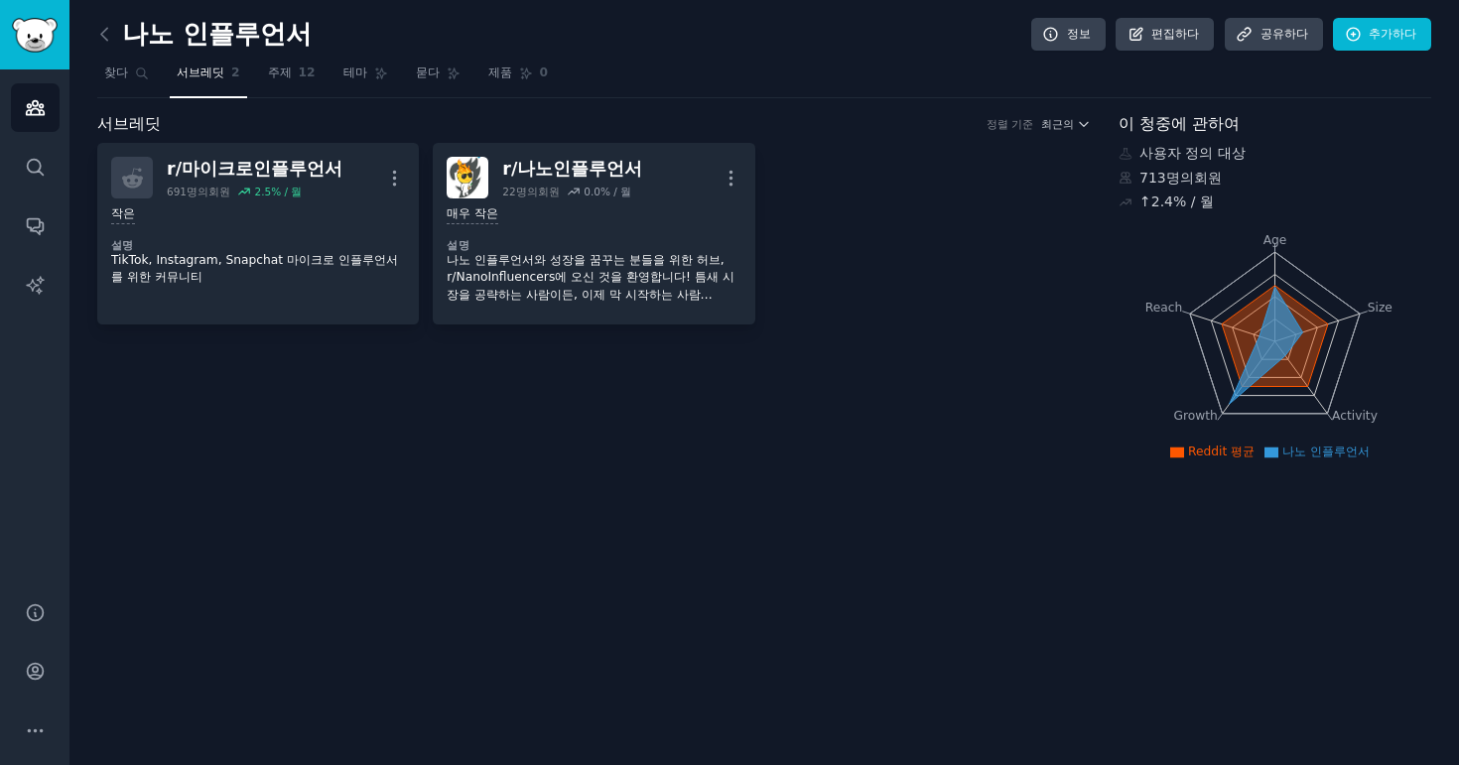
click at [892, 495] on div "나노 인플루언서 정보 편집하다 공유하다 추가하다 찾다 서브레딧 2 주제 12 테마 묻다 제품 0 서브레딧 정렬 기준 최근의 r/ 마이크로인플루…" at bounding box center [763, 382] width 1389 height 765
click at [568, 553] on div "나노 인플루언서 정보 편집하다 공유하다 추가하다 찾다 서브레딧 2 주제 12 테마 묻다 제품 0 서브레딧 정렬 기준 최근의 r/ 마이크로인플루…" at bounding box center [763, 382] width 1389 height 765
click at [107, 38] on icon at bounding box center [104, 34] width 21 height 21
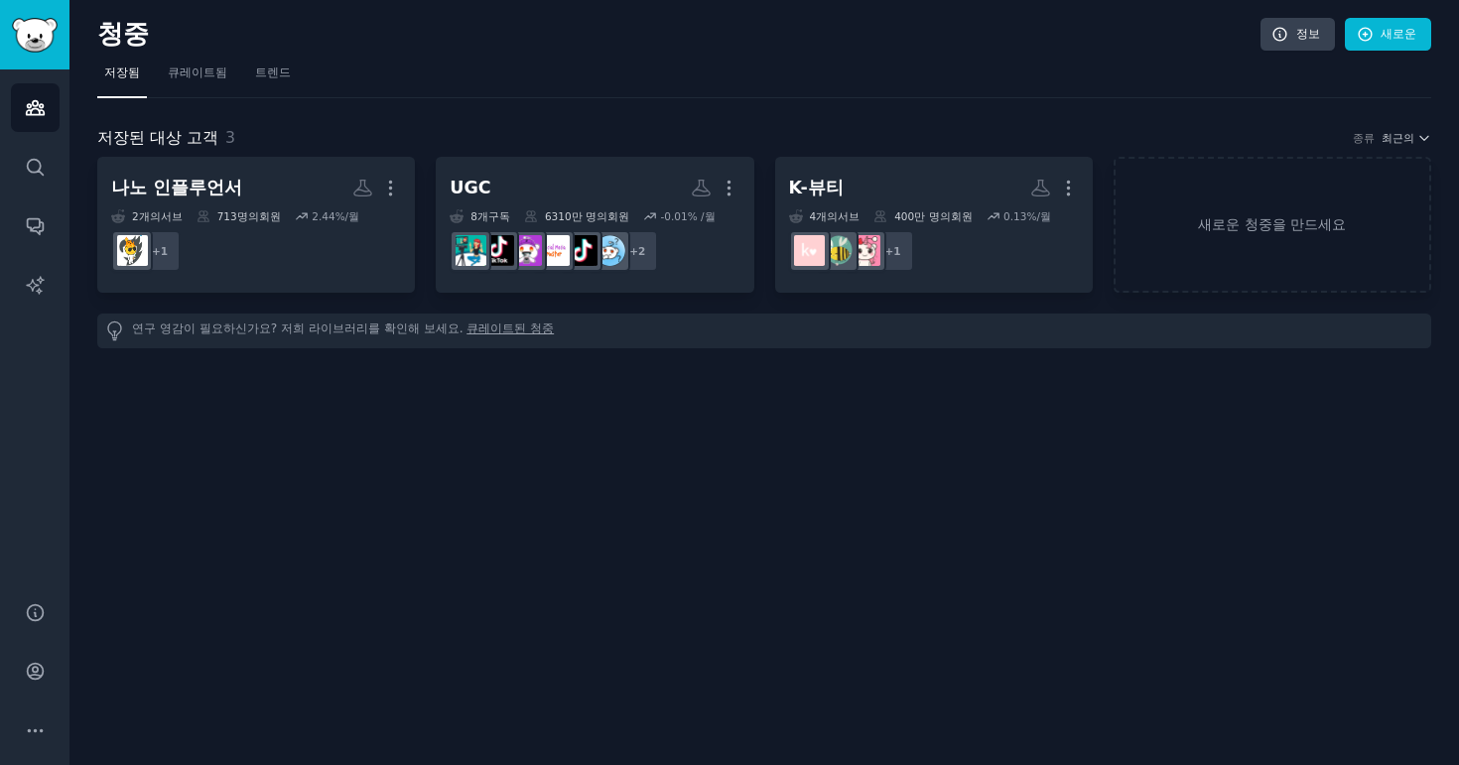
click at [466, 94] on nav "저장됨 큐레이트됨 트렌드" at bounding box center [764, 78] width 1334 height 41
